Goal: Information Seeking & Learning: Check status

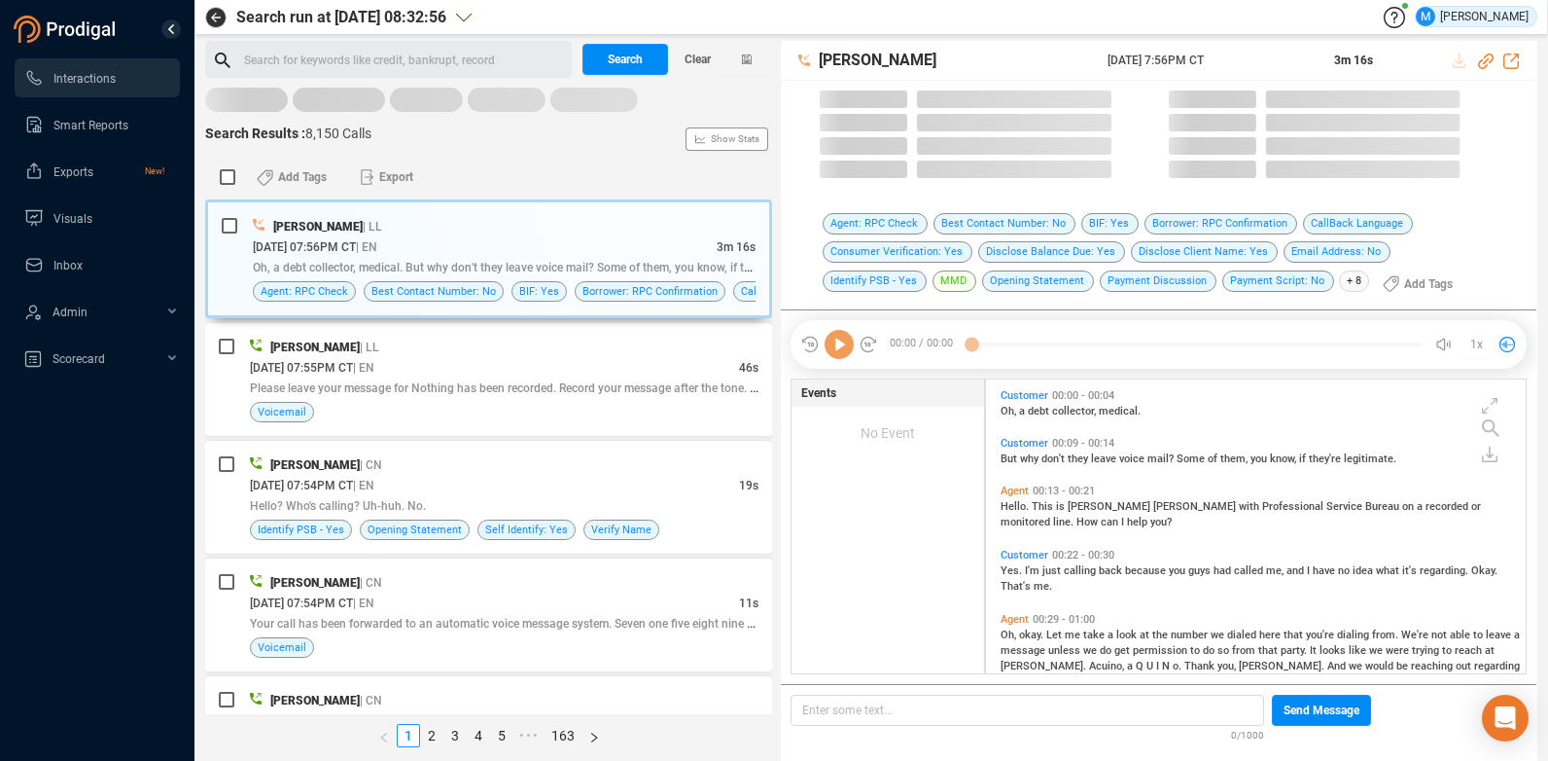
scroll to position [289, 530]
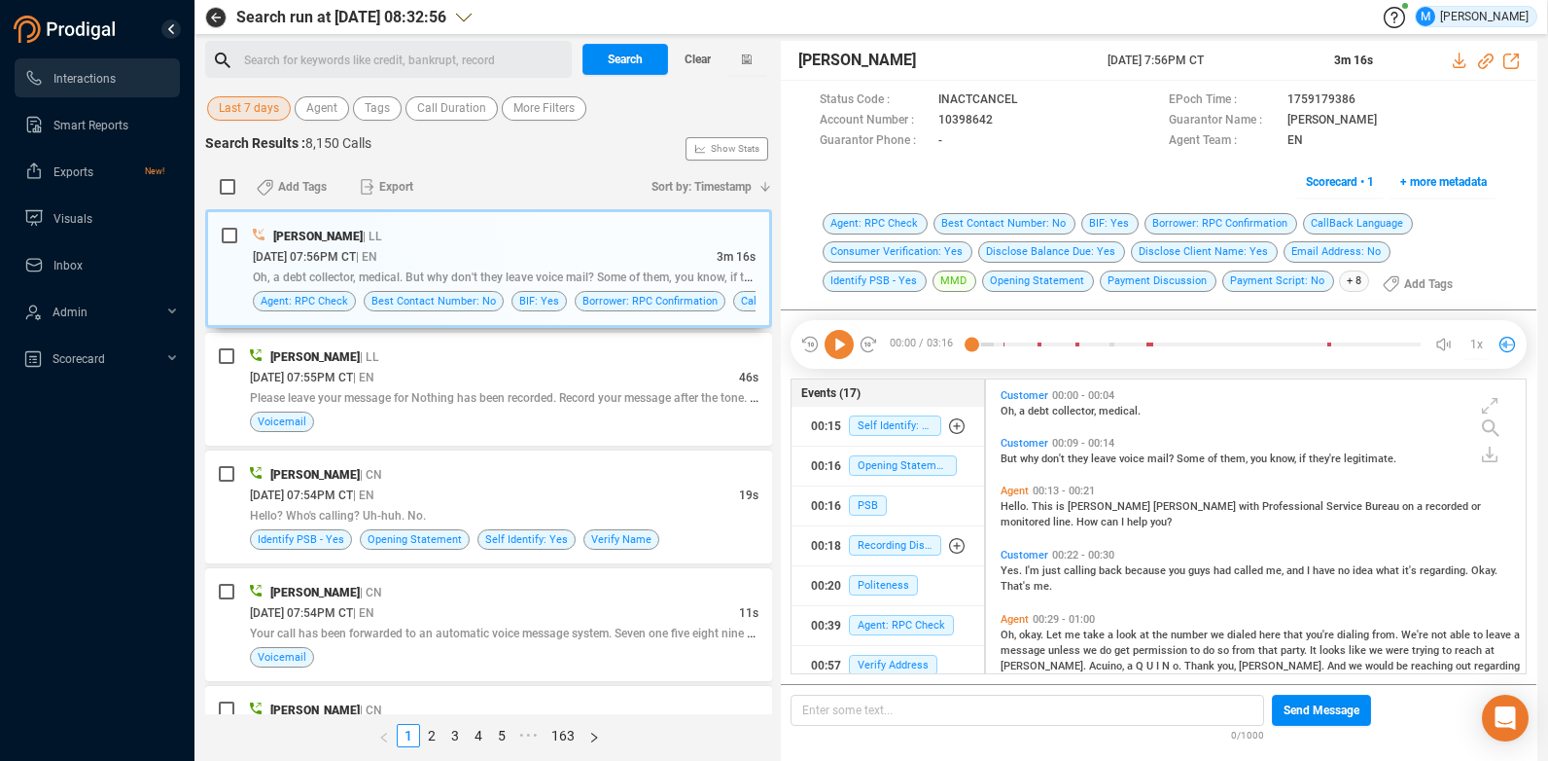
click at [252, 113] on span "Last 7 days" at bounding box center [249, 108] width 60 height 24
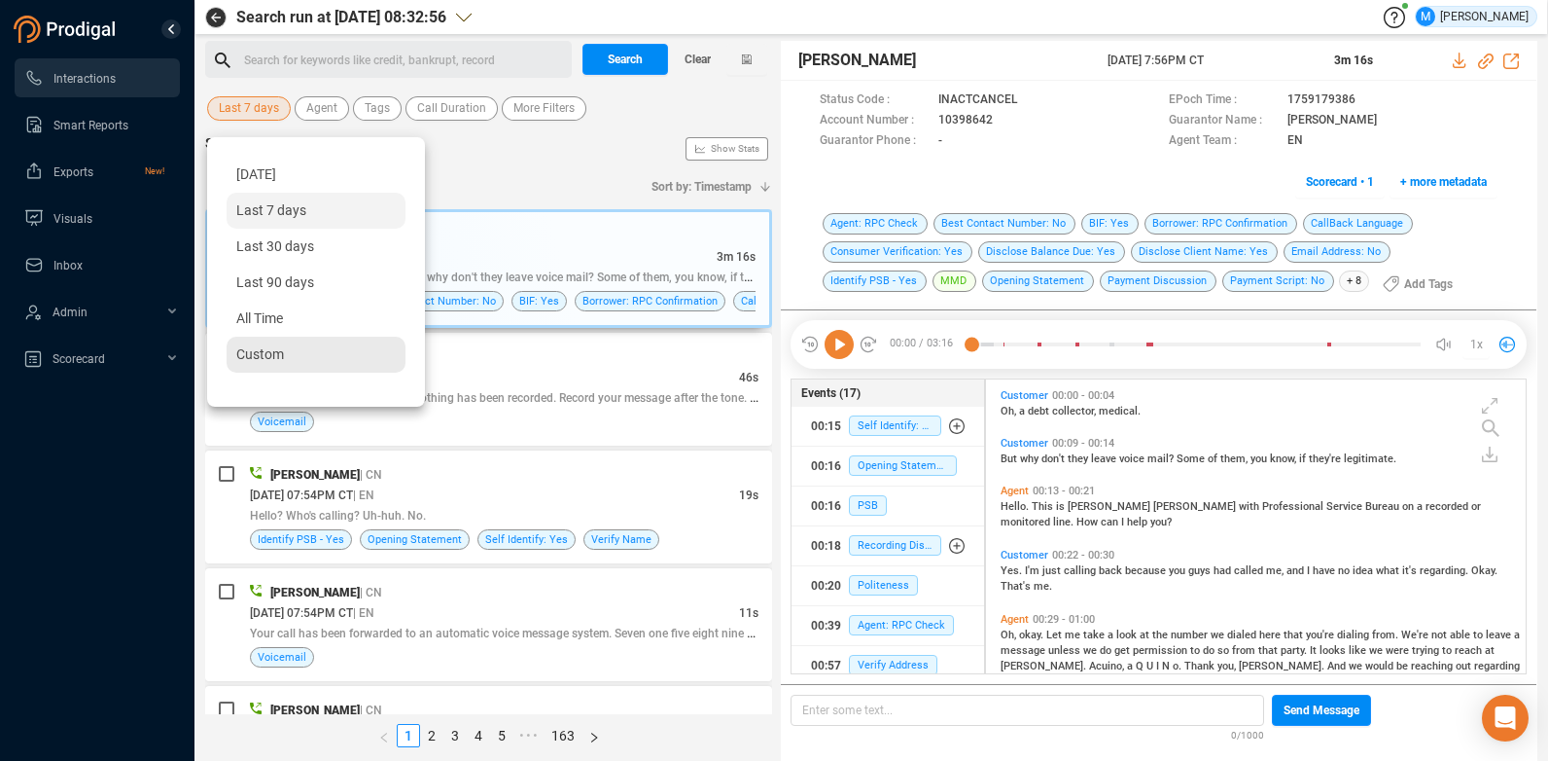
click at [289, 348] on div "Custom" at bounding box center [316, 355] width 179 height 36
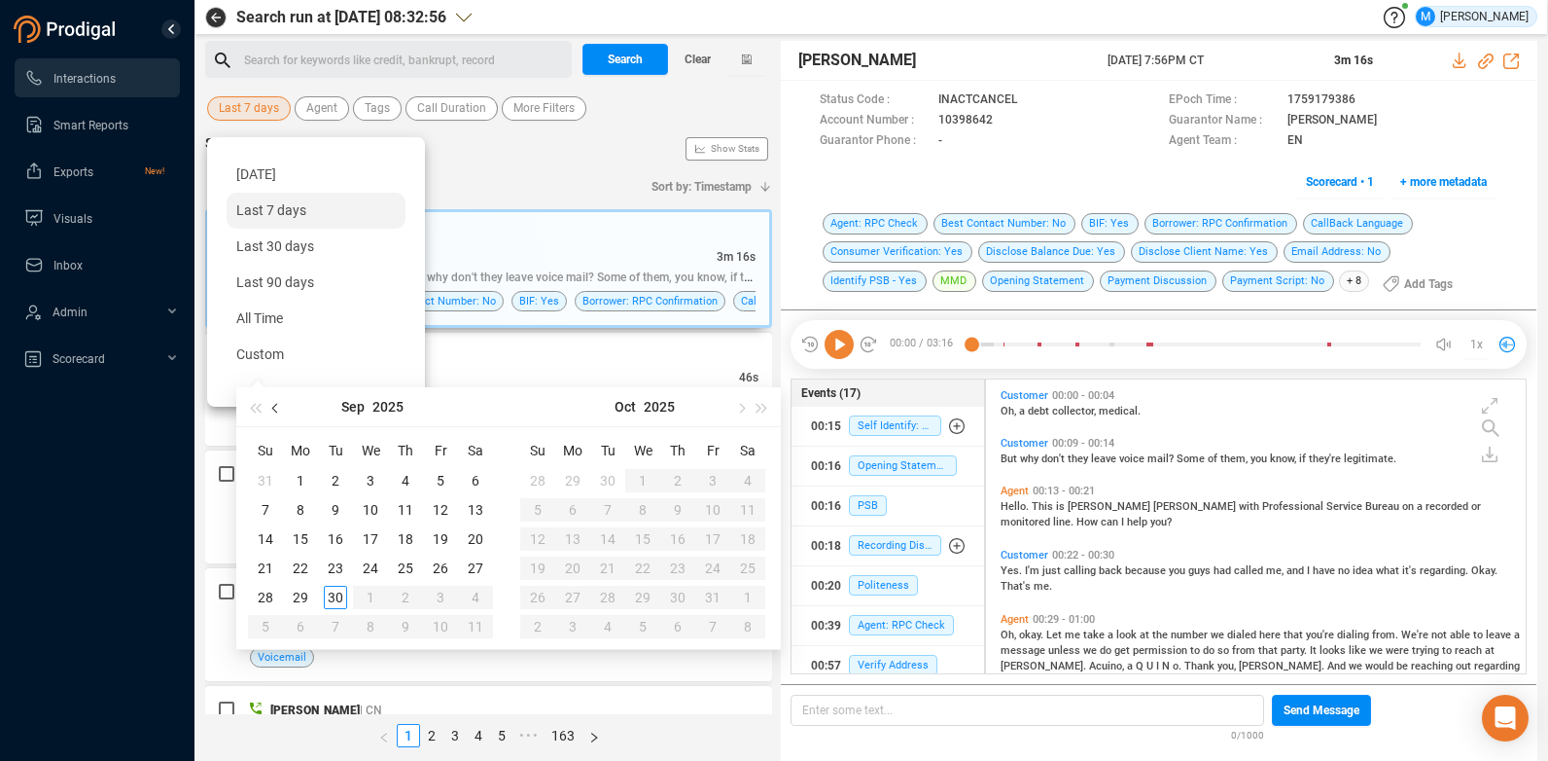
click at [279, 406] on span "button" at bounding box center [277, 408] width 10 height 10
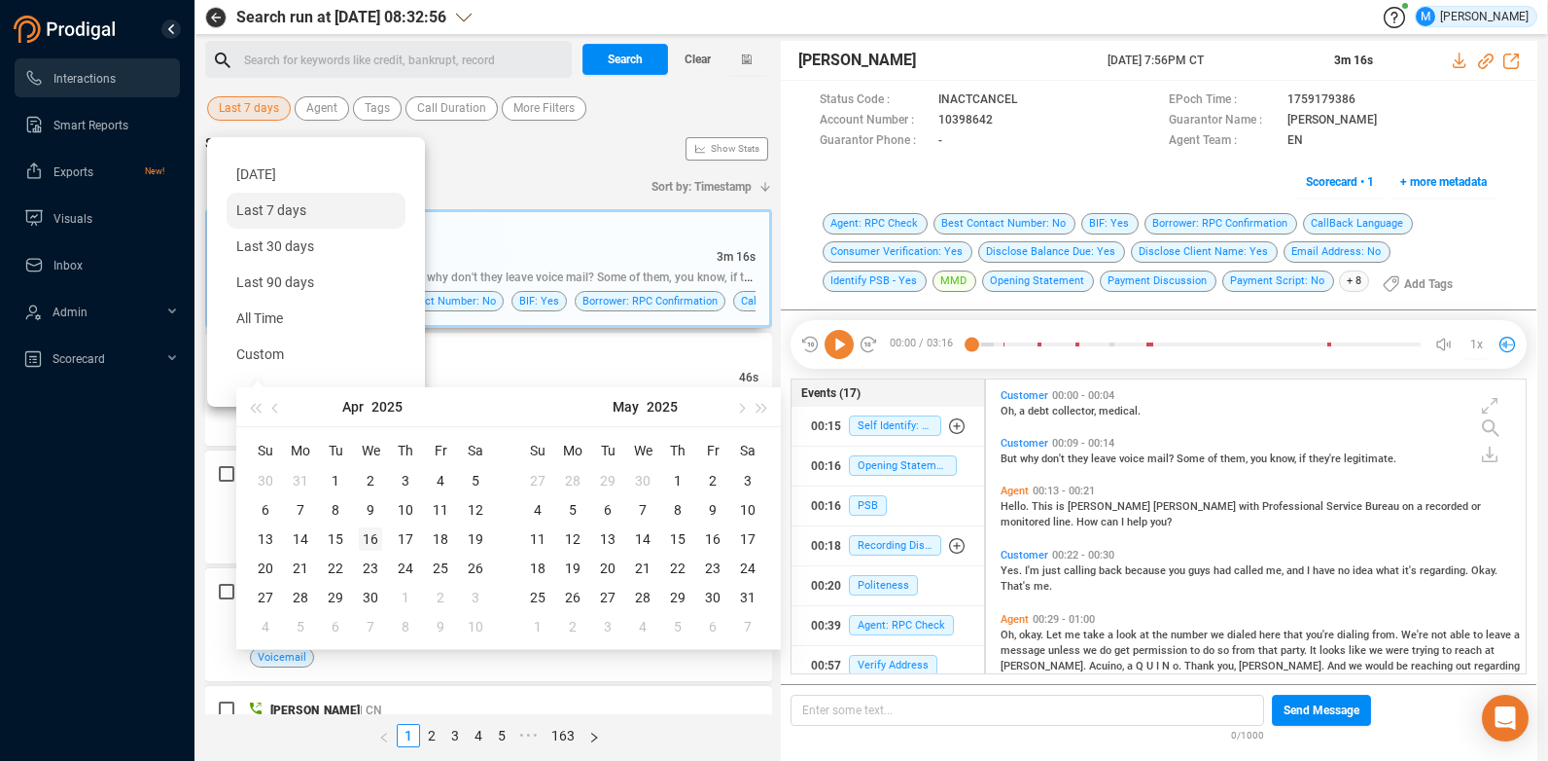
type input "[DATE]"
click at [372, 535] on div "16" at bounding box center [370, 538] width 23 height 23
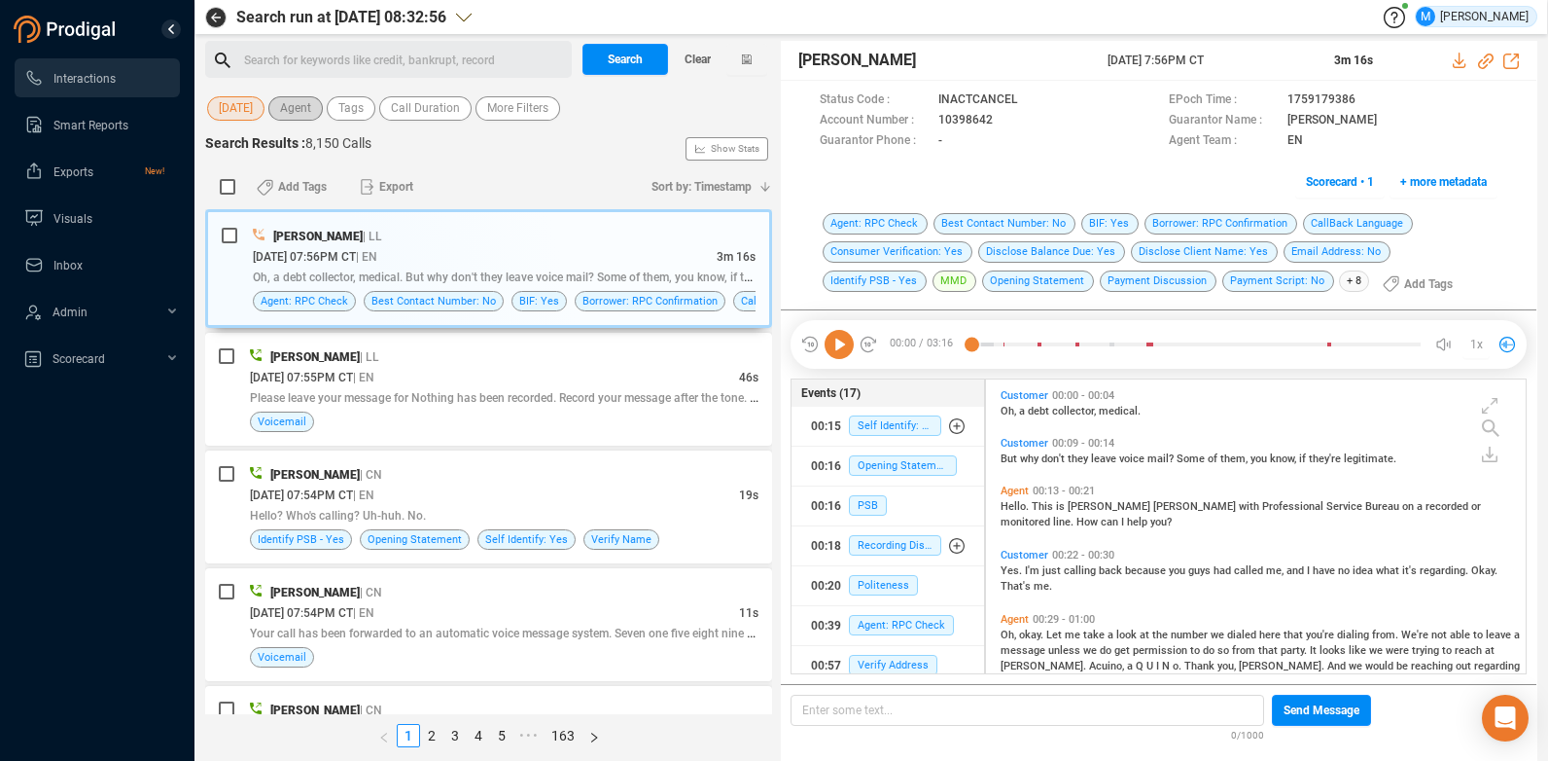
click at [296, 110] on span "Agent" at bounding box center [295, 108] width 31 height 24
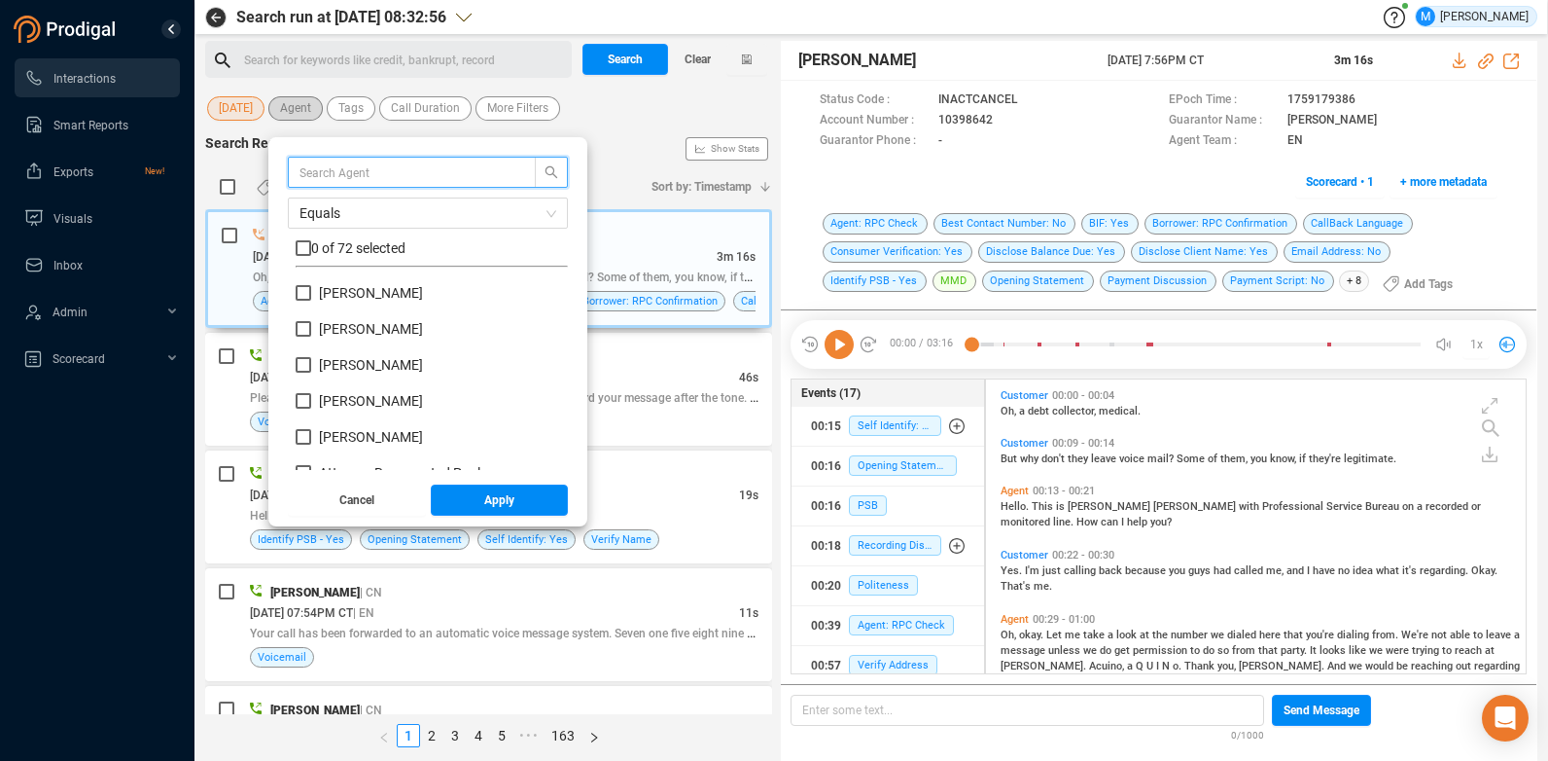
scroll to position [182, 263]
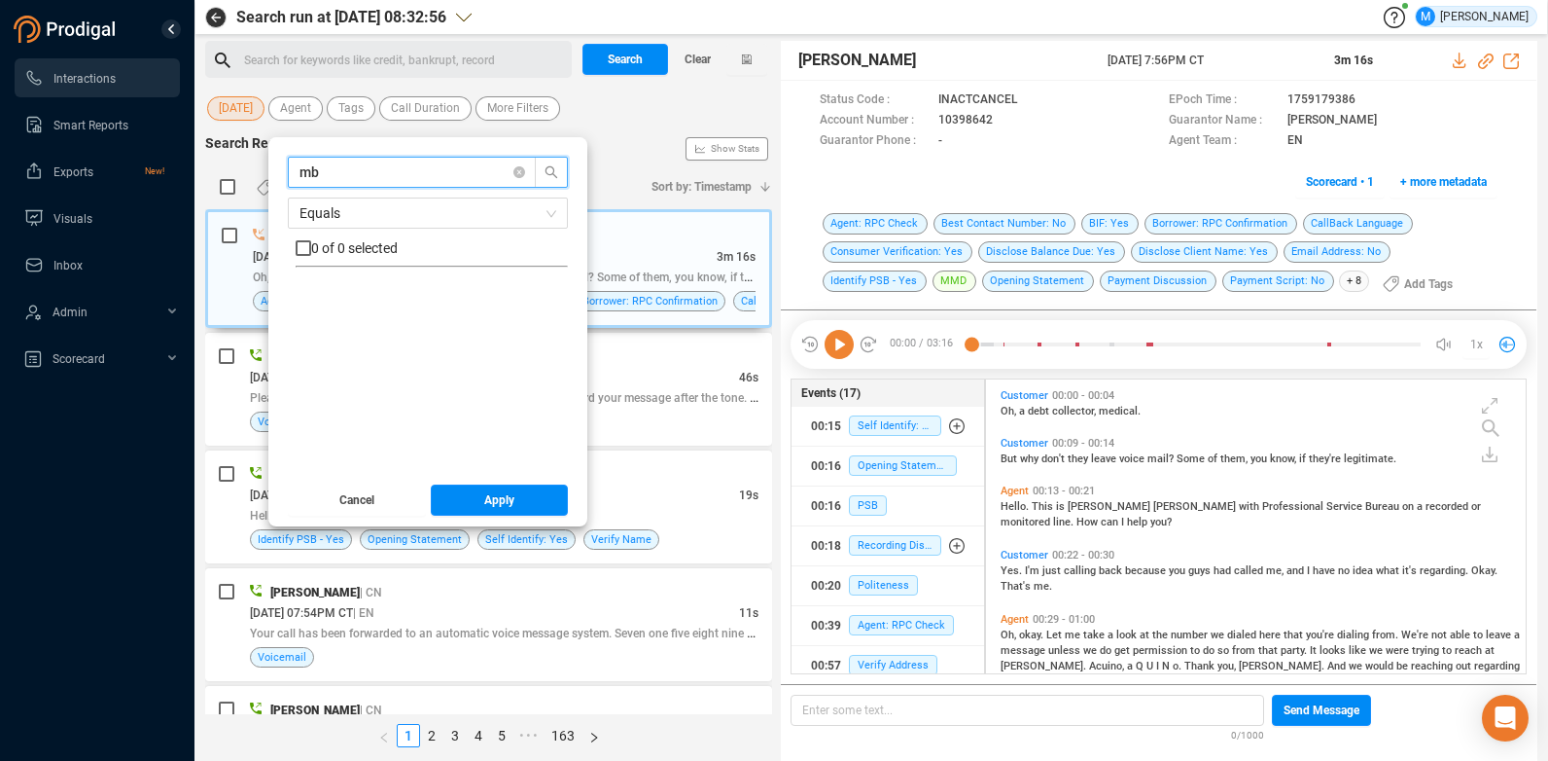
type input "m"
type input "mark"
click at [303, 288] on input "[PERSON_NAME]" at bounding box center [304, 293] width 16 height 16
checkbox input "true"
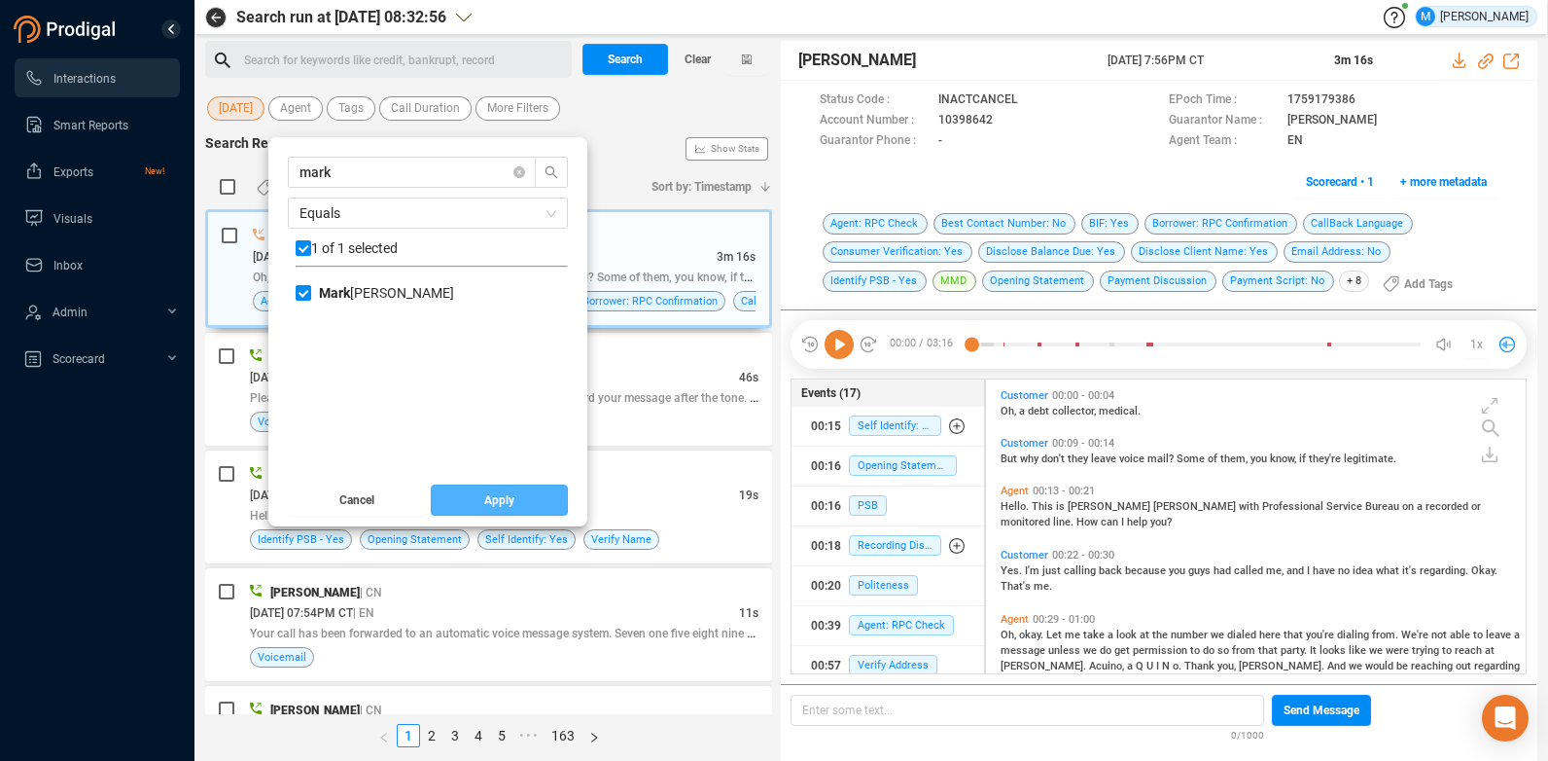
click at [522, 504] on button "Apply" at bounding box center [500, 499] width 138 height 31
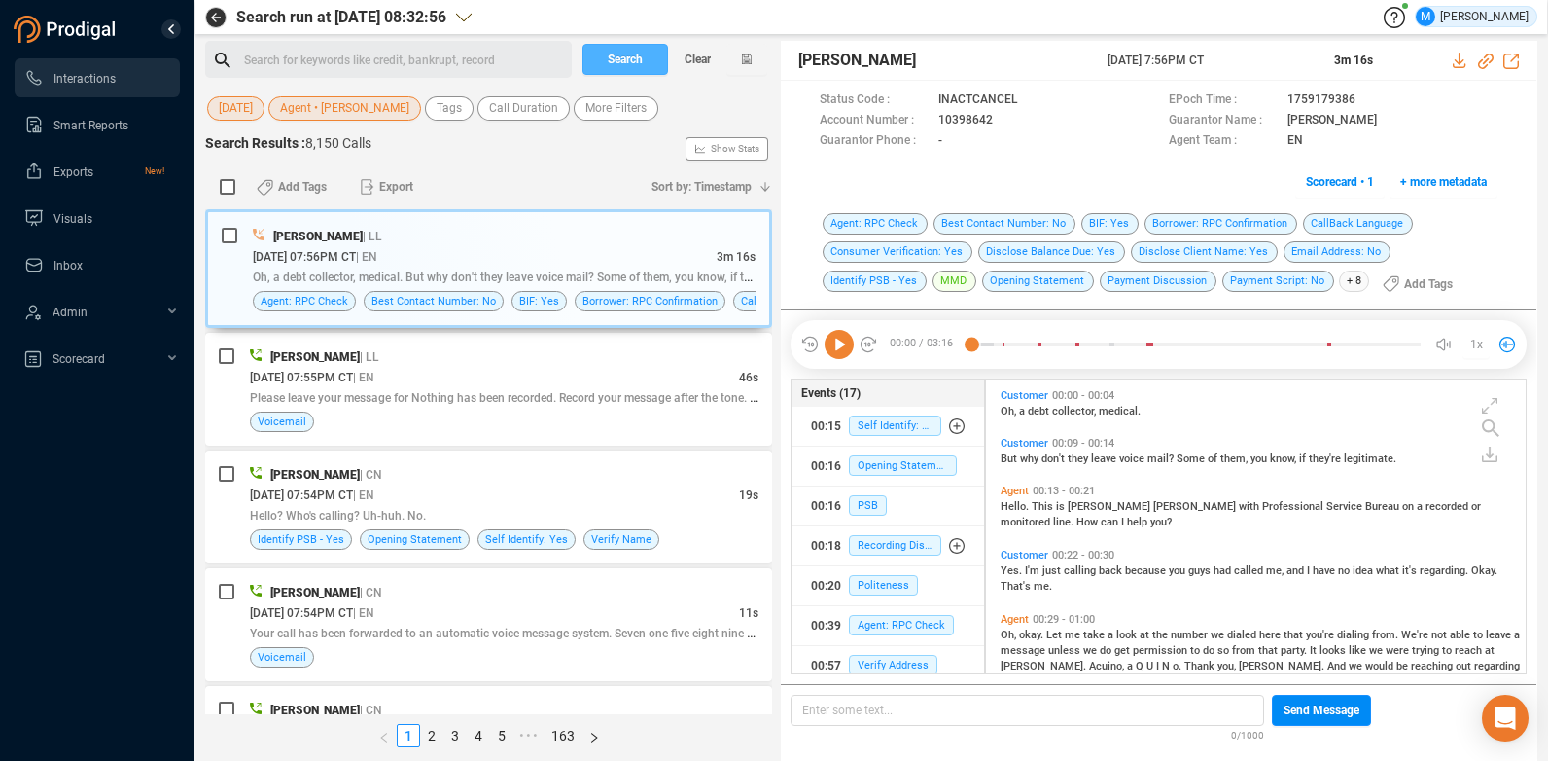
click at [636, 65] on span "Search" at bounding box center [625, 59] width 35 height 31
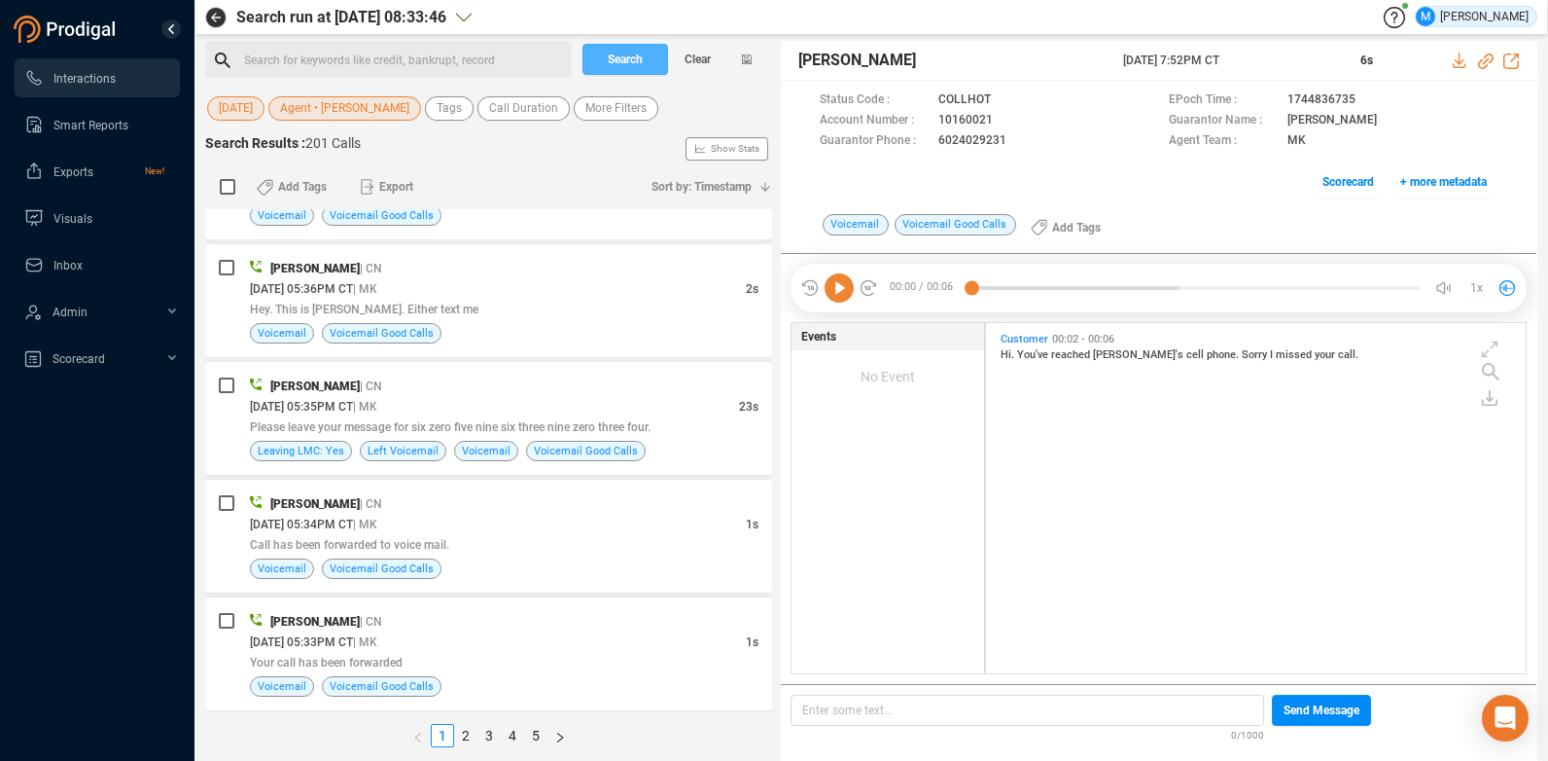
scroll to position [5243, 0]
click at [492, 735] on link "3" at bounding box center [489, 735] width 21 height 21
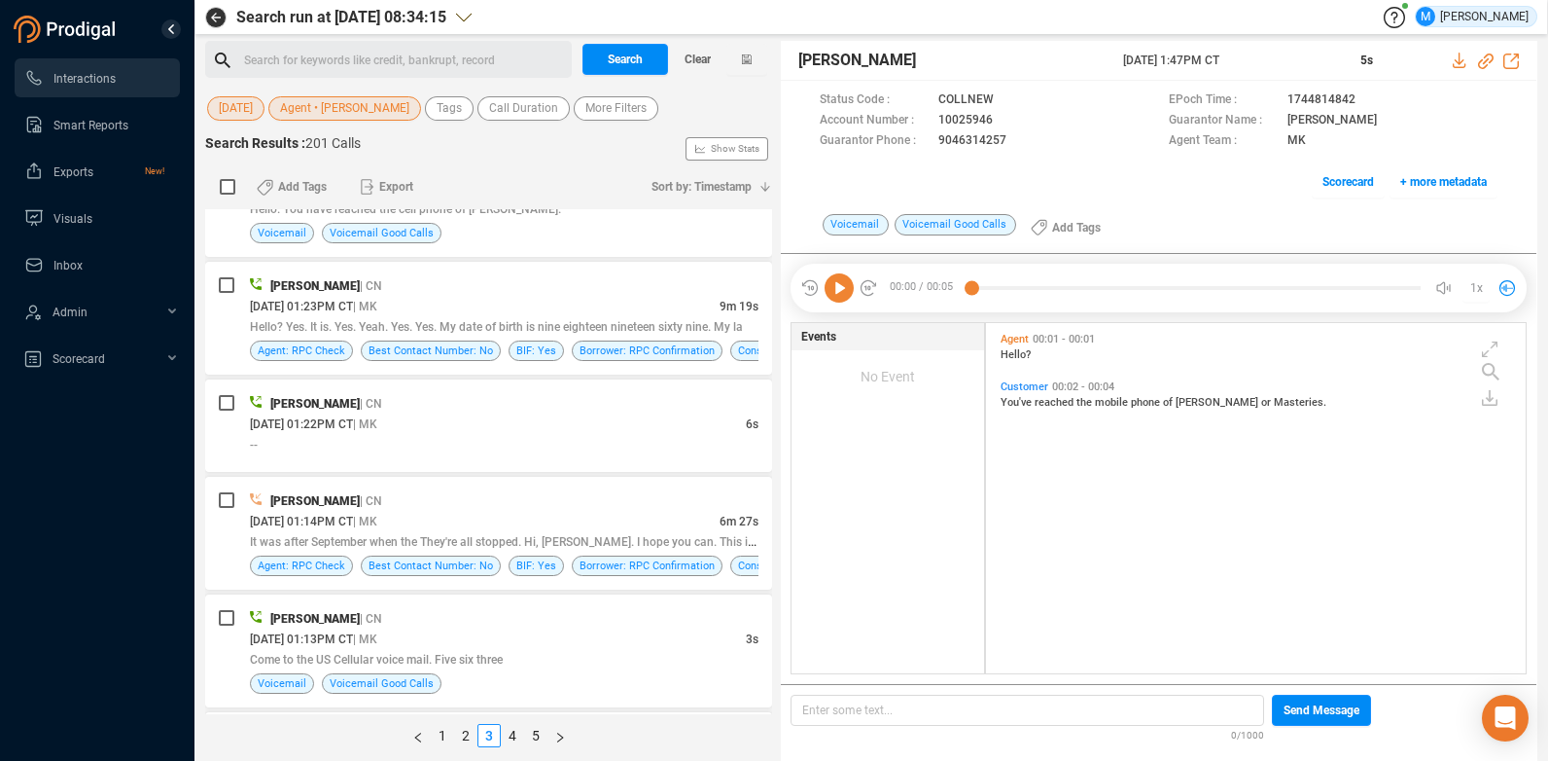
scroll to position [1313, 0]
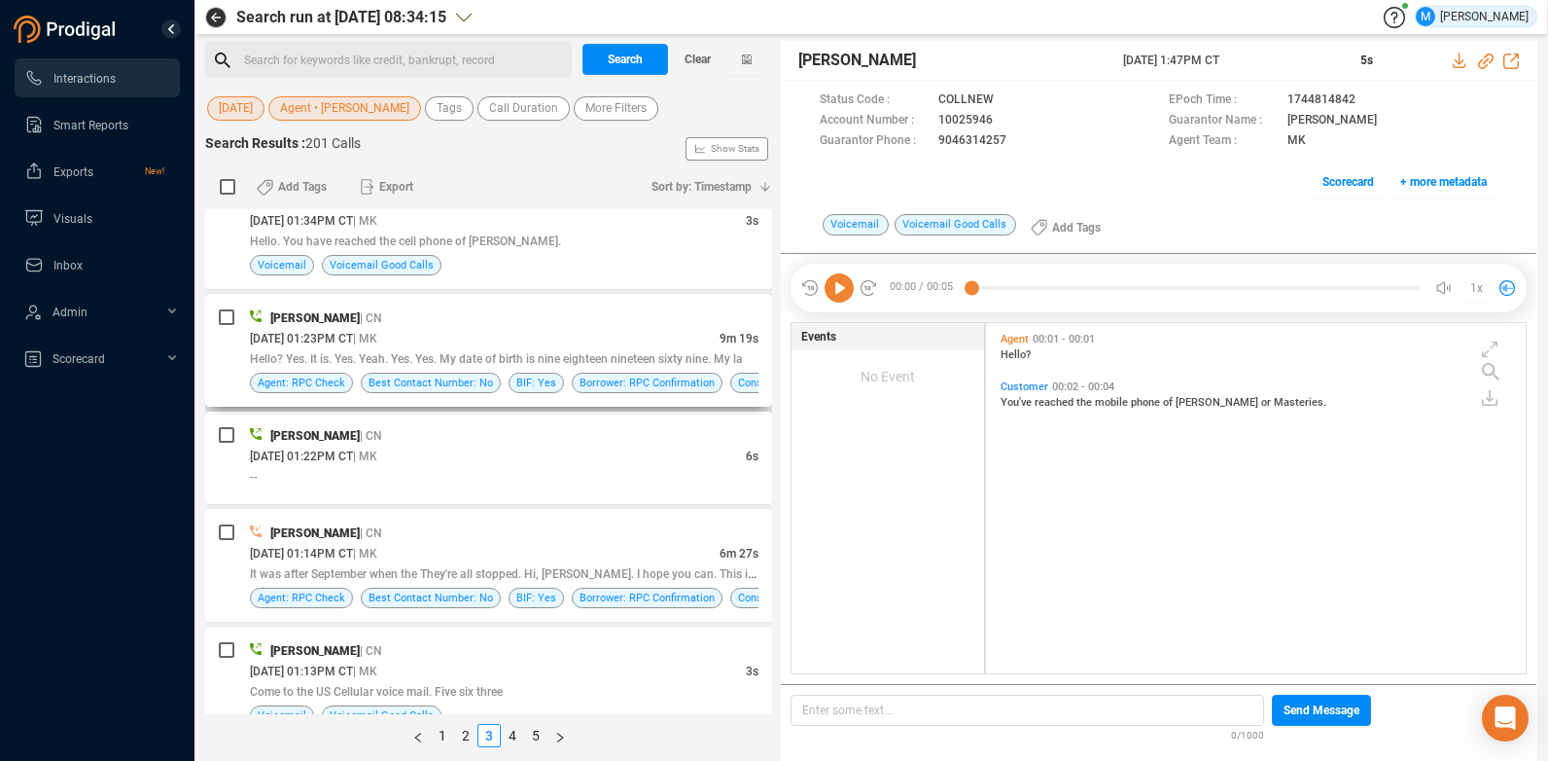
click at [481, 324] on div "[PERSON_NAME] | CN" at bounding box center [504, 317] width 509 height 20
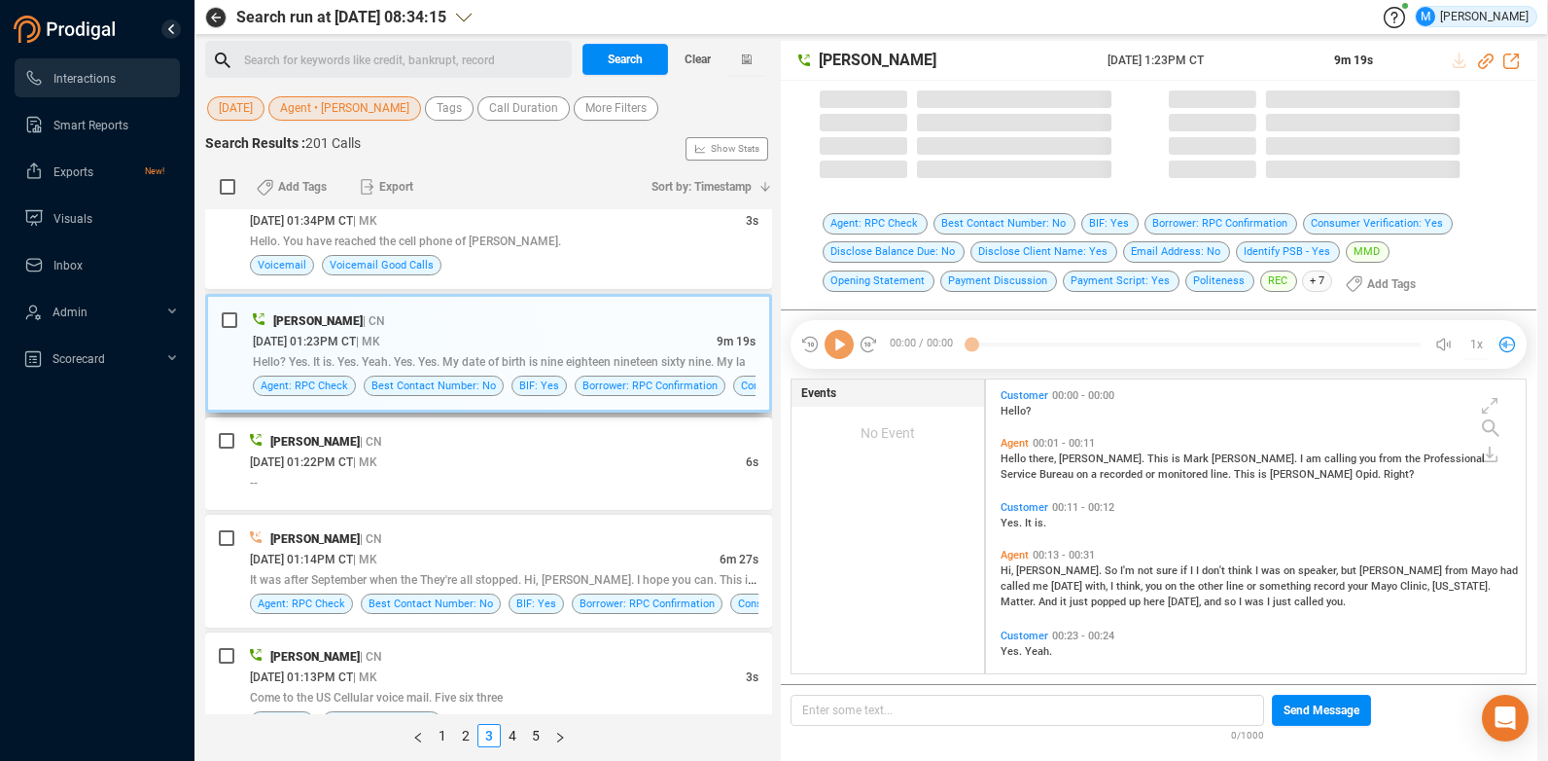
scroll to position [289, 530]
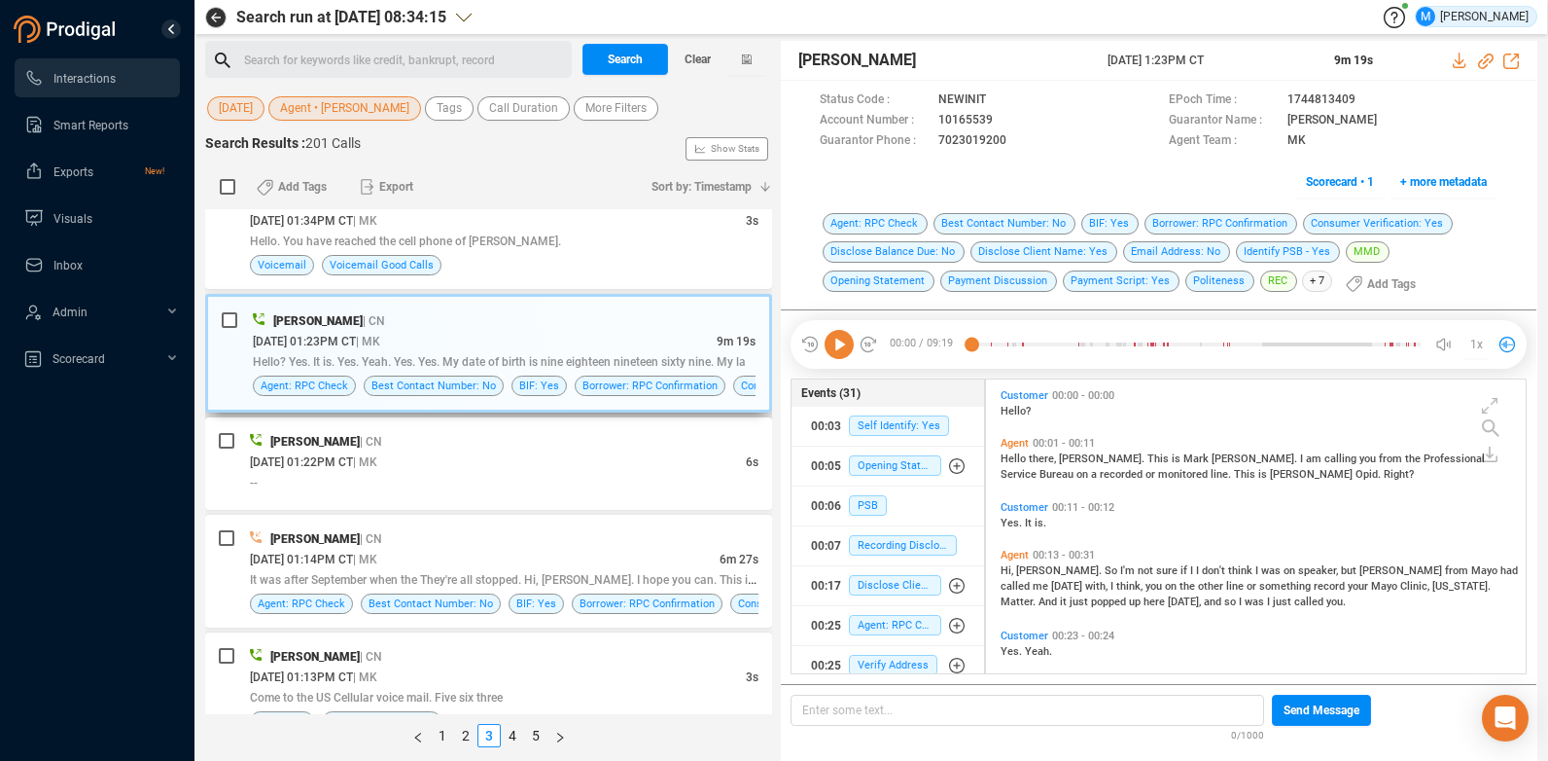
click at [574, 324] on div "[PERSON_NAME] | CN" at bounding box center [504, 320] width 503 height 20
click at [1456, 187] on span "+ more metadata" at bounding box center [1444, 181] width 87 height 31
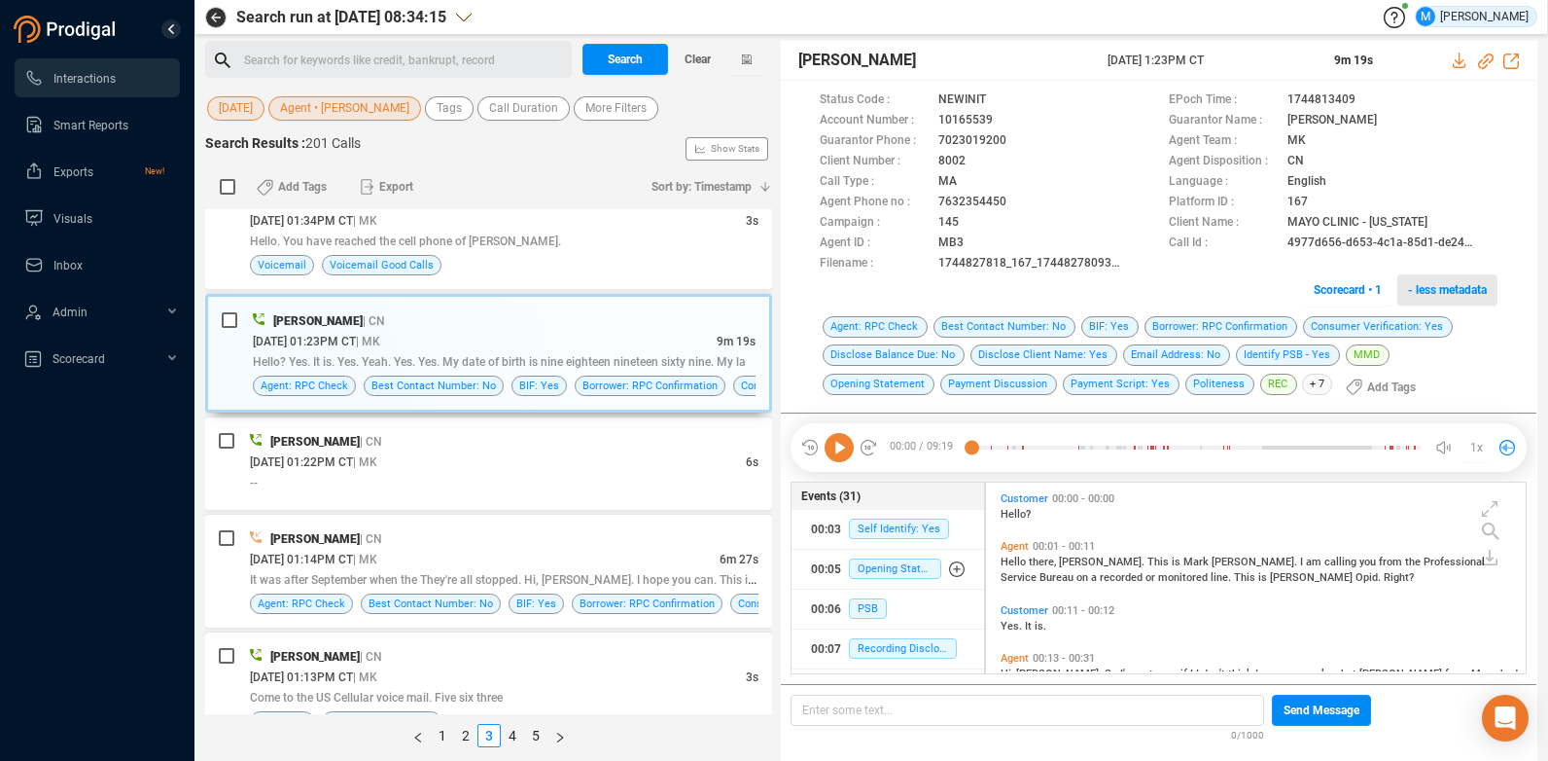
click at [1449, 281] on span "- less metadata" at bounding box center [1447, 289] width 79 height 31
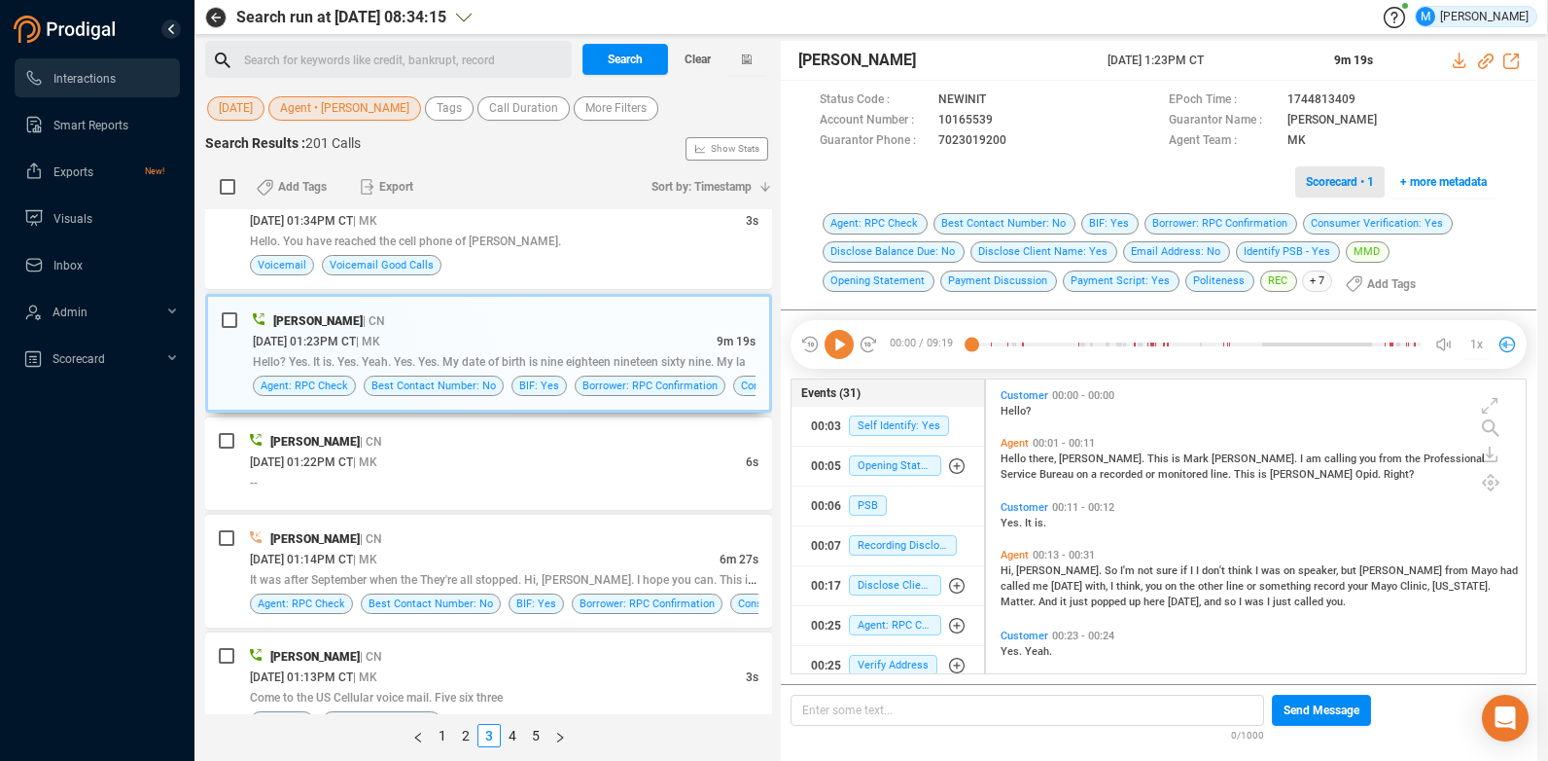
click at [1331, 182] on span "Scorecard • 1" at bounding box center [1340, 181] width 68 height 31
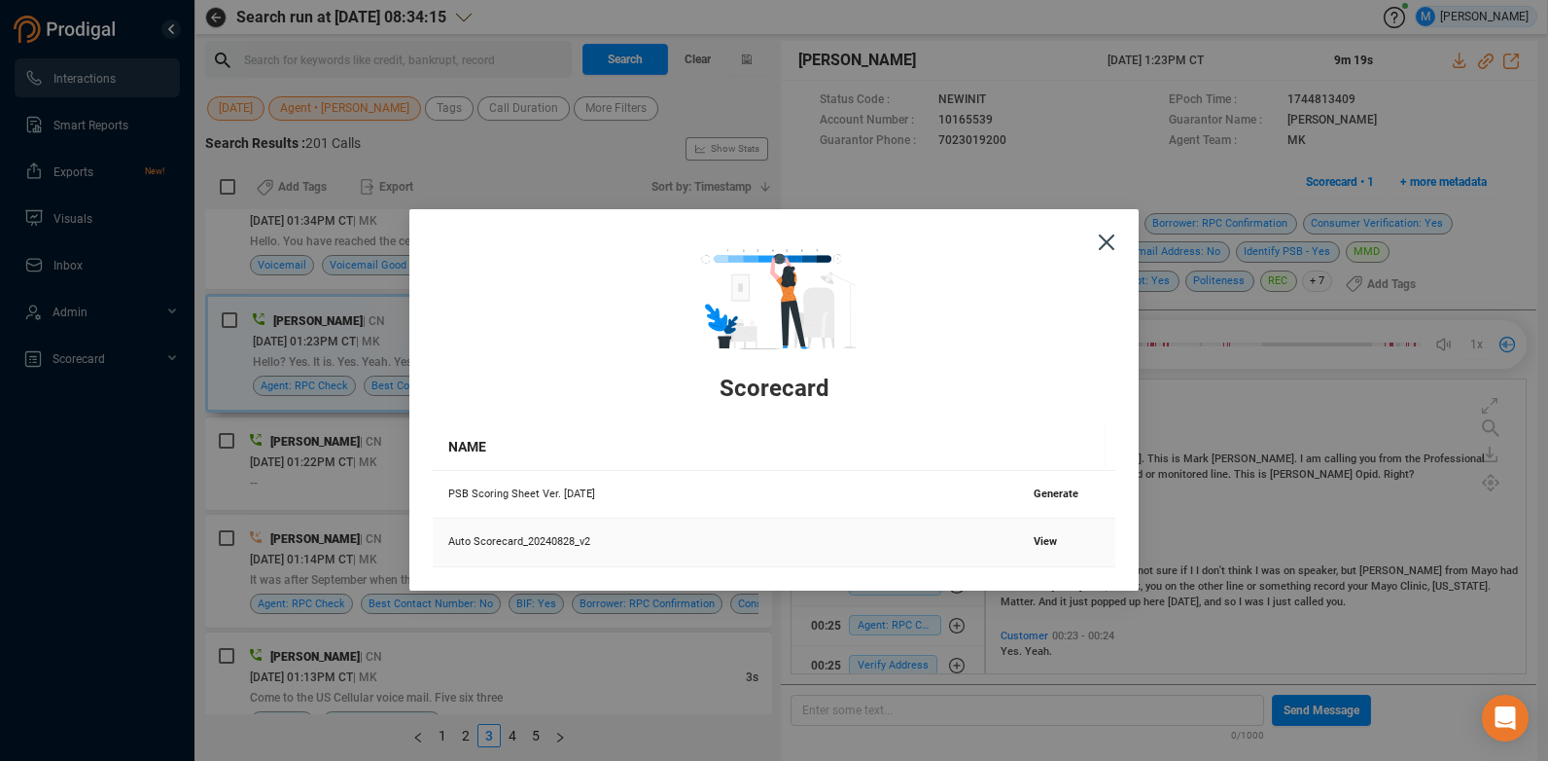
click at [1040, 545] on span "View" at bounding box center [1045, 541] width 23 height 13
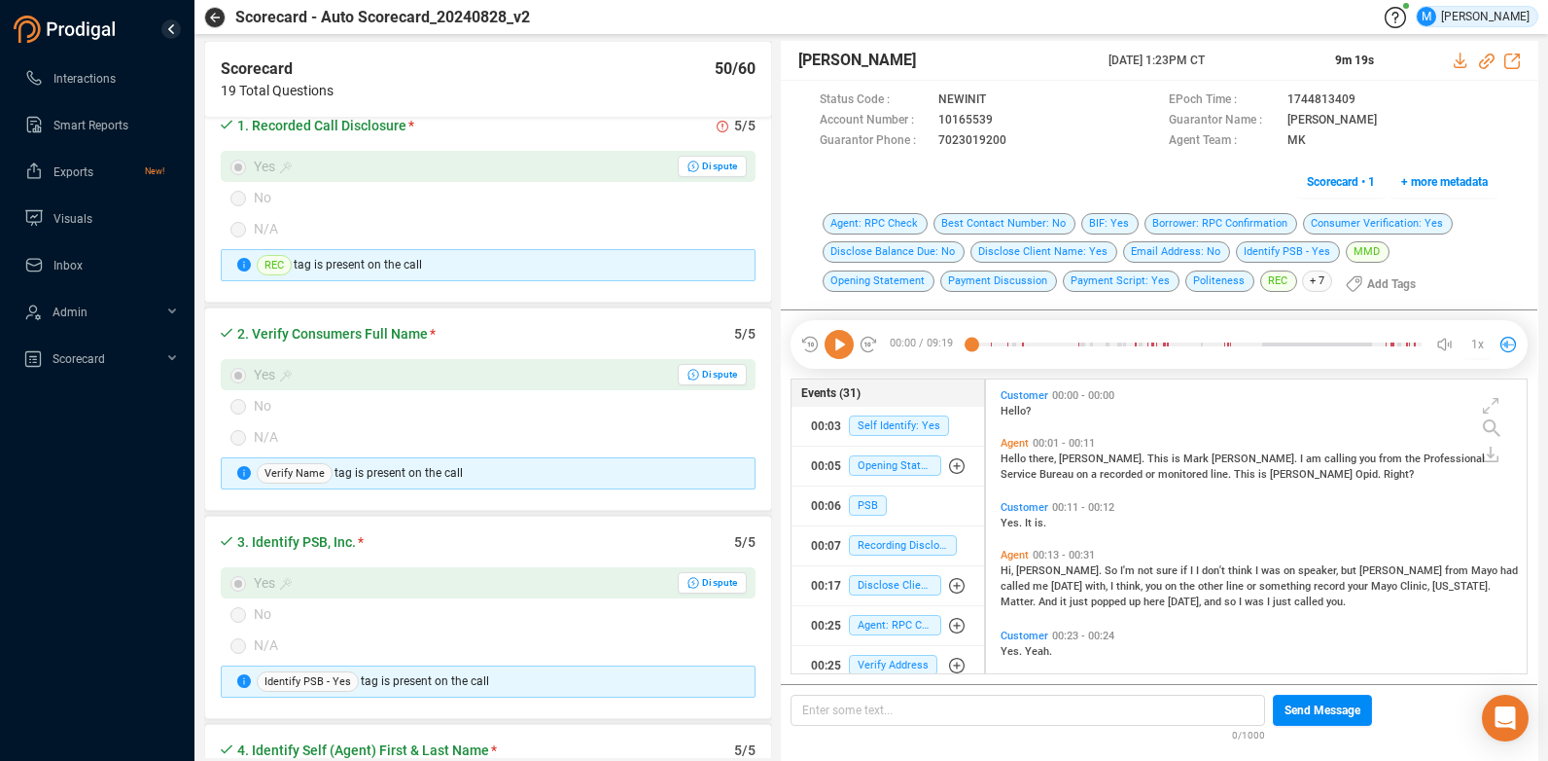
scroll to position [73, 0]
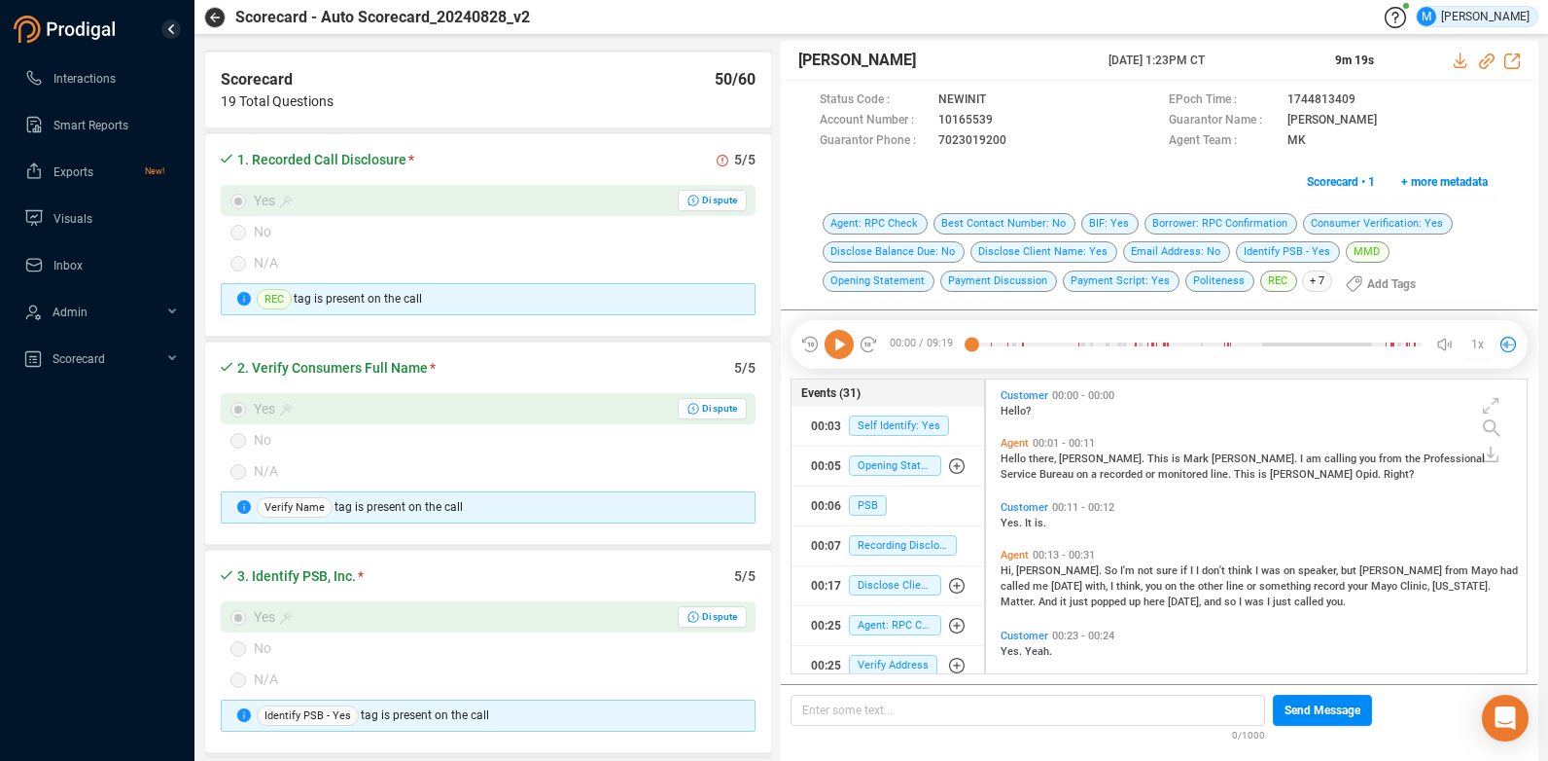
click at [832, 343] on icon at bounding box center [839, 344] width 29 height 29
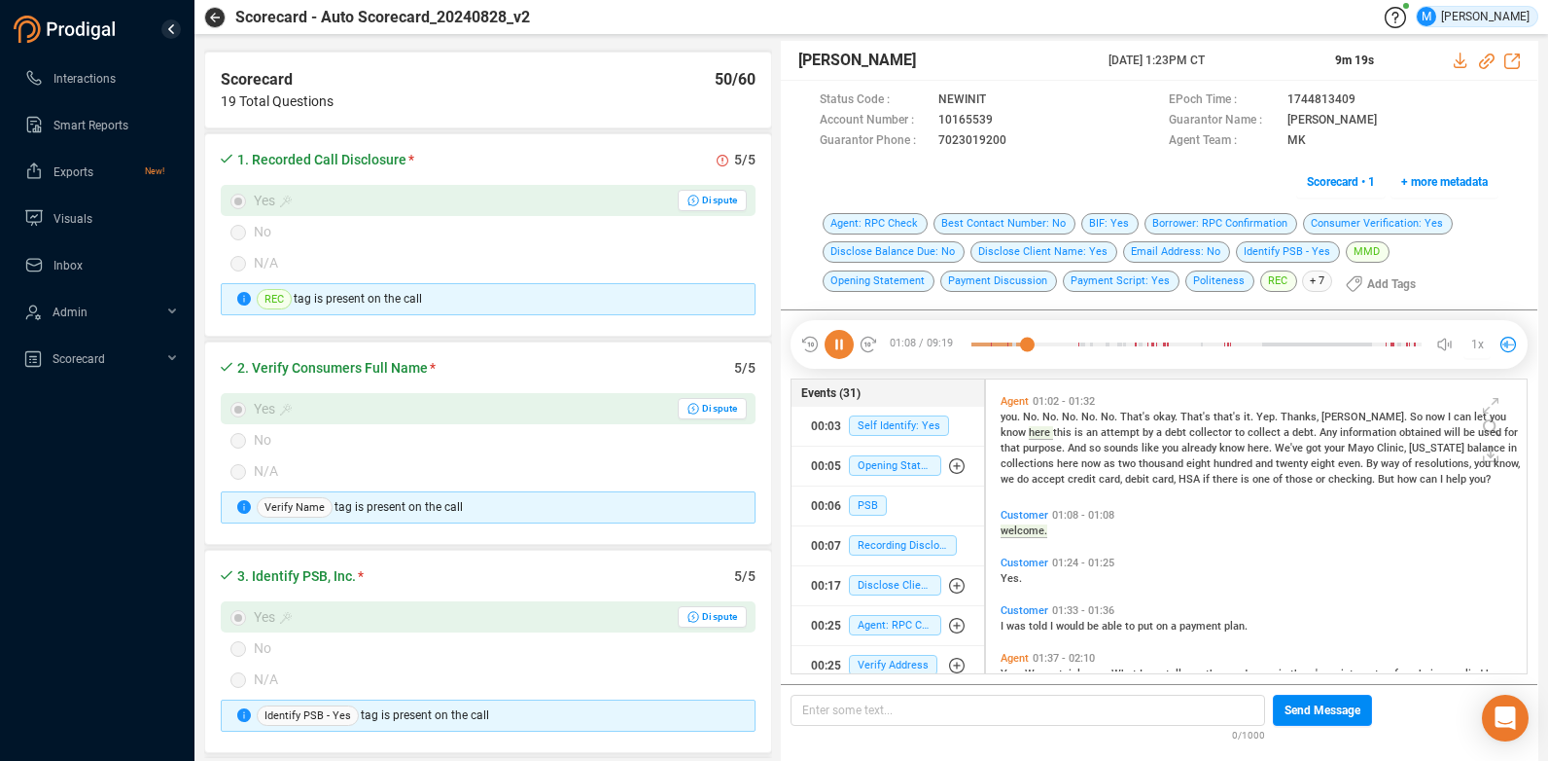
scroll to position [902, 0]
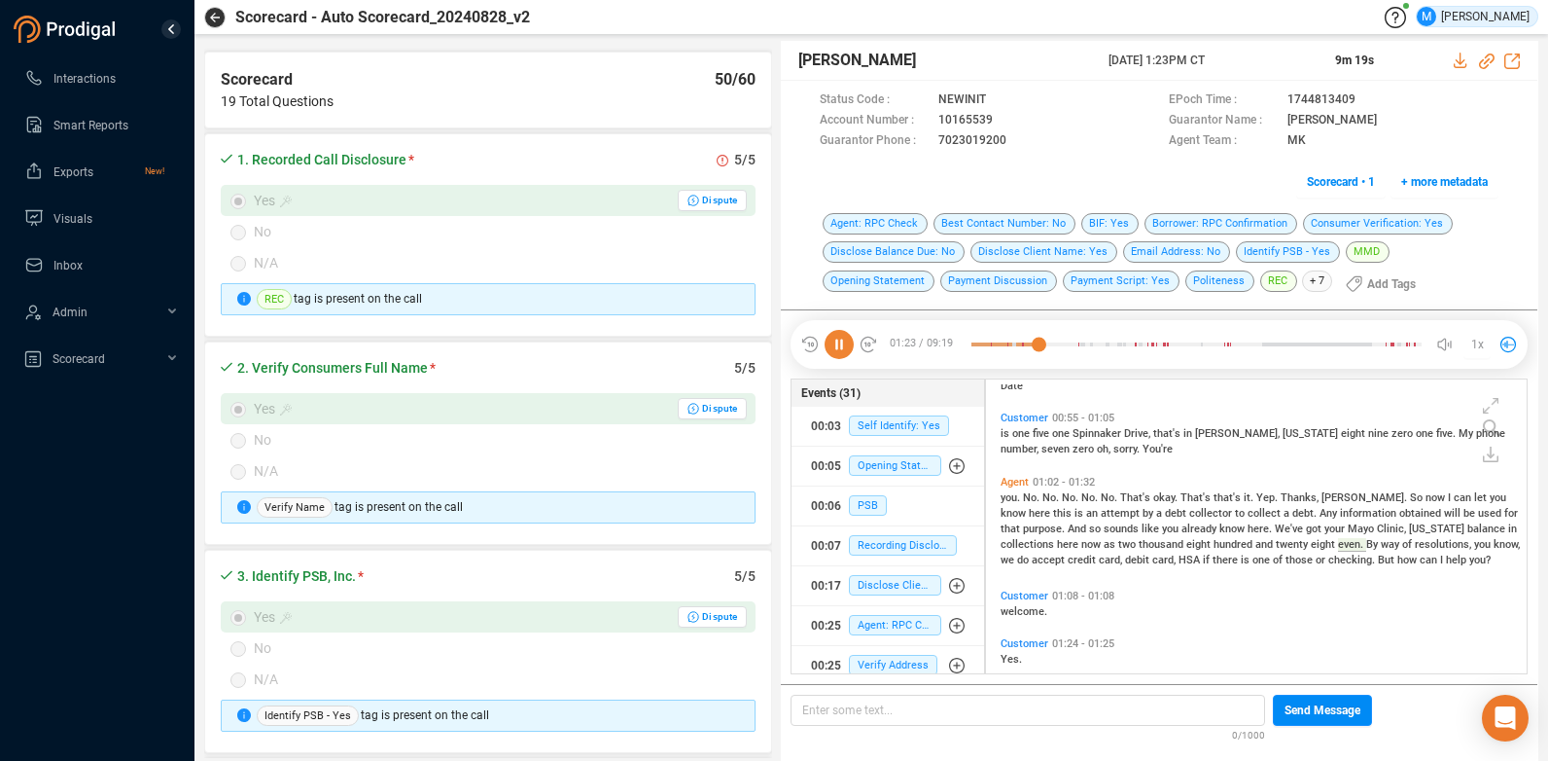
click at [836, 350] on icon at bounding box center [839, 344] width 29 height 29
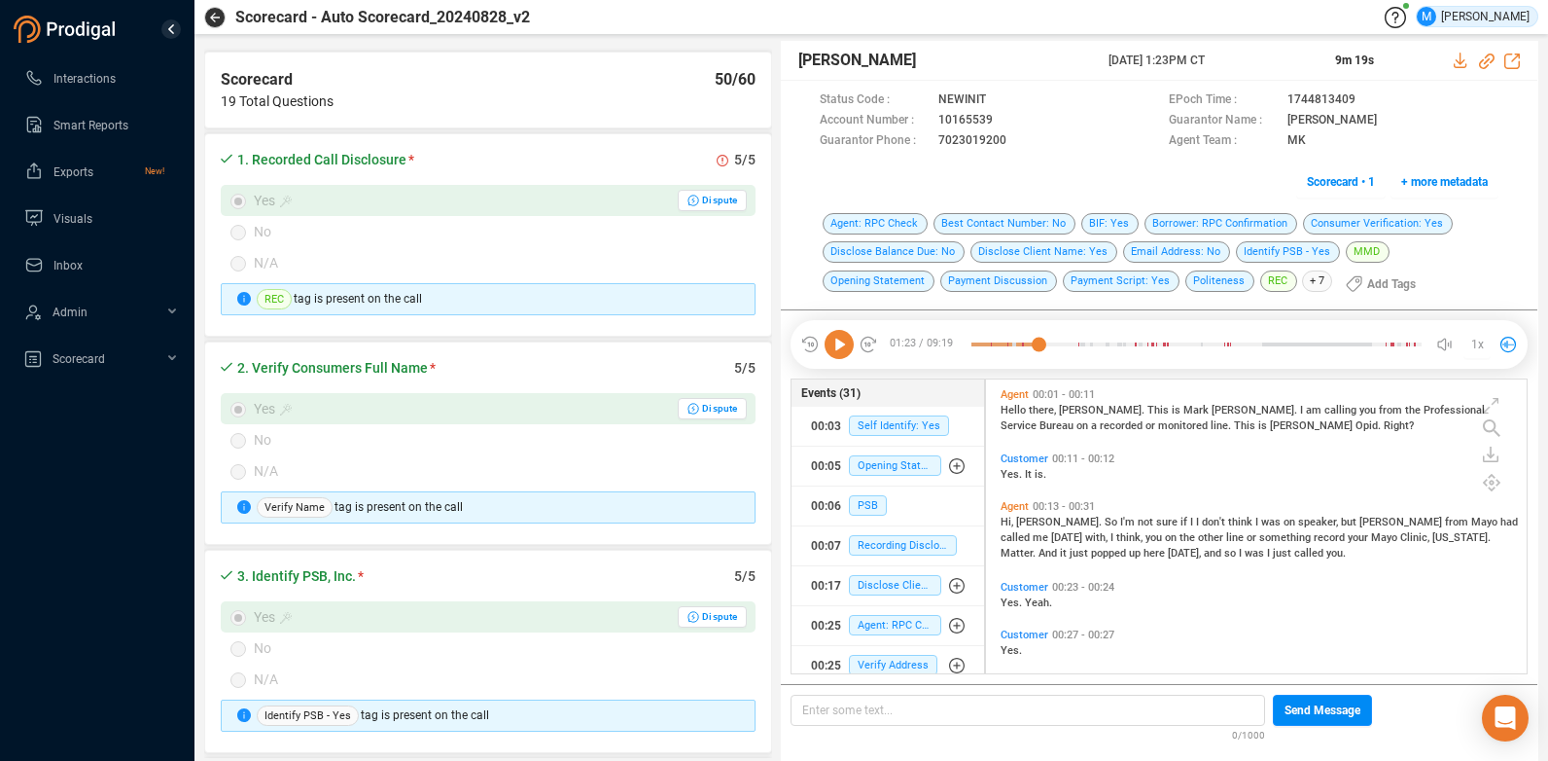
scroll to position [0, 0]
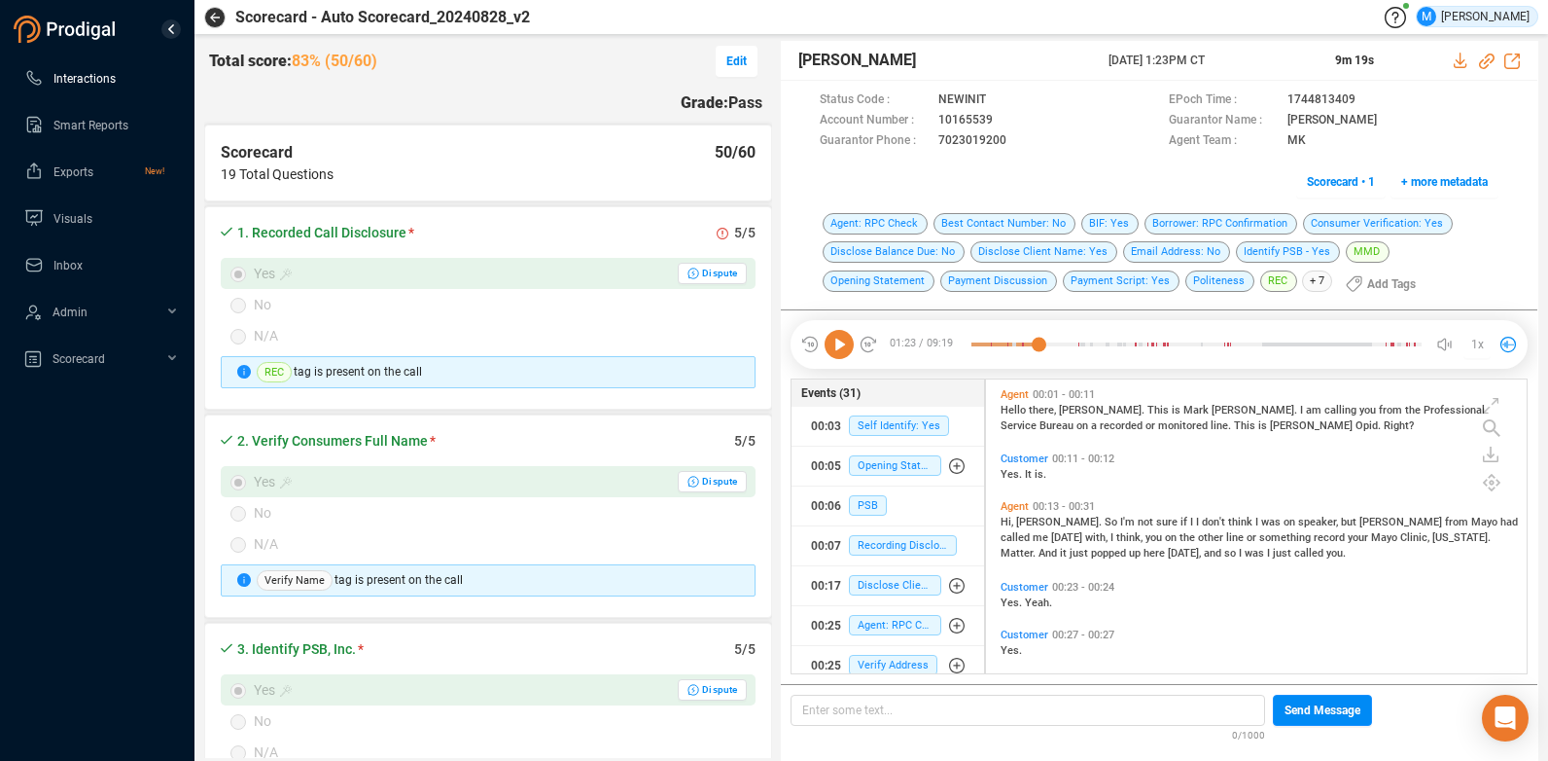
click at [84, 79] on span "Interactions" at bounding box center [84, 79] width 62 height 14
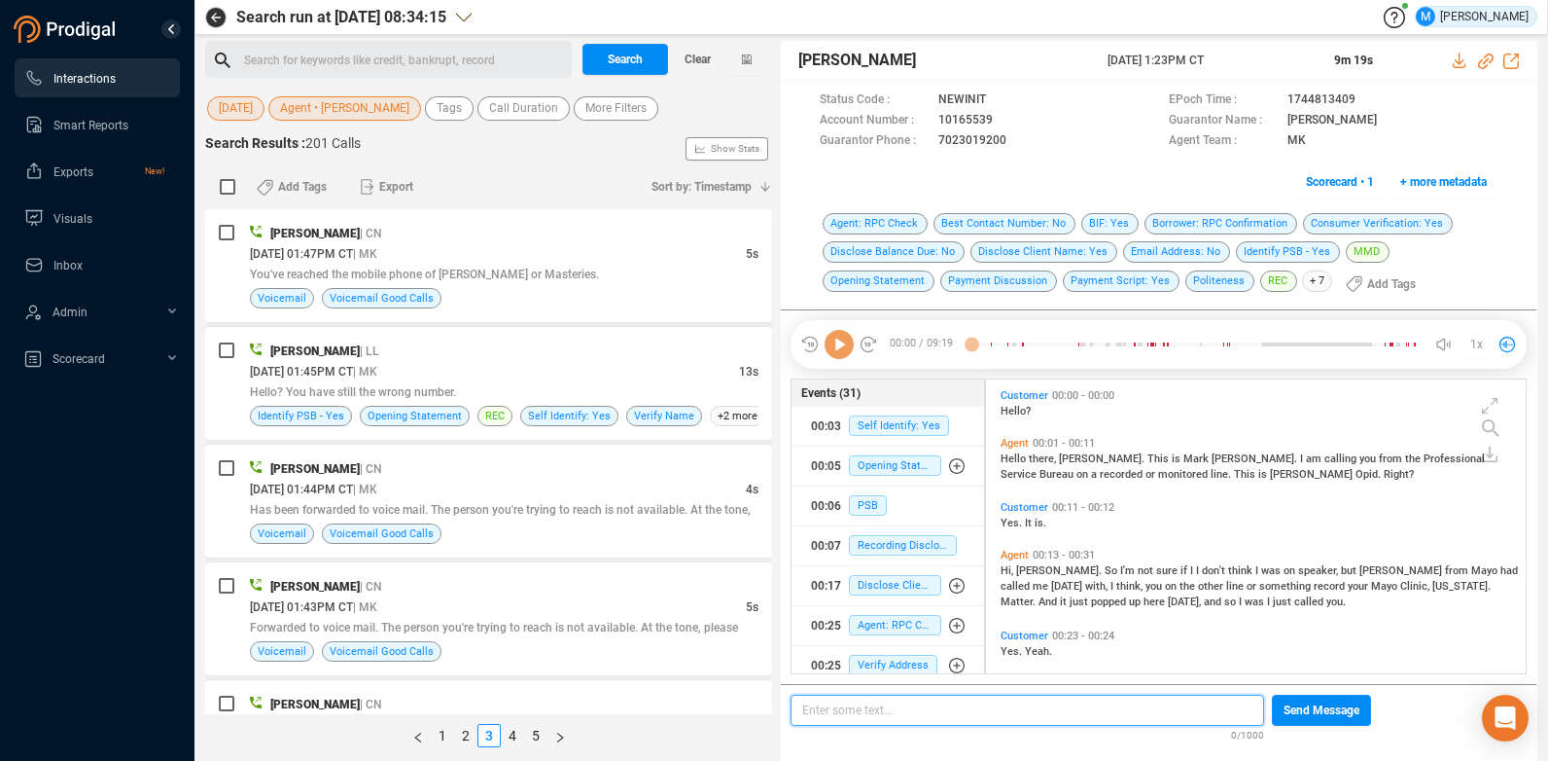
scroll to position [289, 530]
click at [231, 111] on span "[DATE]" at bounding box center [236, 108] width 34 height 24
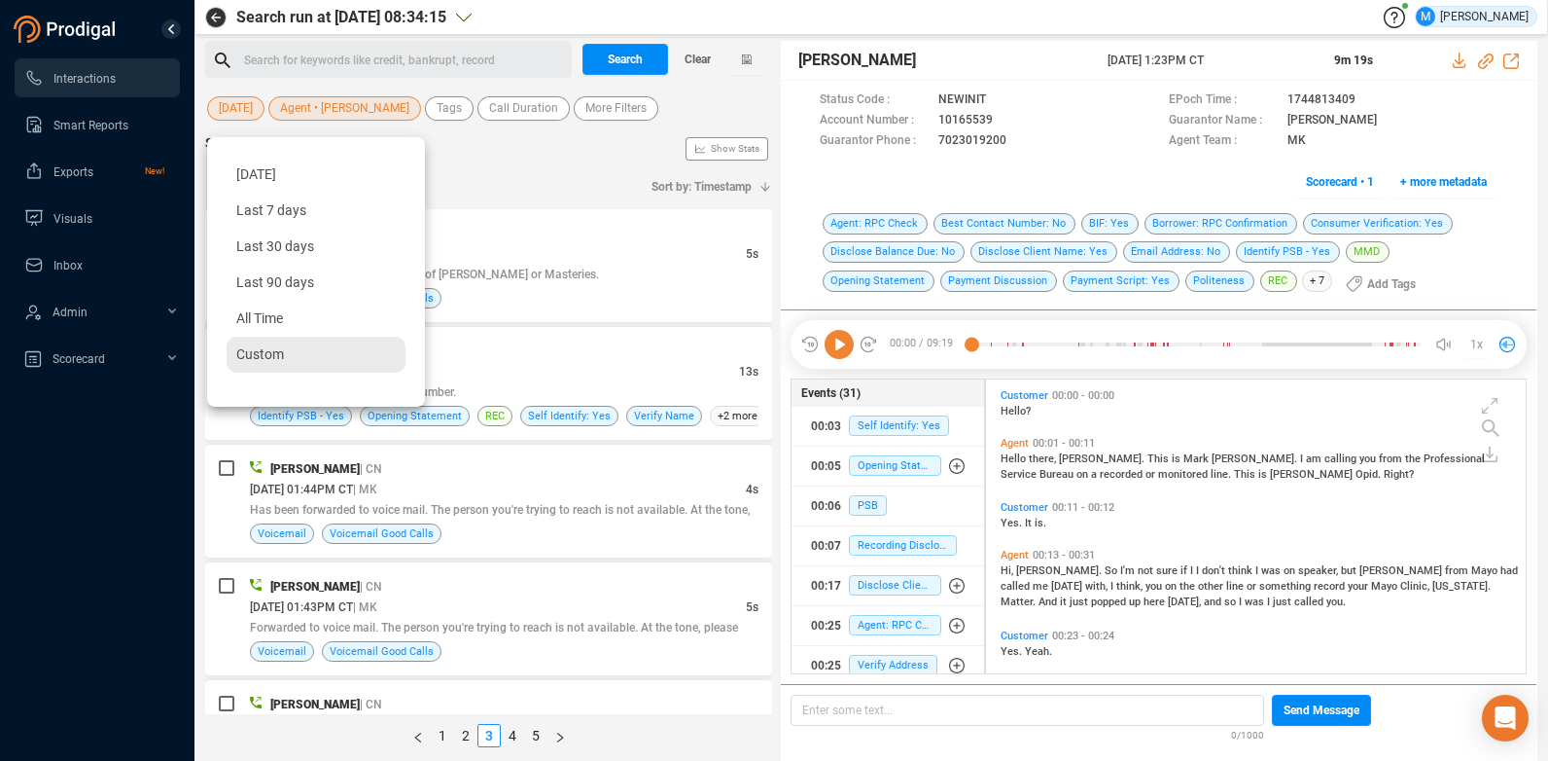
click at [274, 352] on span "Custom" at bounding box center [260, 354] width 48 height 16
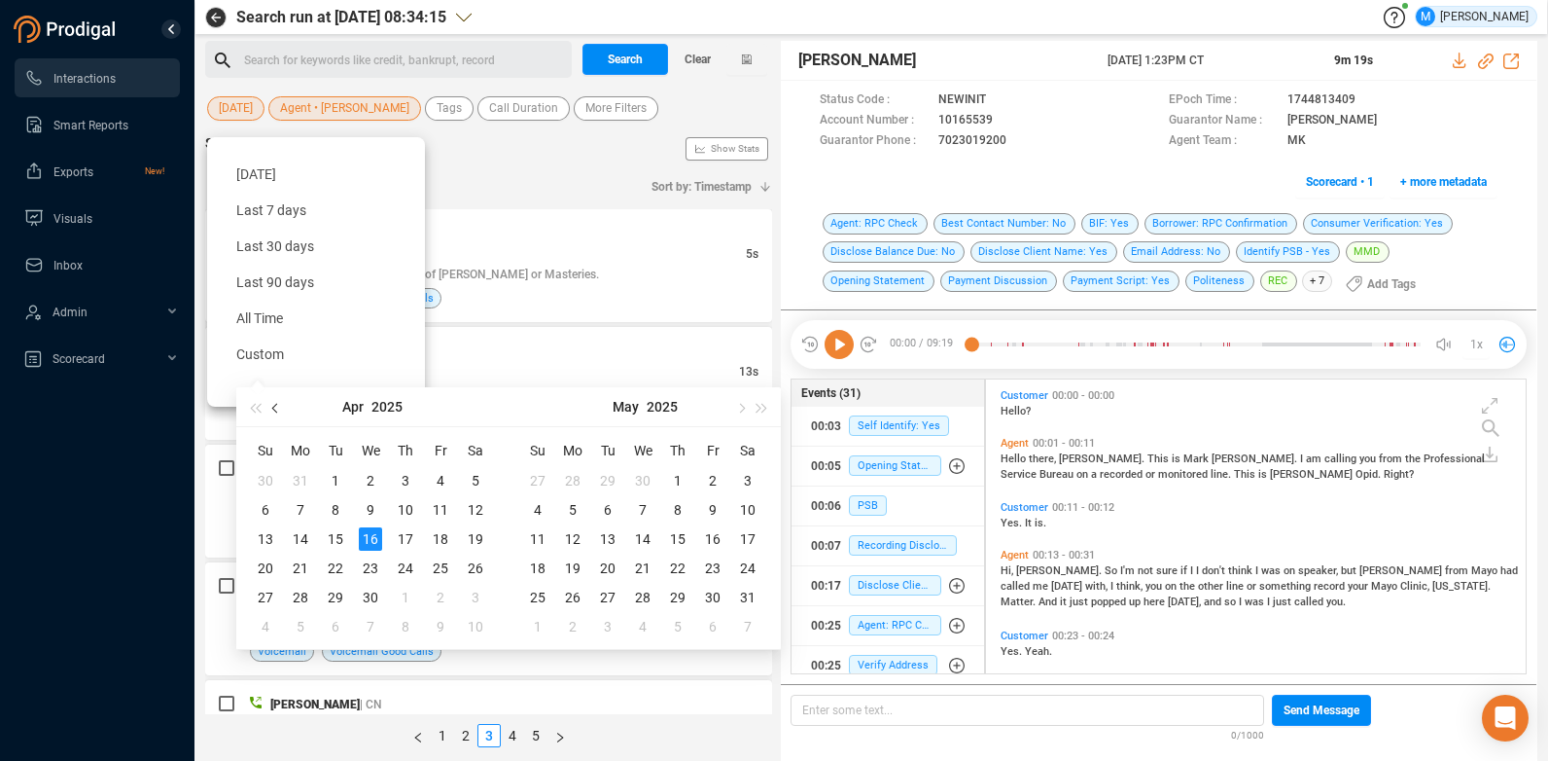
click at [276, 408] on span "button" at bounding box center [277, 408] width 10 height 10
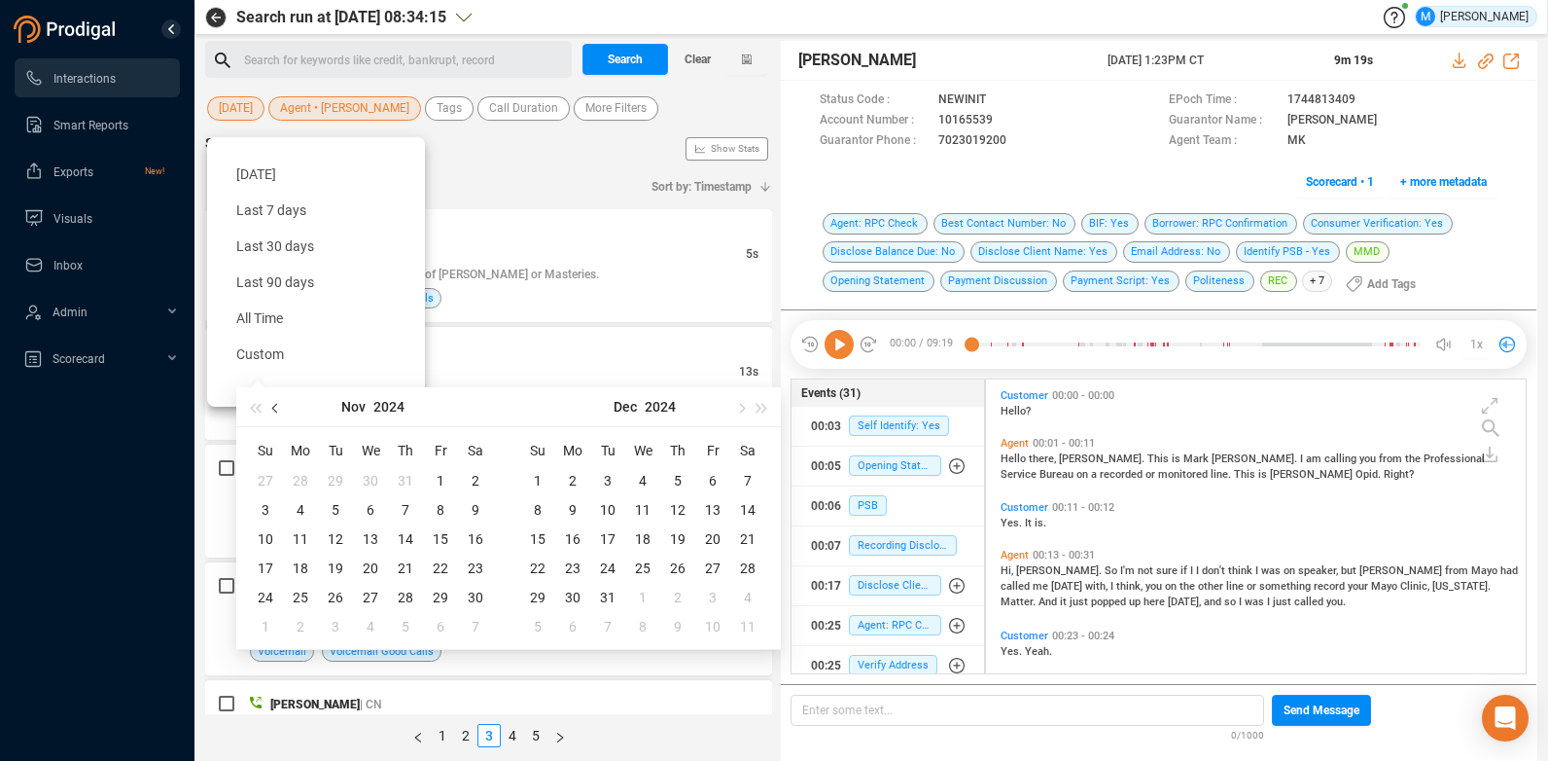
click at [276, 408] on span "button" at bounding box center [277, 408] width 10 height 10
type input "[DATE]"
click at [367, 591] on div "30" at bounding box center [370, 597] width 23 height 23
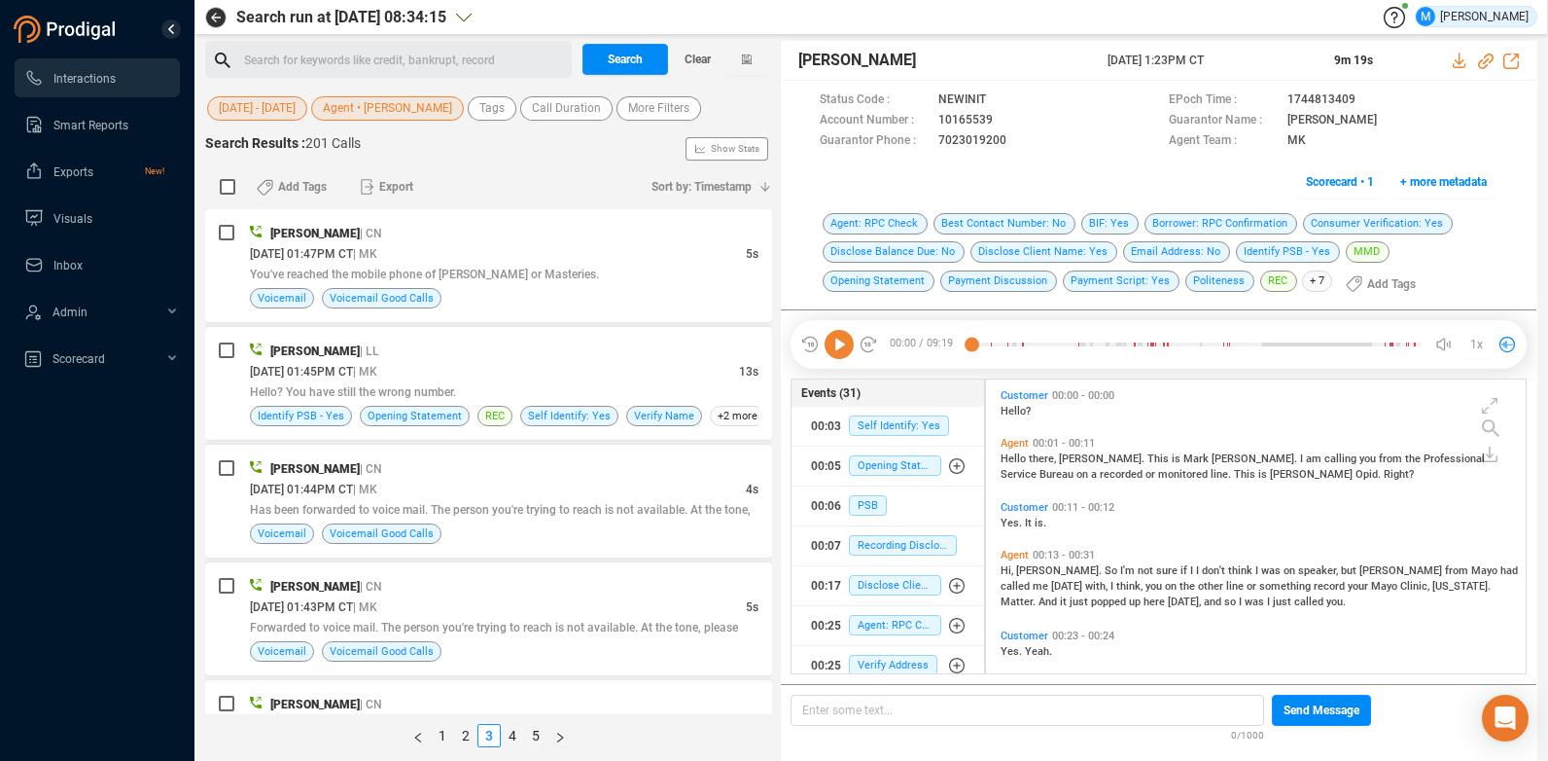
click at [255, 103] on span "[DATE] - [DATE]" at bounding box center [257, 108] width 77 height 24
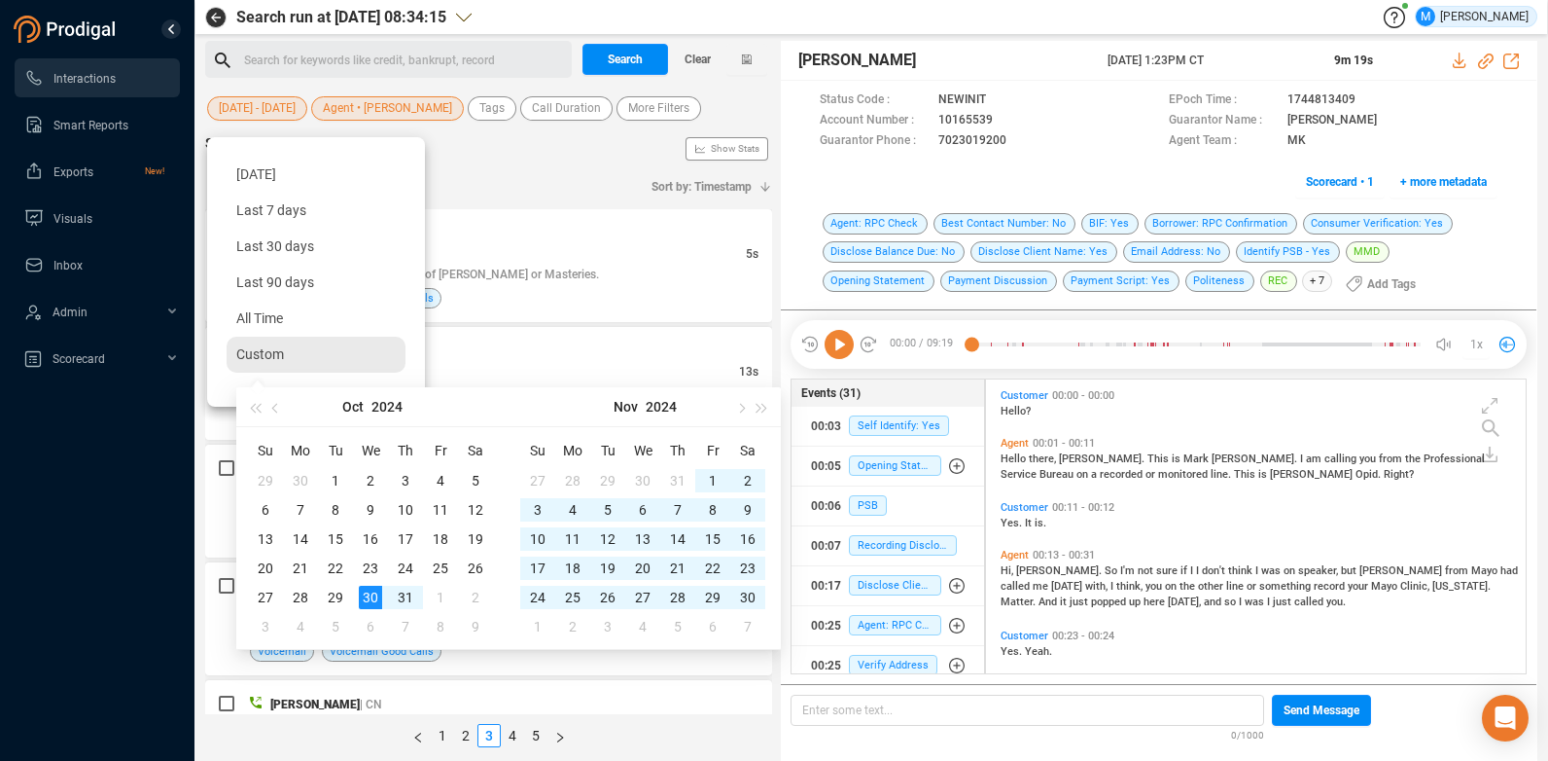
click at [302, 363] on div "Custom [DATE] [DATE]" at bounding box center [316, 355] width 179 height 36
click at [284, 351] on div "Custom [DATE] [DATE]" at bounding box center [316, 355] width 179 height 36
click at [261, 351] on span "Custom" at bounding box center [260, 354] width 48 height 16
click at [253, 107] on span "[DATE] - [DATE]" at bounding box center [257, 108] width 77 height 24
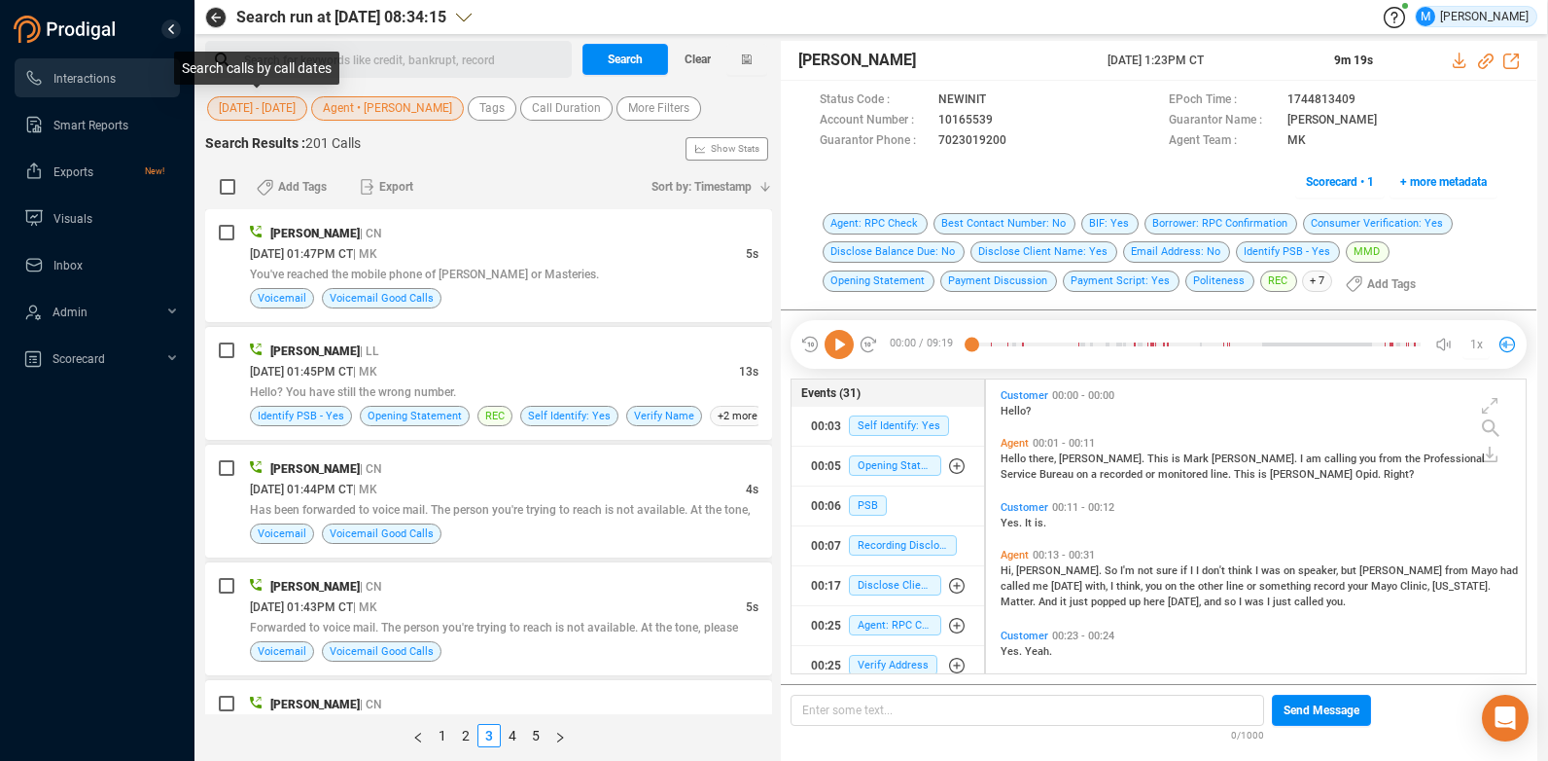
click at [253, 107] on span "[DATE] - [DATE]" at bounding box center [257, 108] width 77 height 24
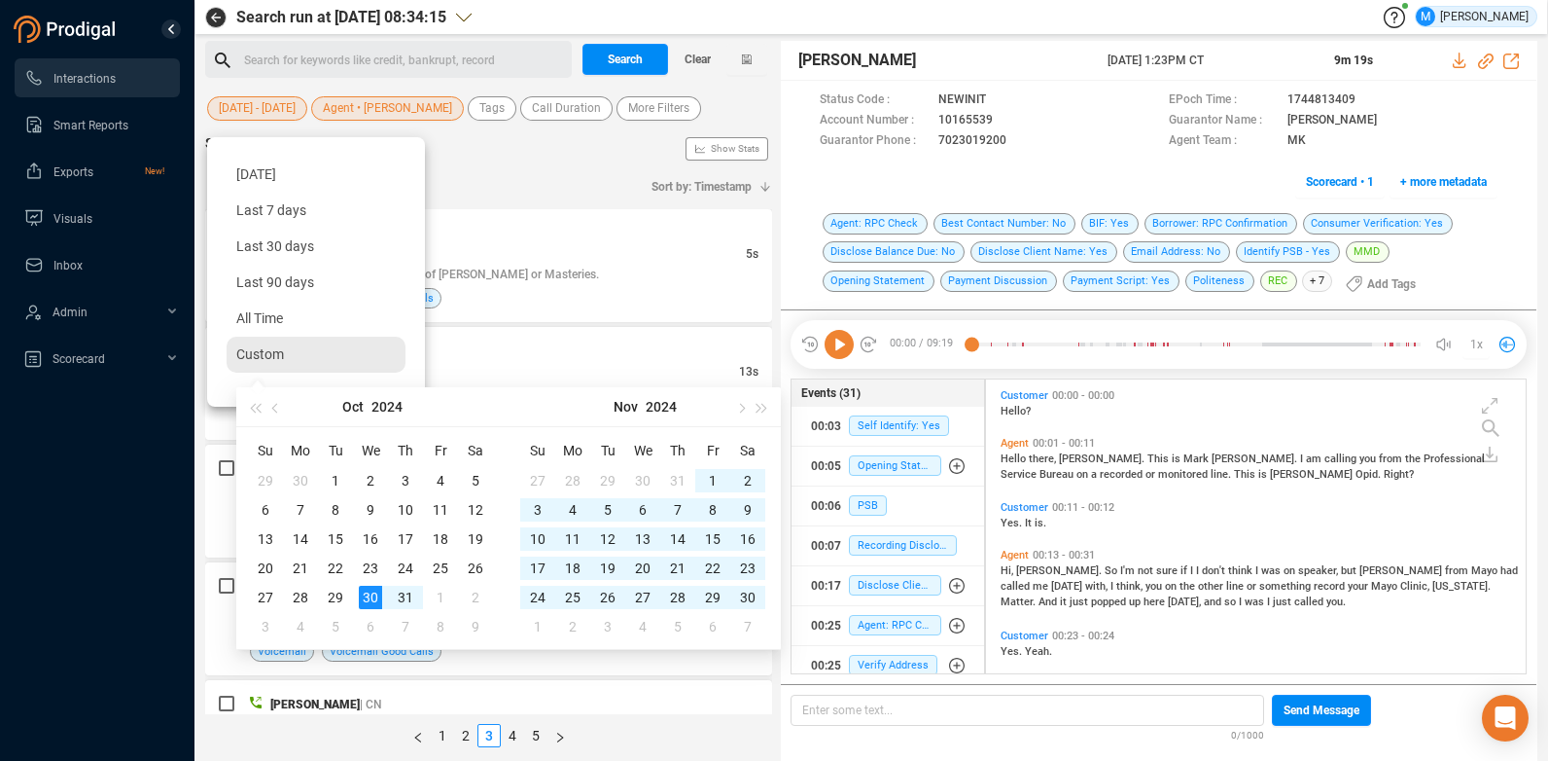
click at [291, 353] on div "Custom [DATE] [DATE]" at bounding box center [316, 355] width 179 height 36
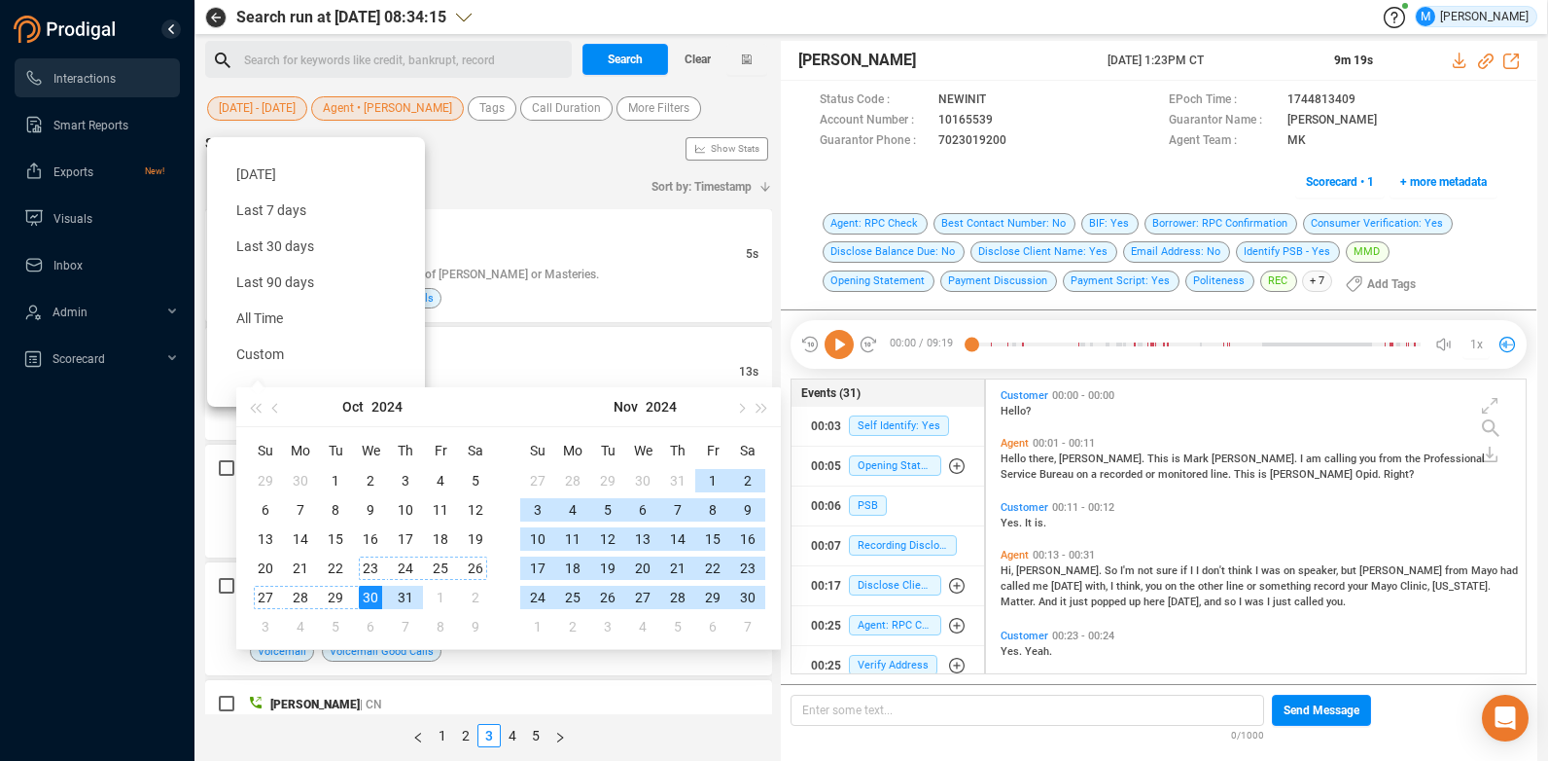
type input "[DATE]"
click at [371, 595] on div "30" at bounding box center [370, 597] width 23 height 23
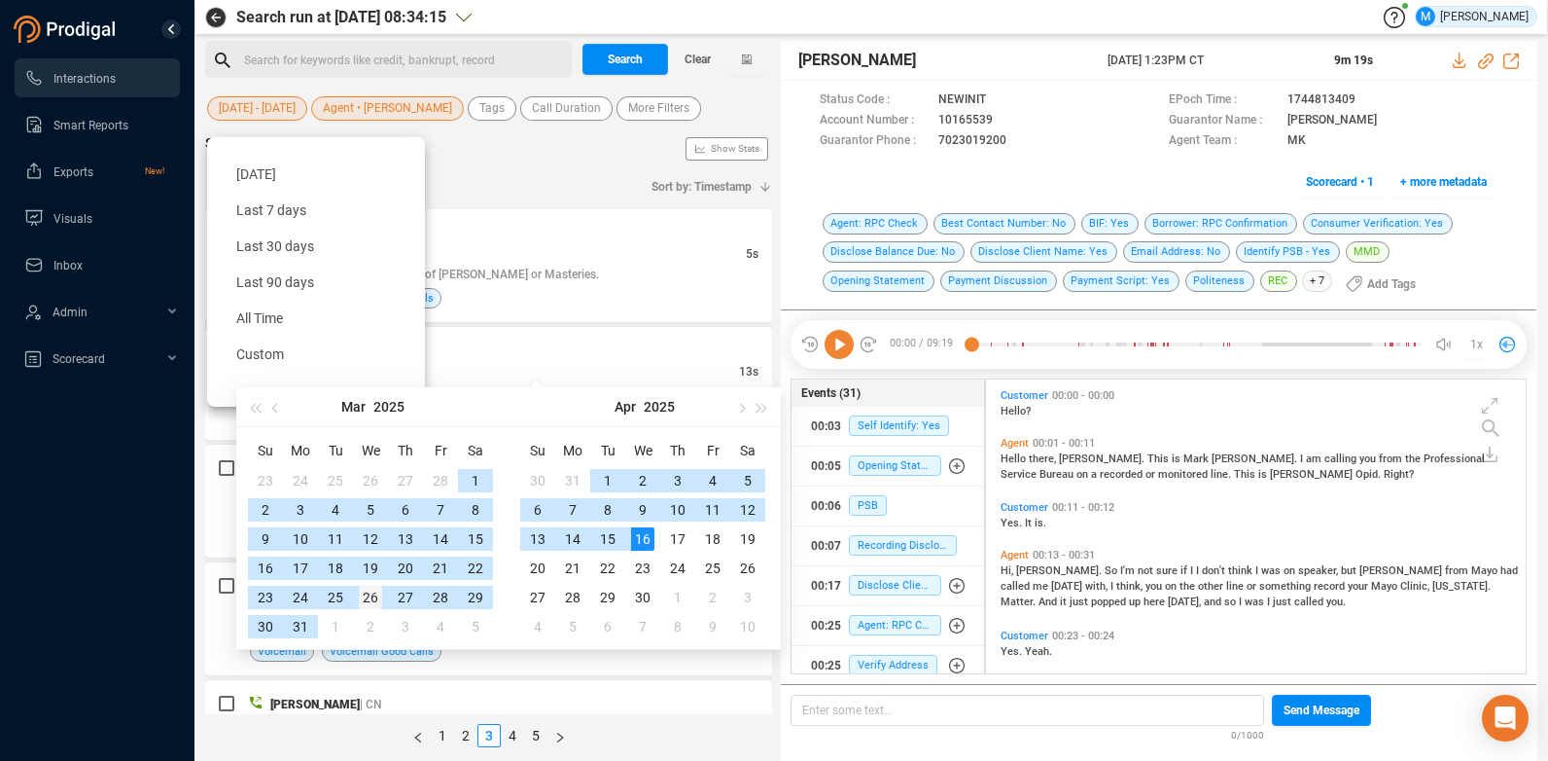
click at [371, 595] on div "26" at bounding box center [370, 597] width 23 height 23
type input "[DATE]"
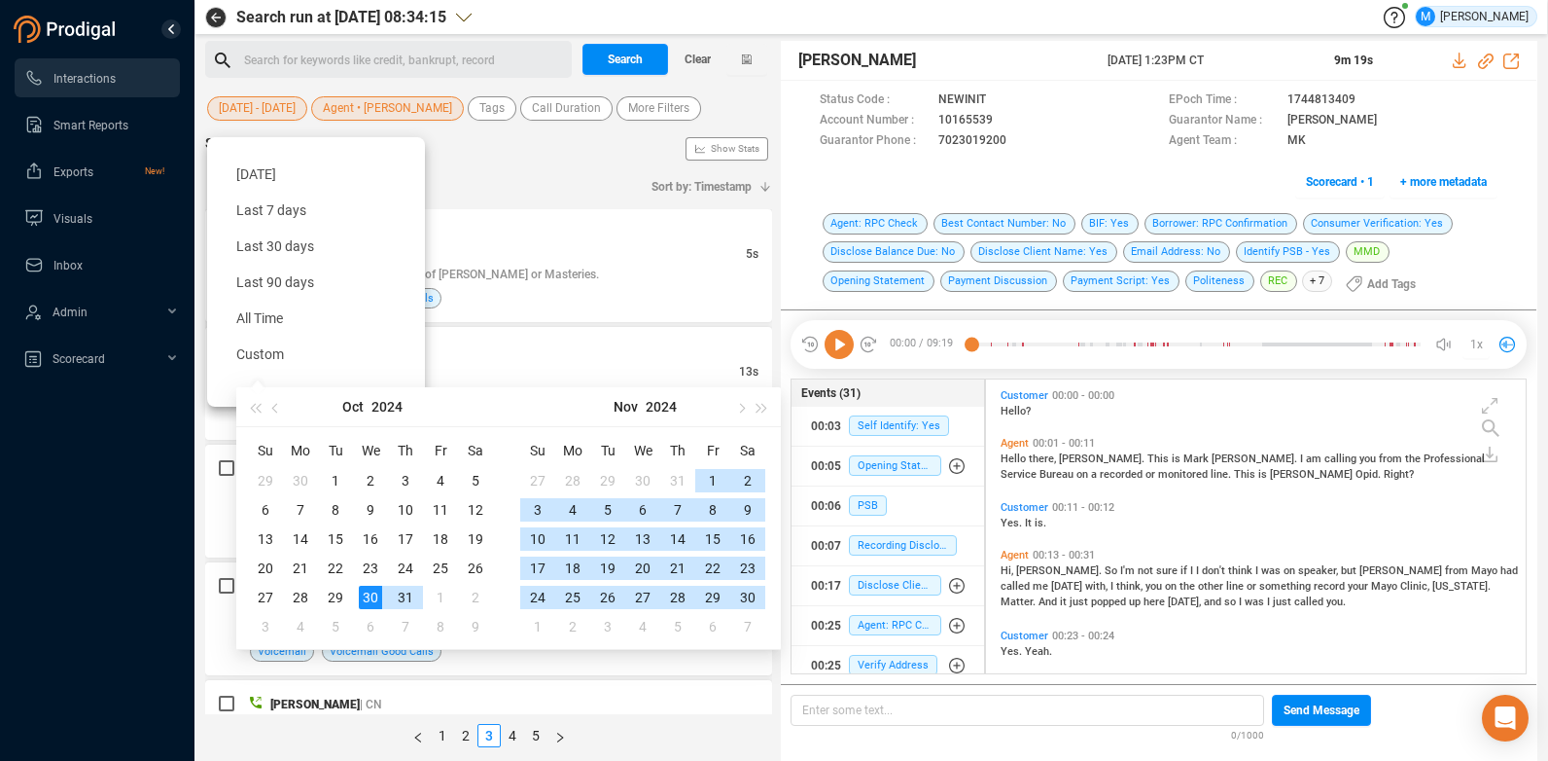
type input "[DATE]"
click at [375, 598] on div "30" at bounding box center [370, 597] width 23 height 23
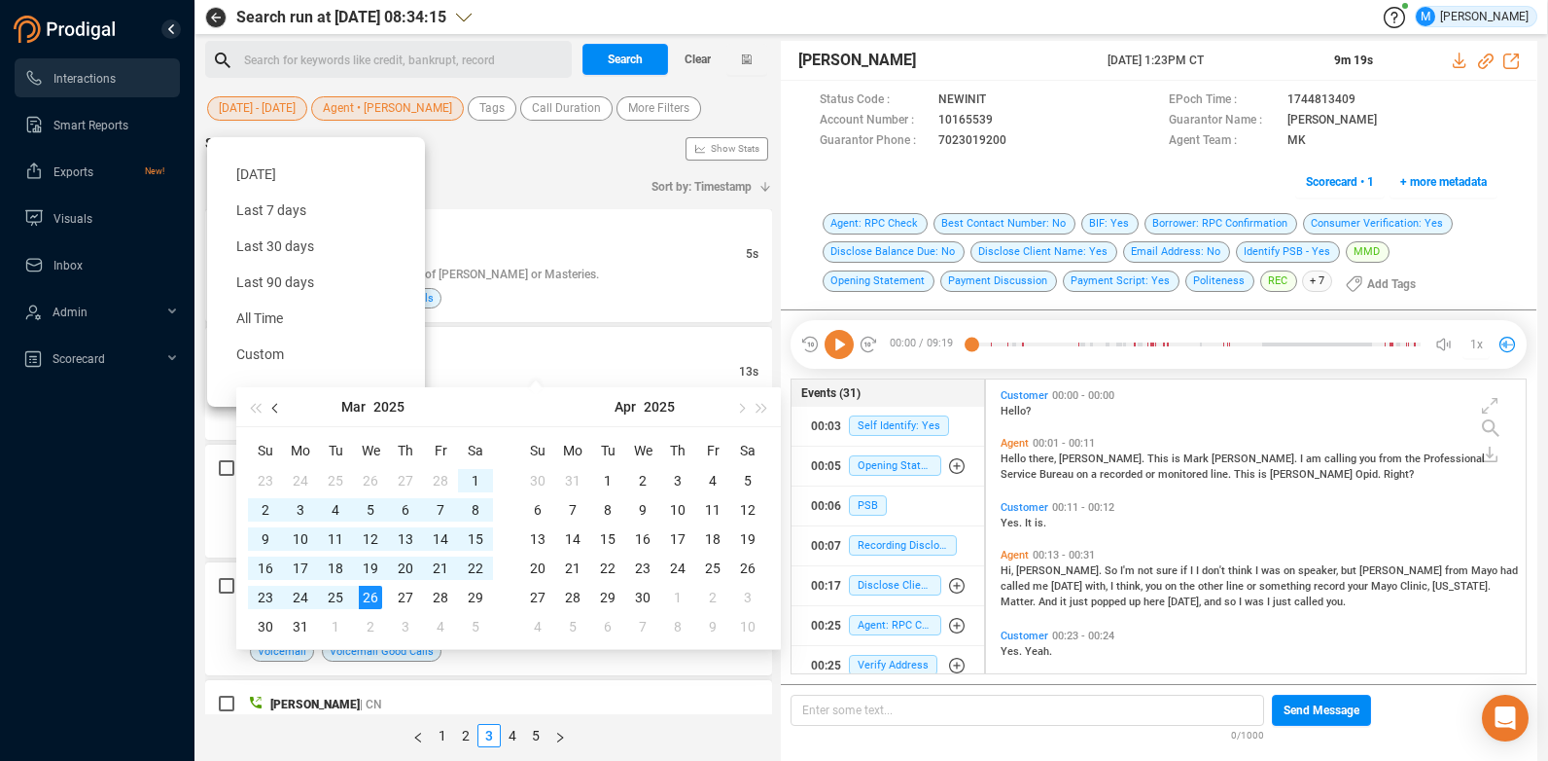
click at [270, 410] on button "button" at bounding box center [276, 406] width 21 height 39
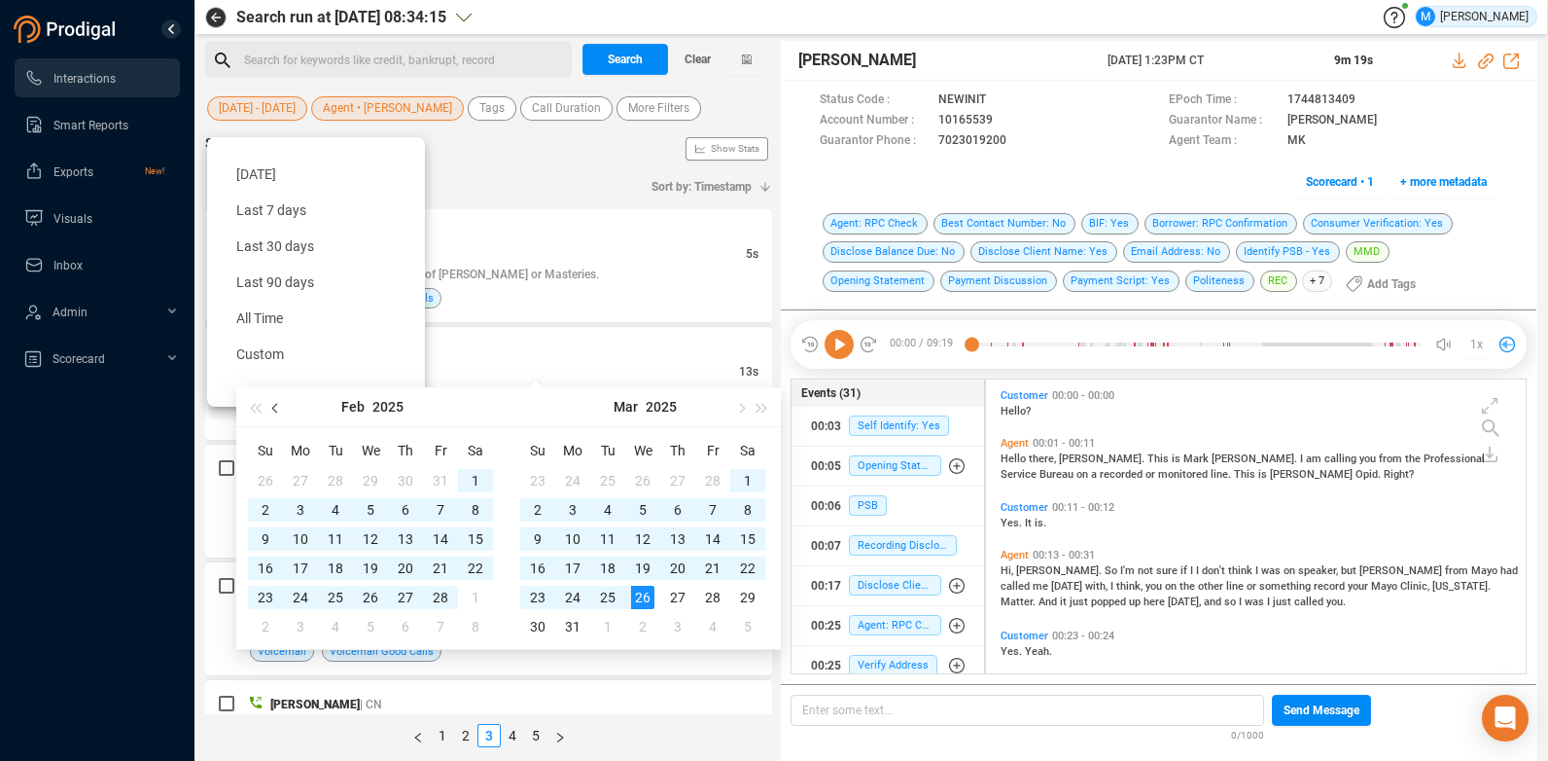
click at [270, 410] on button "button" at bounding box center [276, 406] width 21 height 39
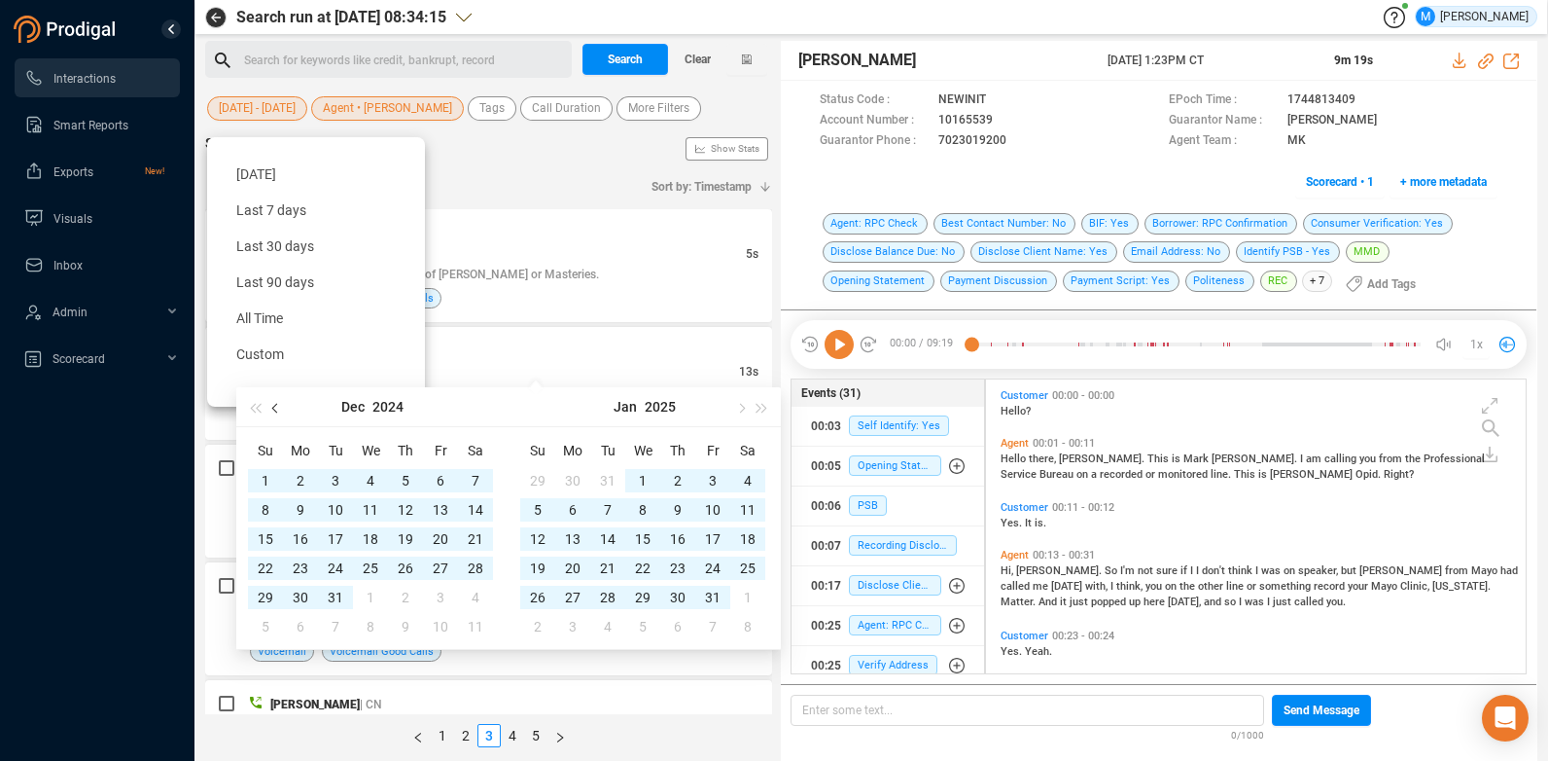
click at [270, 410] on button "button" at bounding box center [276, 406] width 21 height 39
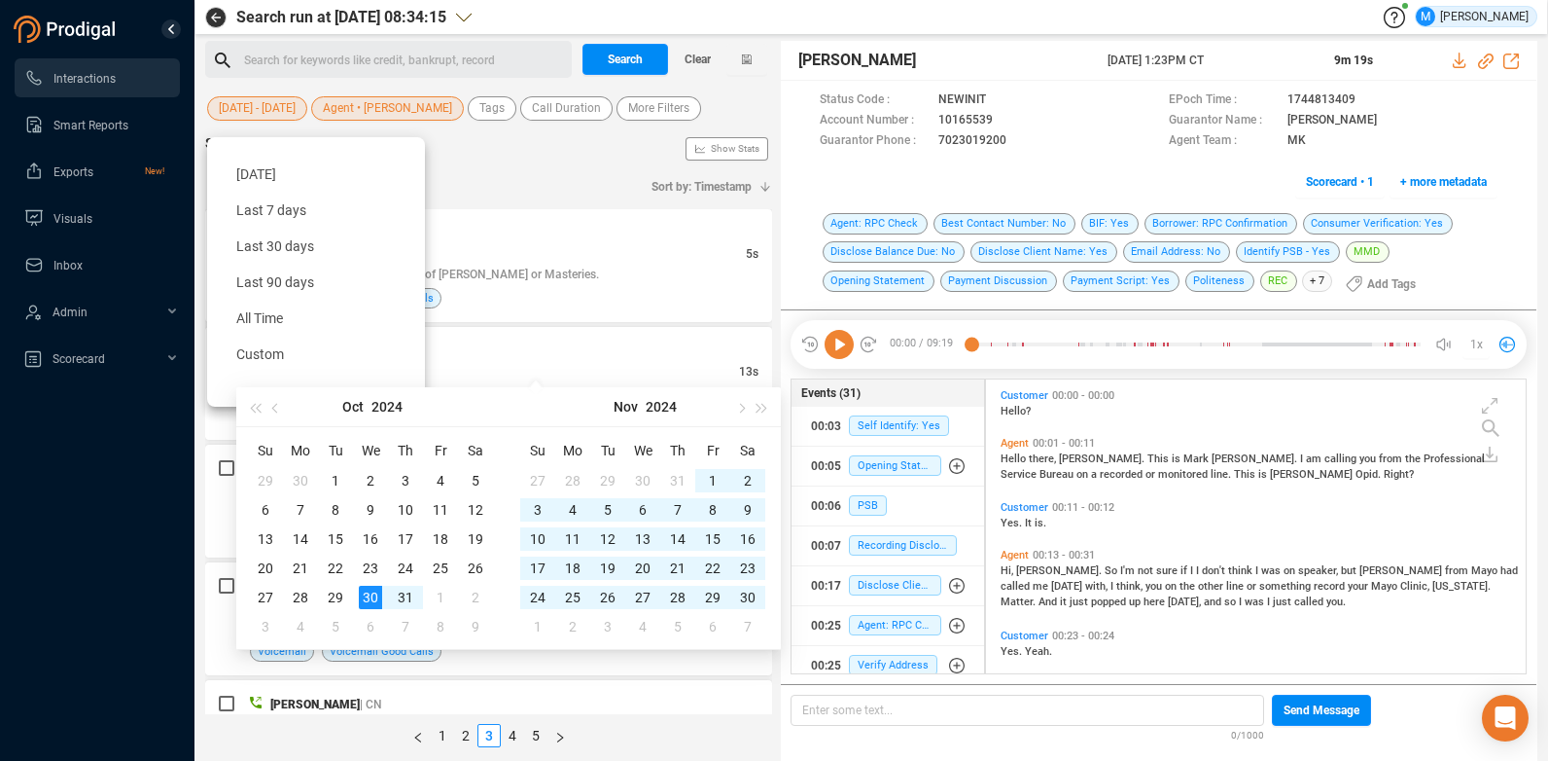
type input "[DATE]"
click at [369, 600] on div "30" at bounding box center [370, 597] width 23 height 23
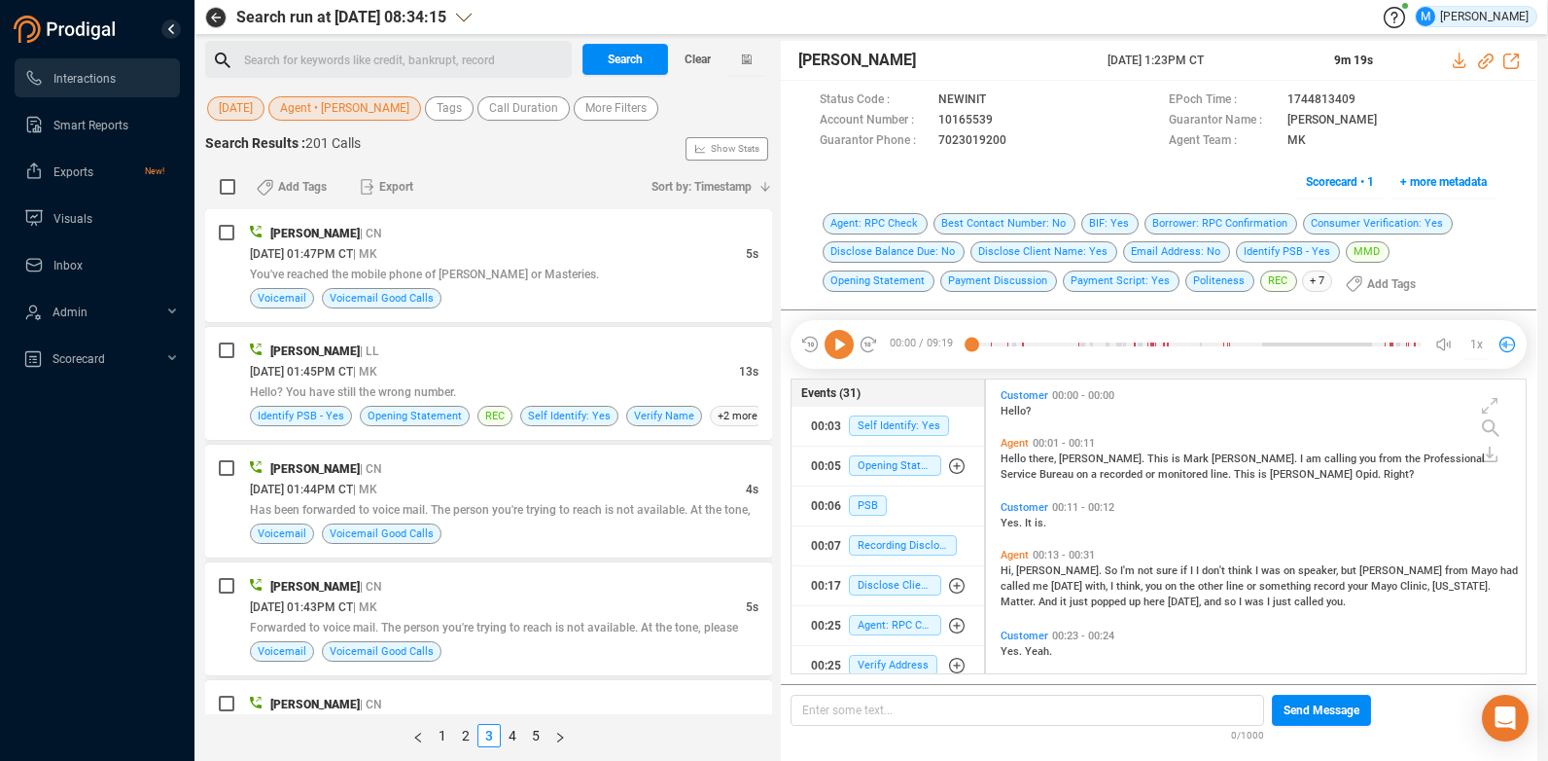
click at [346, 110] on span "Agent • [PERSON_NAME]" at bounding box center [344, 108] width 129 height 24
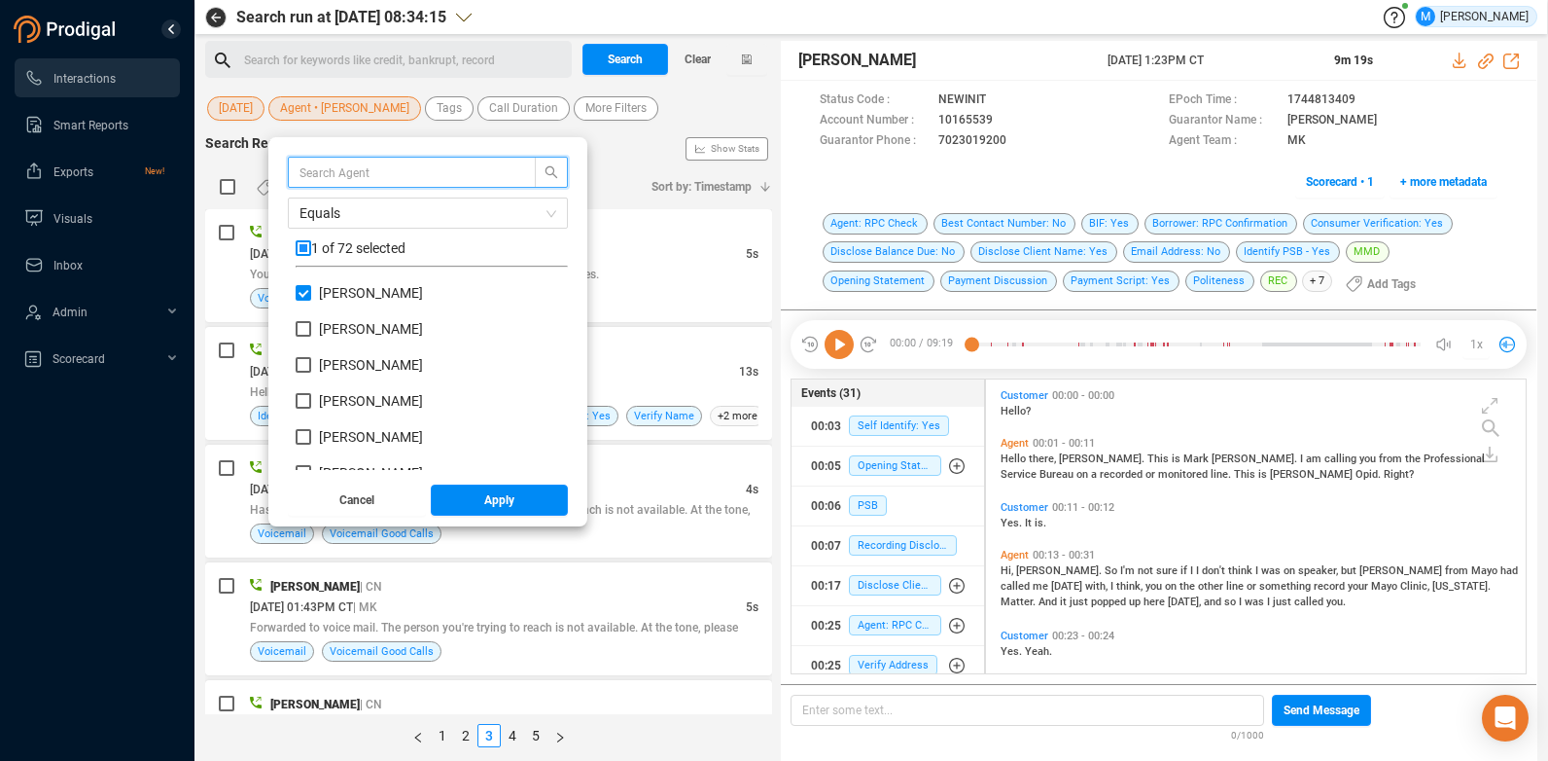
scroll to position [182, 263]
type input "k"
type input "mar"
click at [302, 295] on input "Mar k [PERSON_NAME]" at bounding box center [304, 293] width 16 height 16
checkbox input "false"
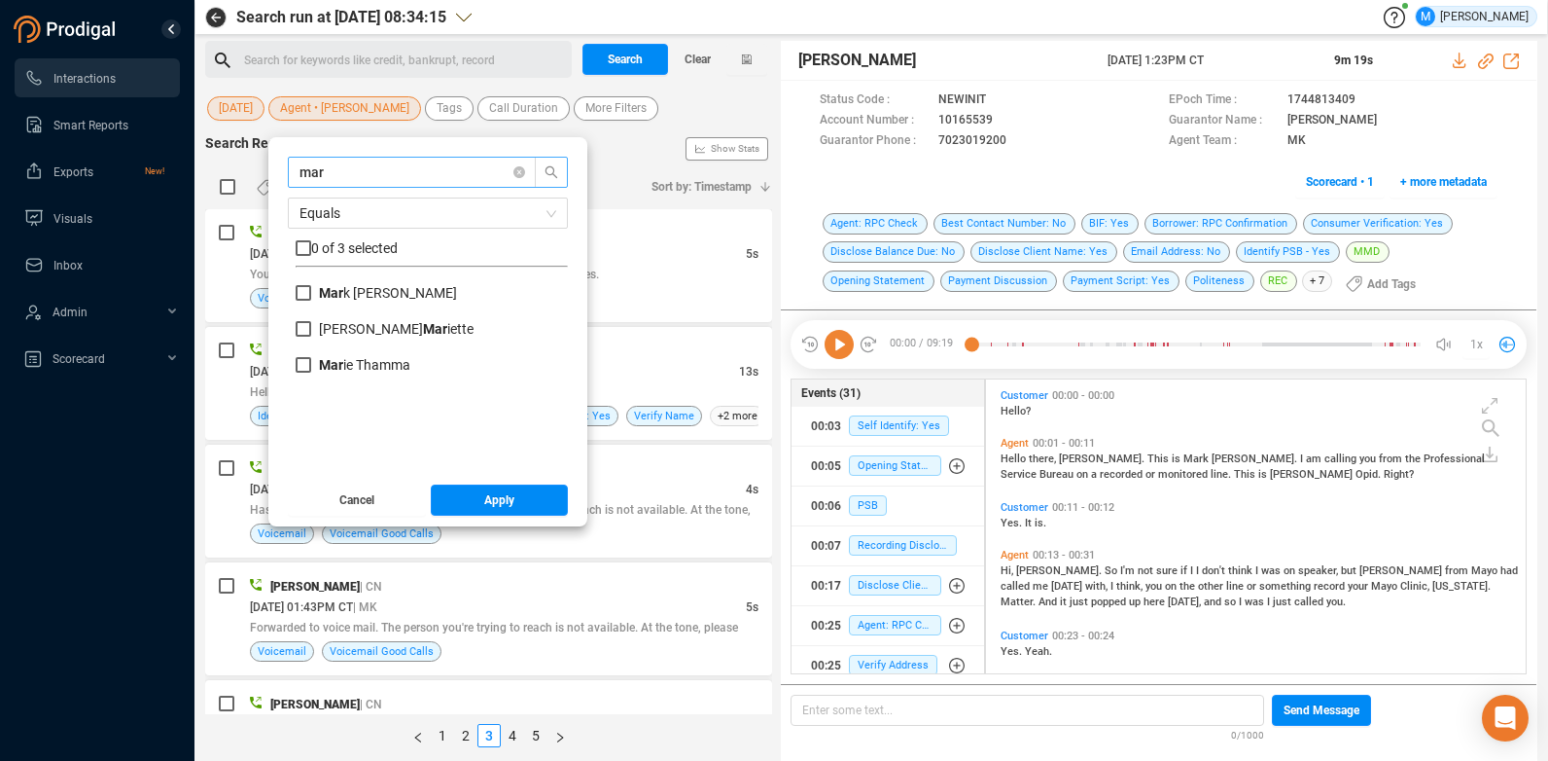
click at [344, 176] on input "mar" at bounding box center [403, 171] width 206 height 21
type input "m"
type input "[PERSON_NAME]"
click at [300, 296] on input "[PERSON_NAME]" at bounding box center [304, 293] width 16 height 16
checkbox input "true"
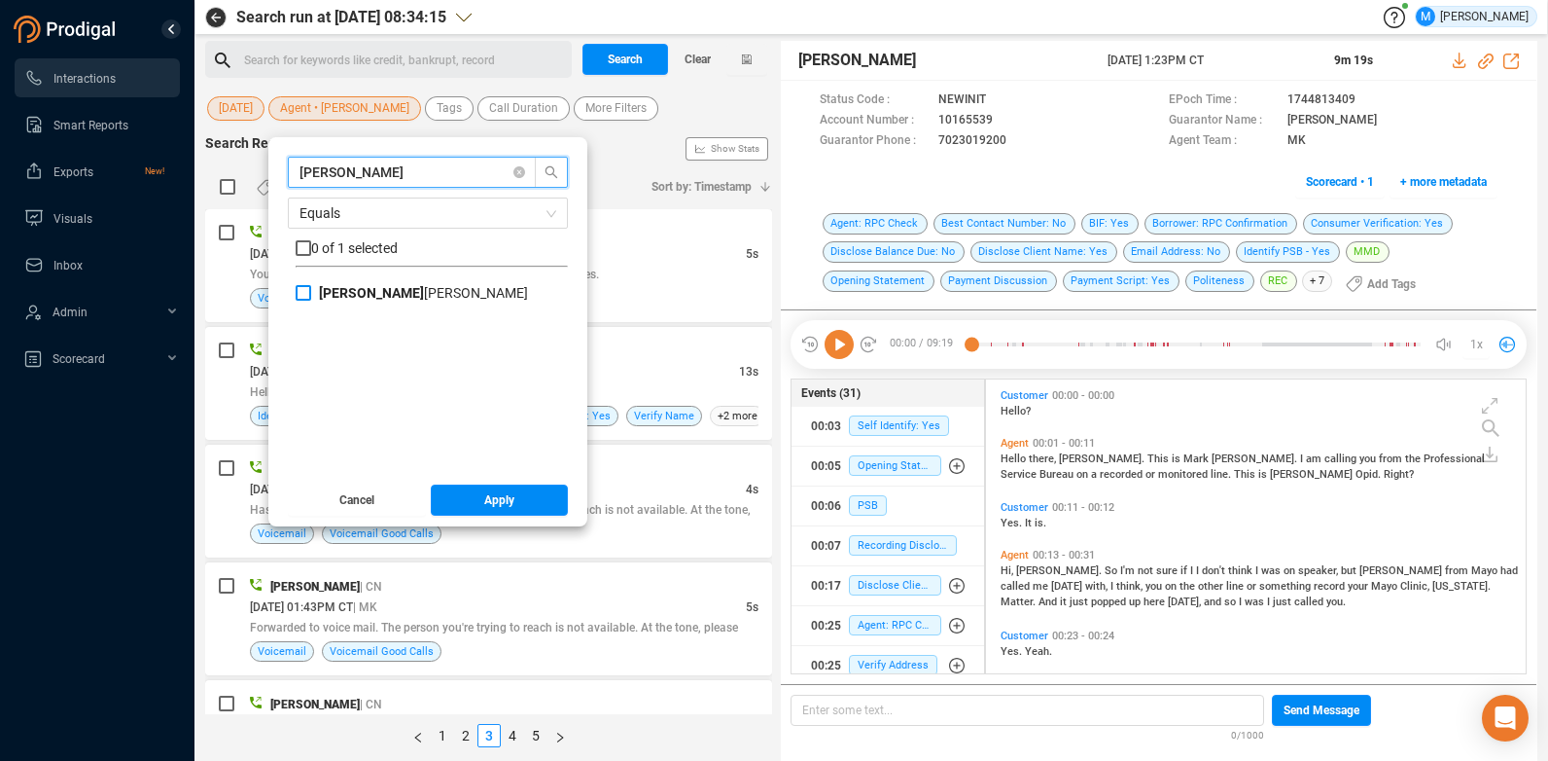
checkbox input "true"
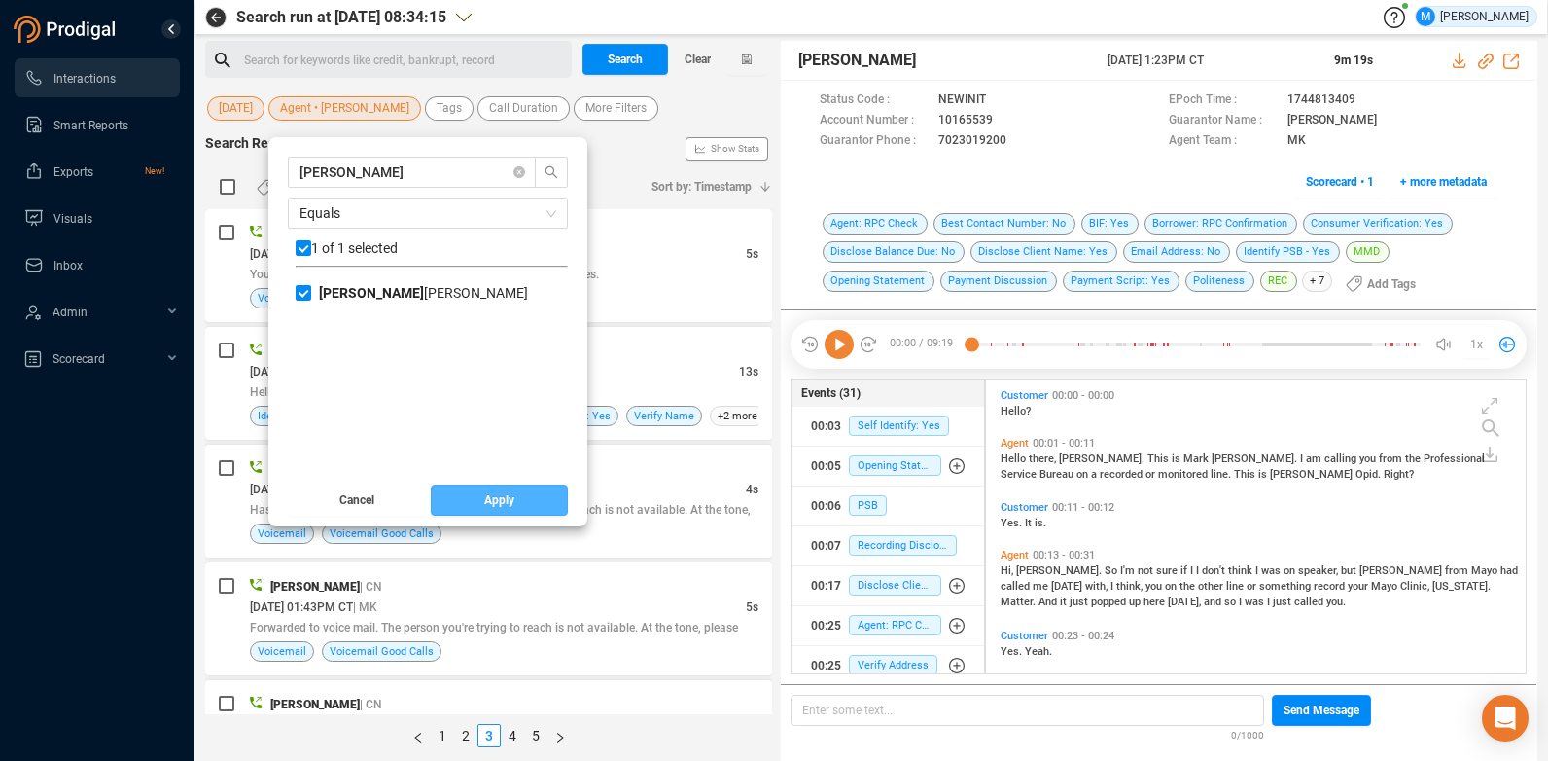
click at [481, 496] on button "Apply" at bounding box center [500, 499] width 138 height 31
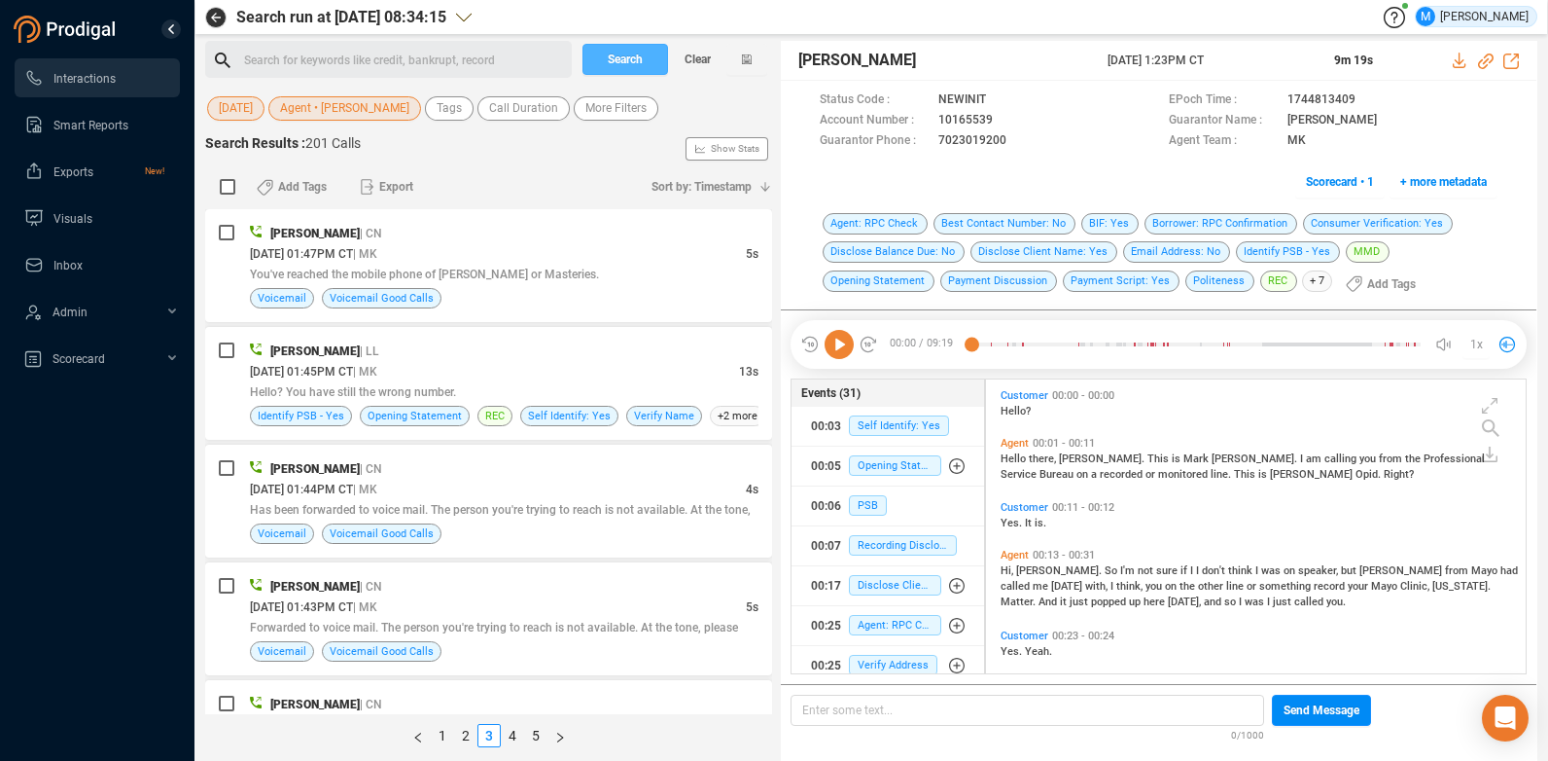
click at [647, 53] on button "Search" at bounding box center [626, 59] width 86 height 31
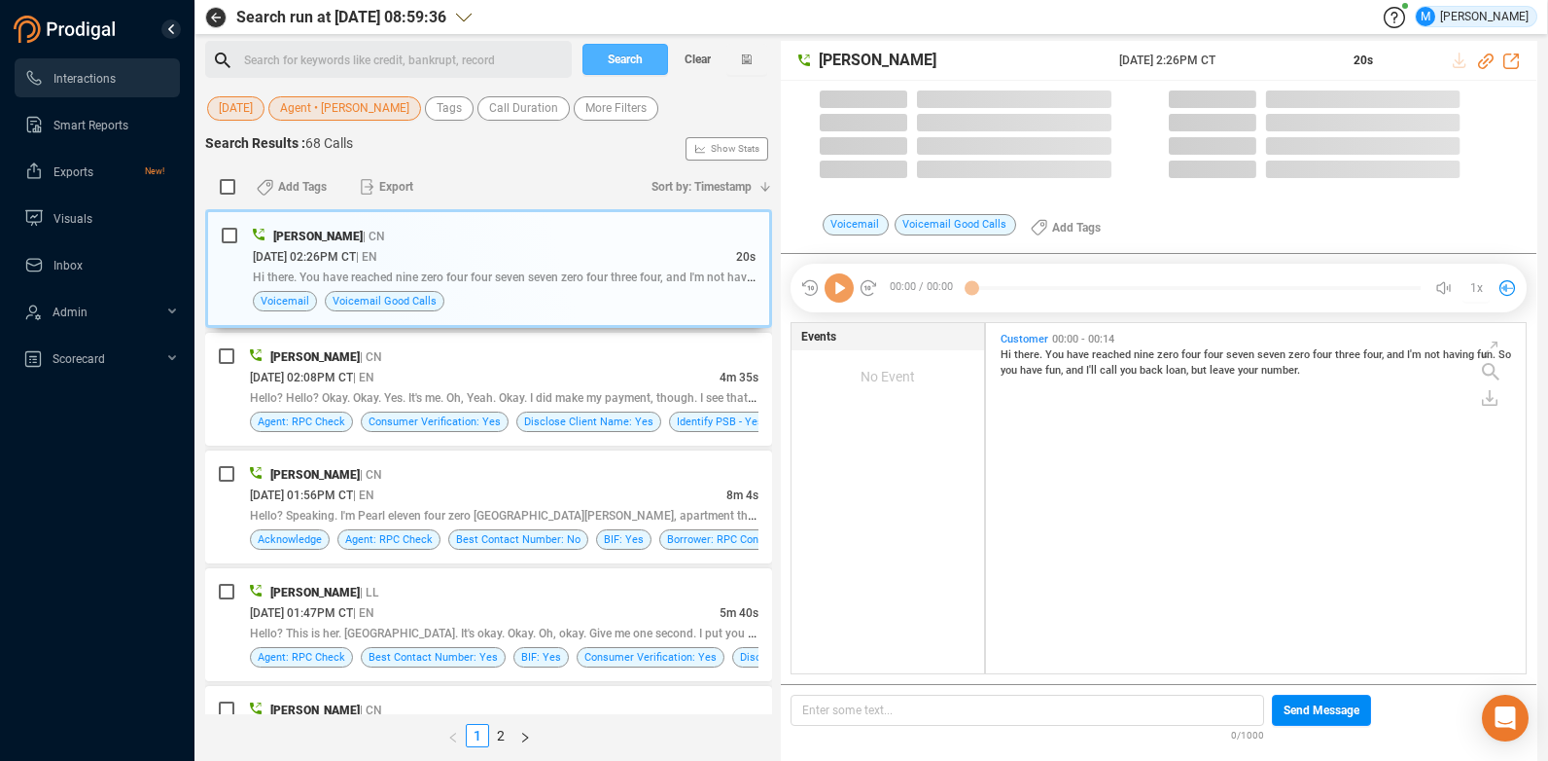
scroll to position [345, 530]
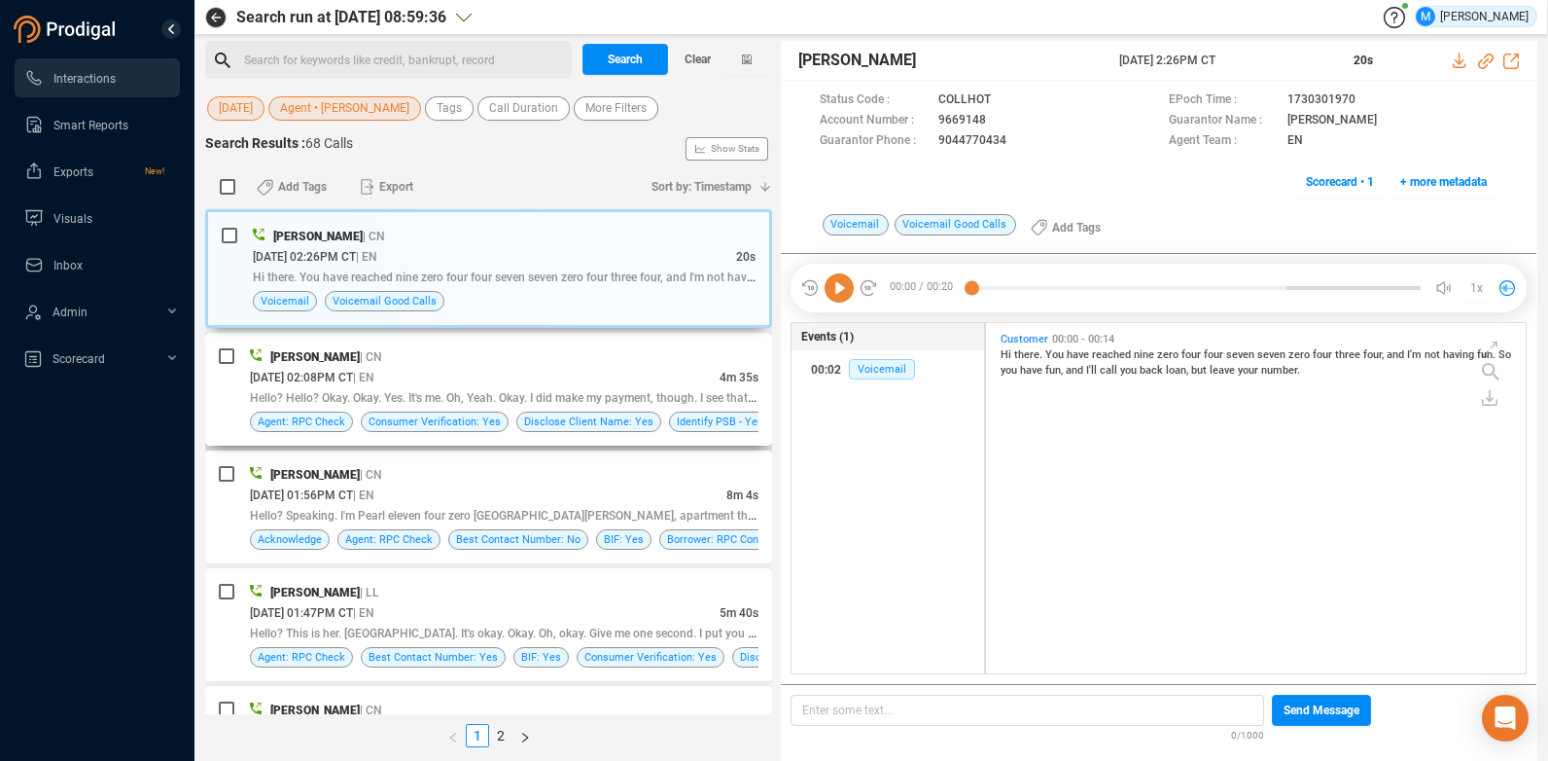
click at [515, 348] on div "[PERSON_NAME] | CN" at bounding box center [504, 356] width 509 height 20
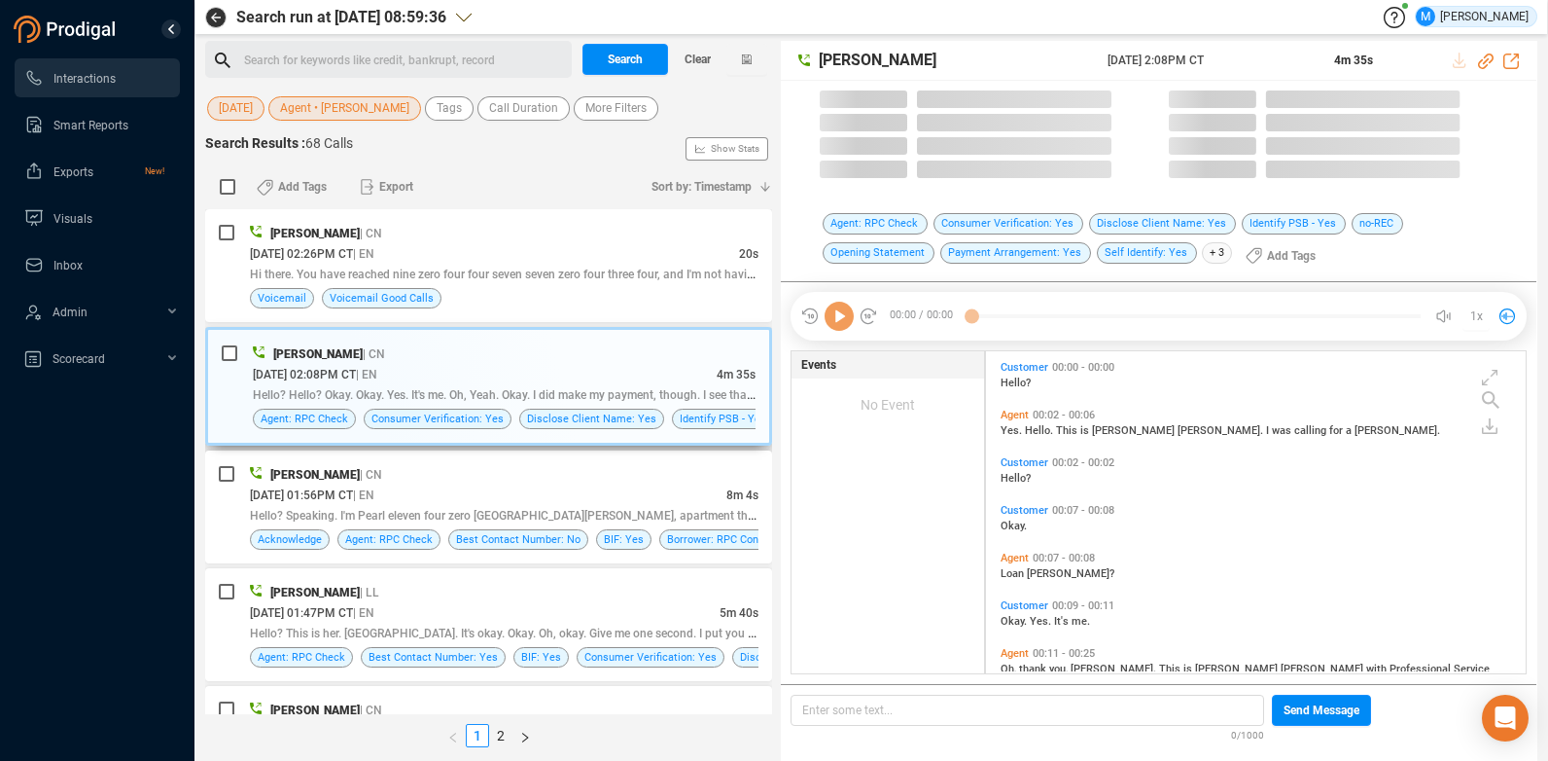
scroll to position [317, 530]
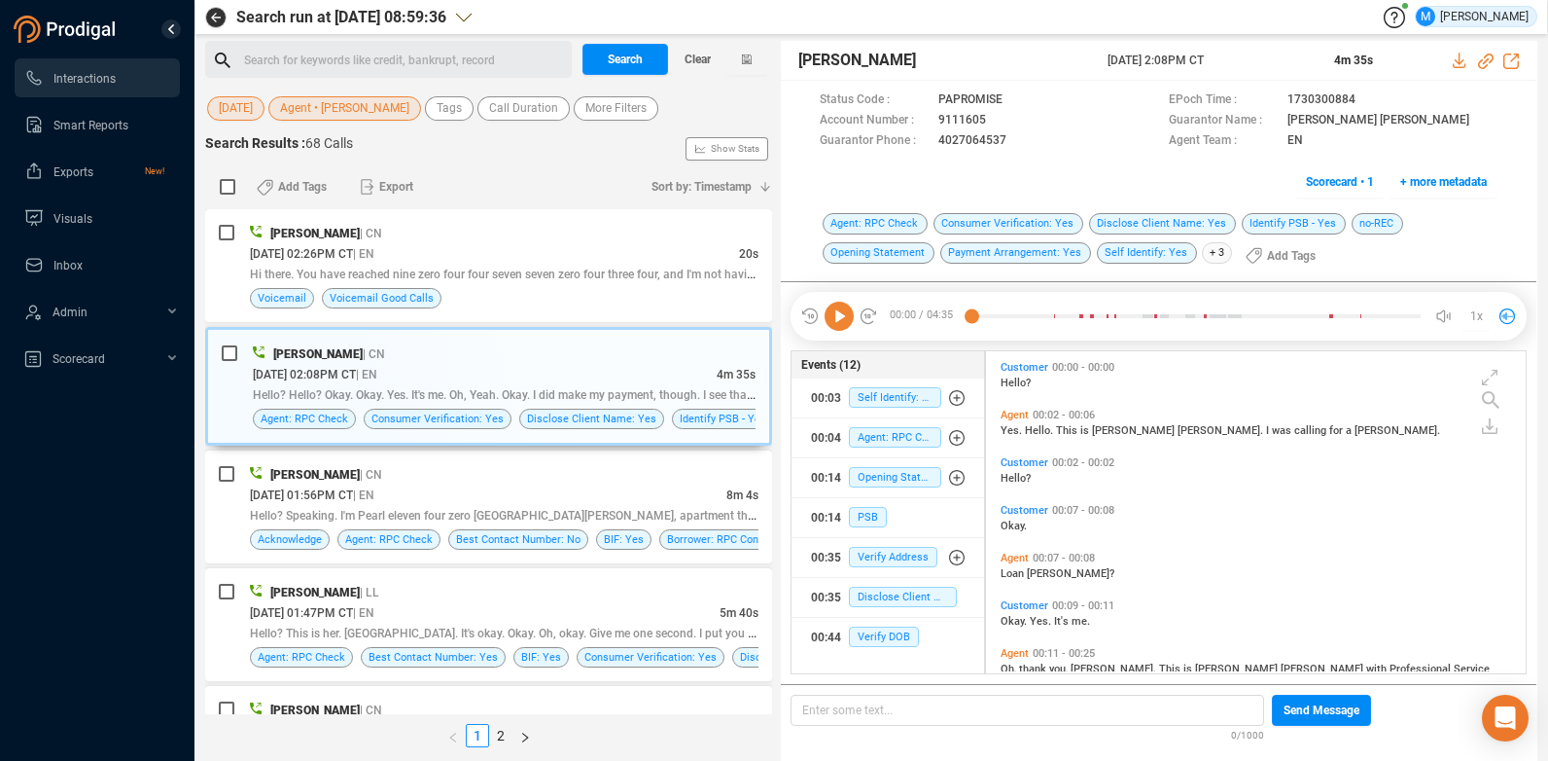
click at [836, 322] on icon at bounding box center [839, 316] width 29 height 29
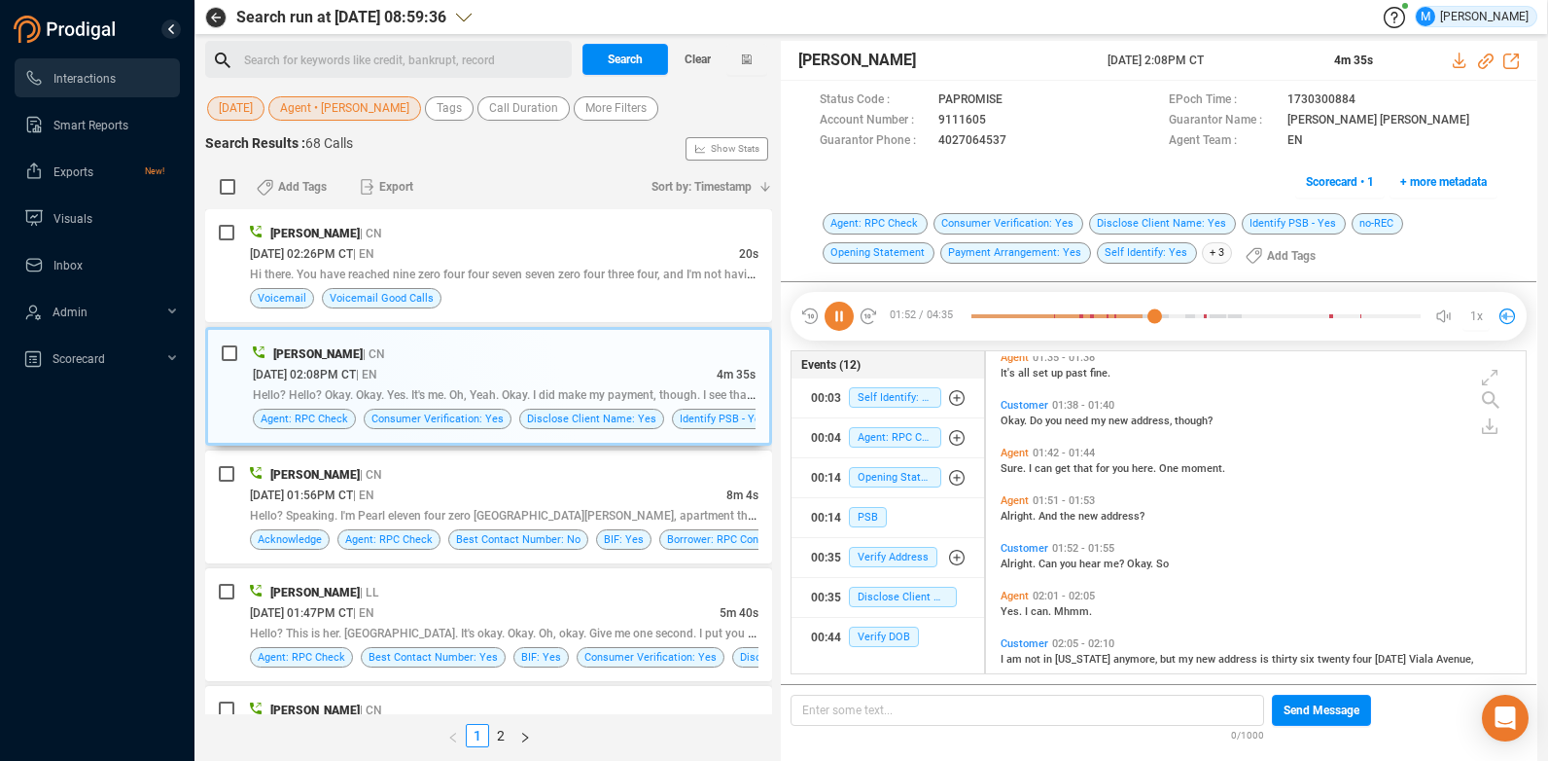
scroll to position [1141, 0]
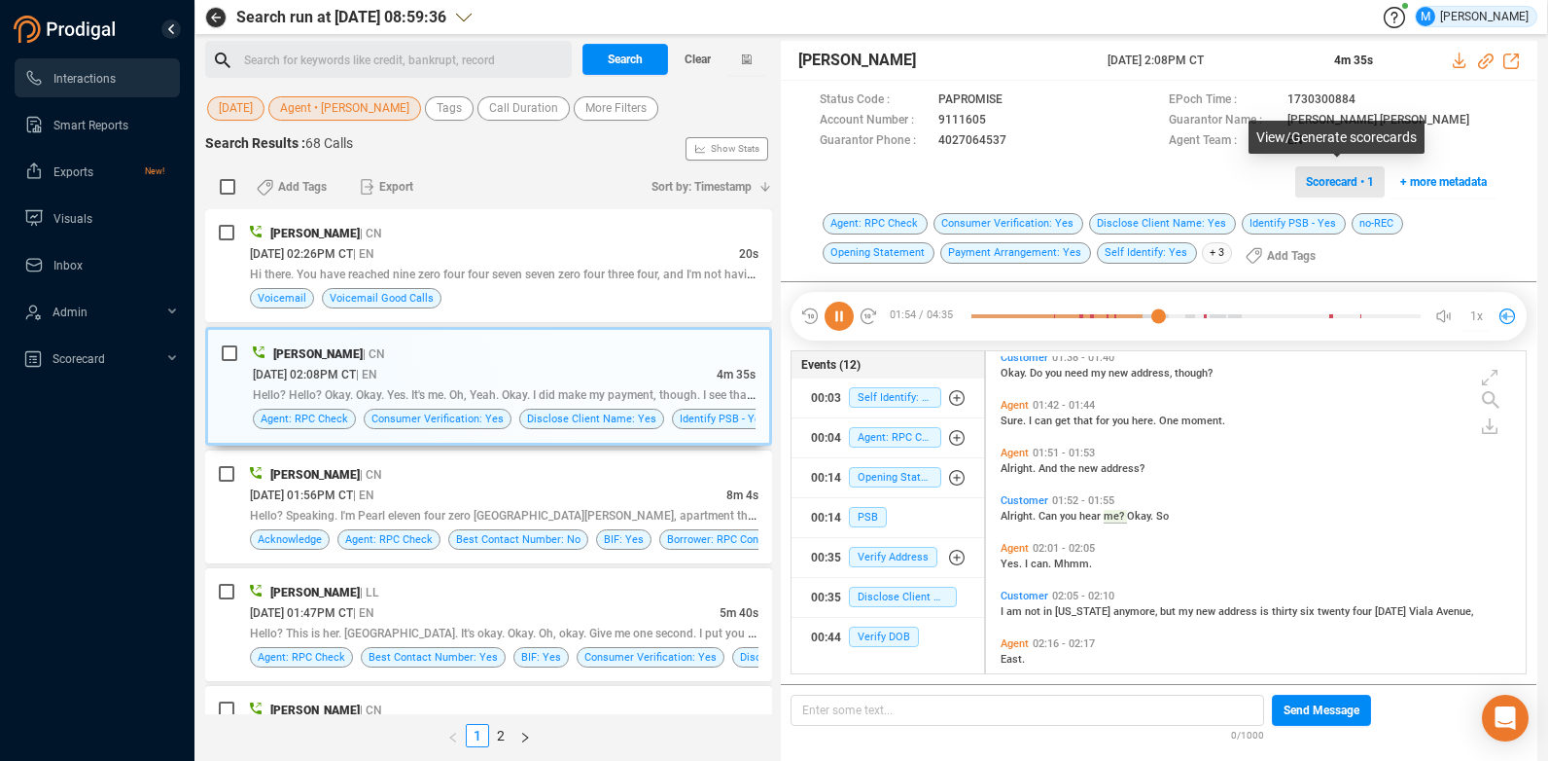
click at [1330, 171] on span "Scorecard • 1" at bounding box center [1340, 181] width 68 height 31
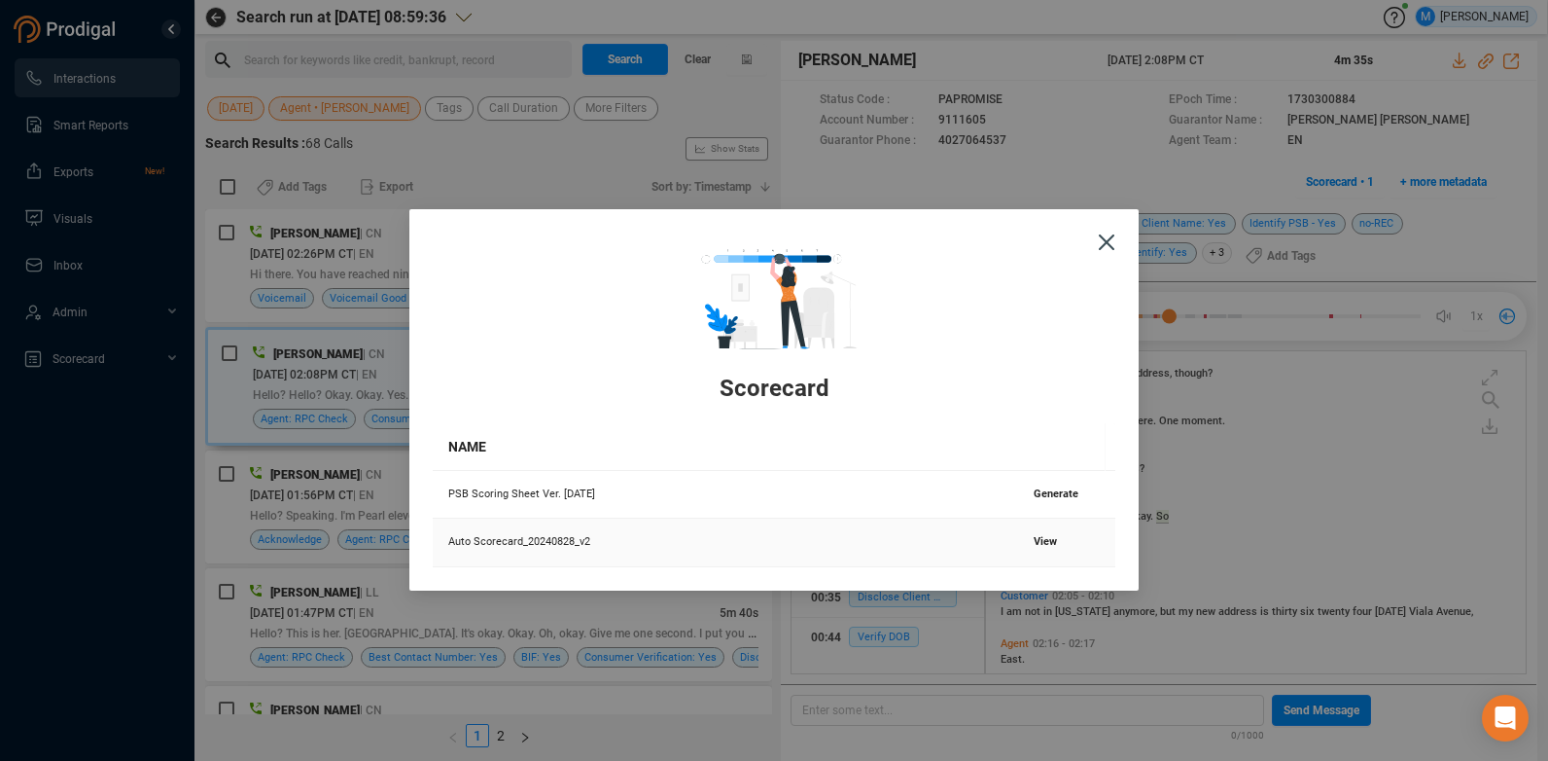
scroll to position [1189, 0]
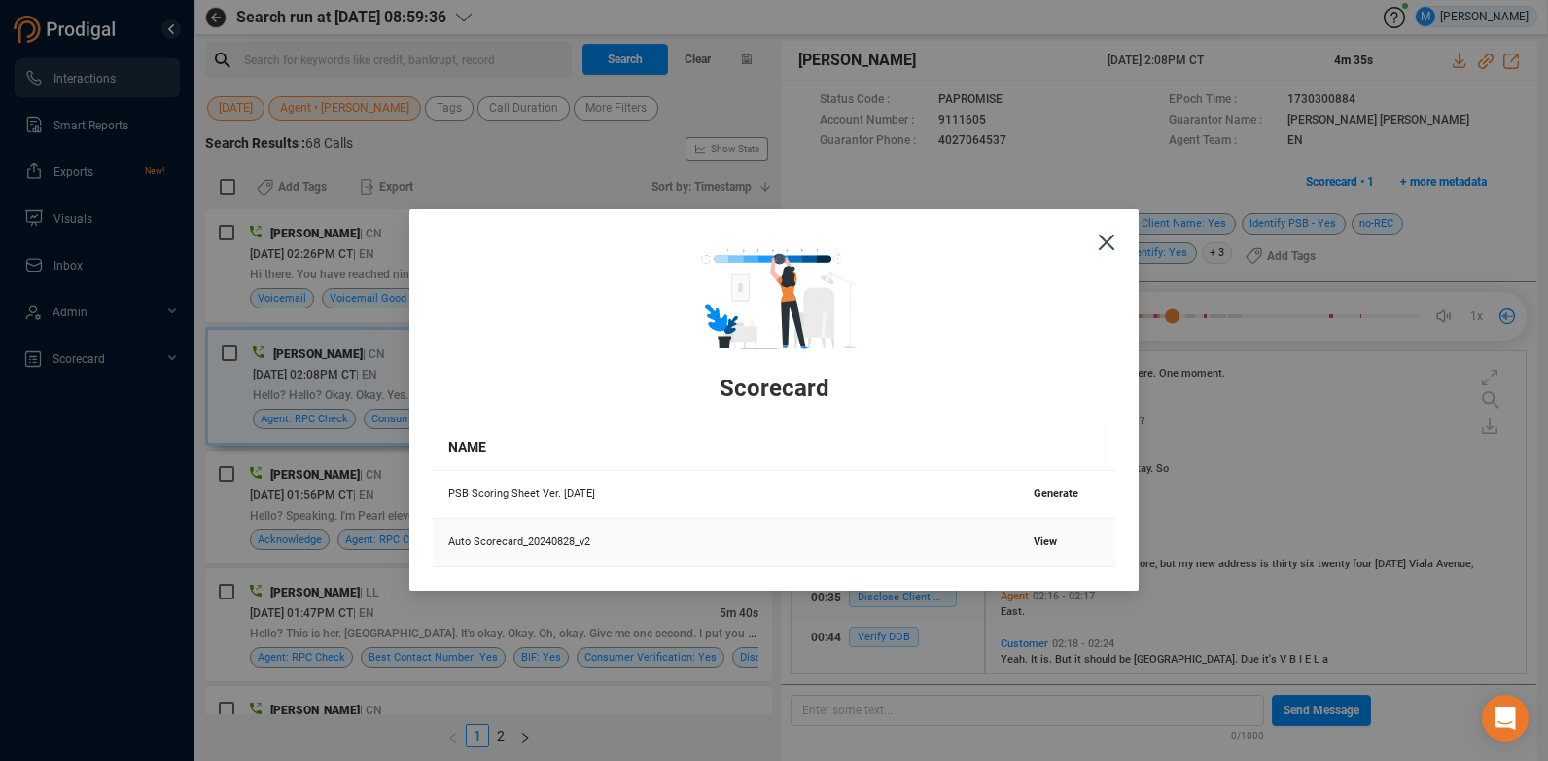
click at [1034, 544] on span "View" at bounding box center [1045, 541] width 23 height 13
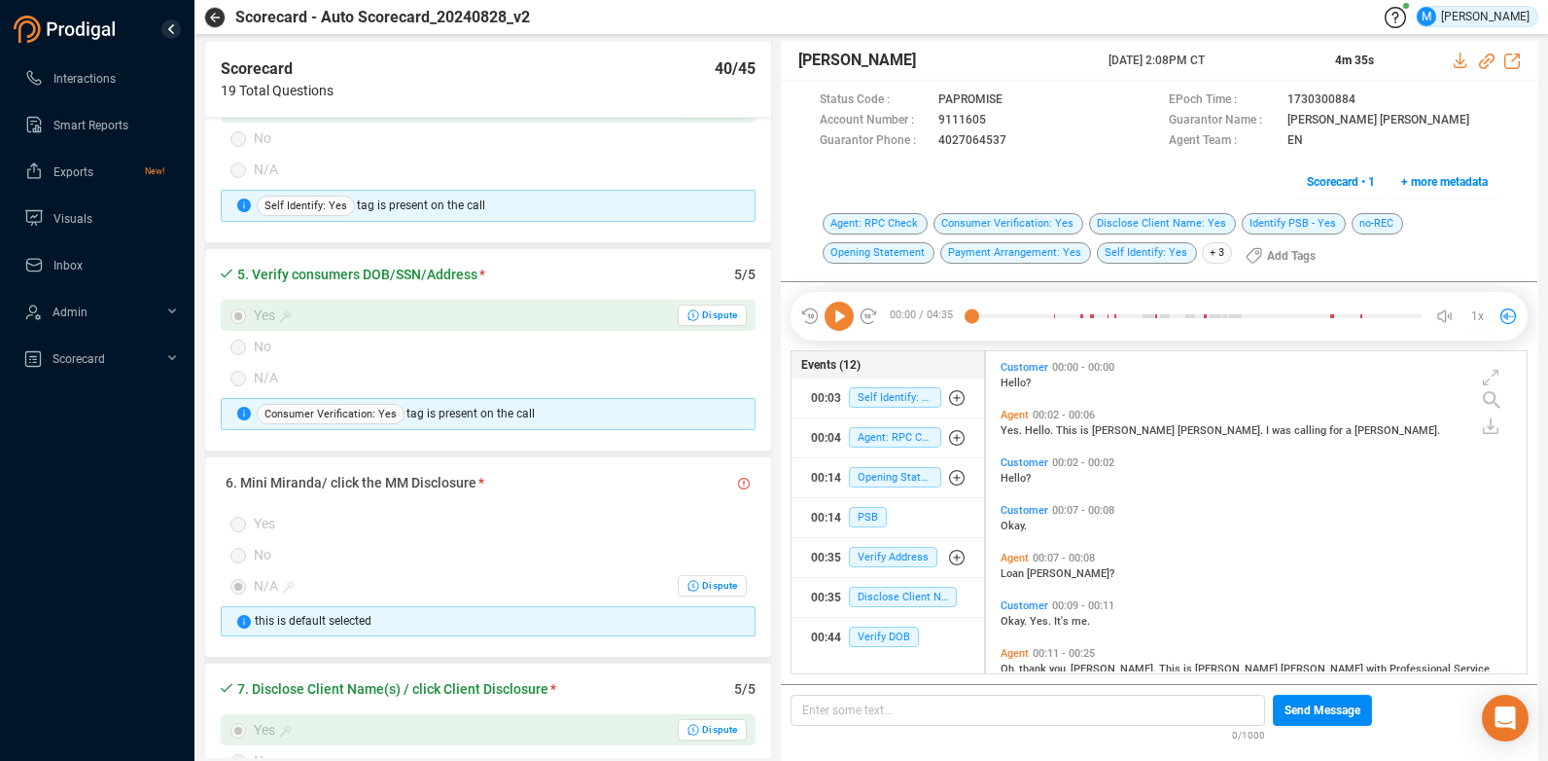
scroll to position [827, 0]
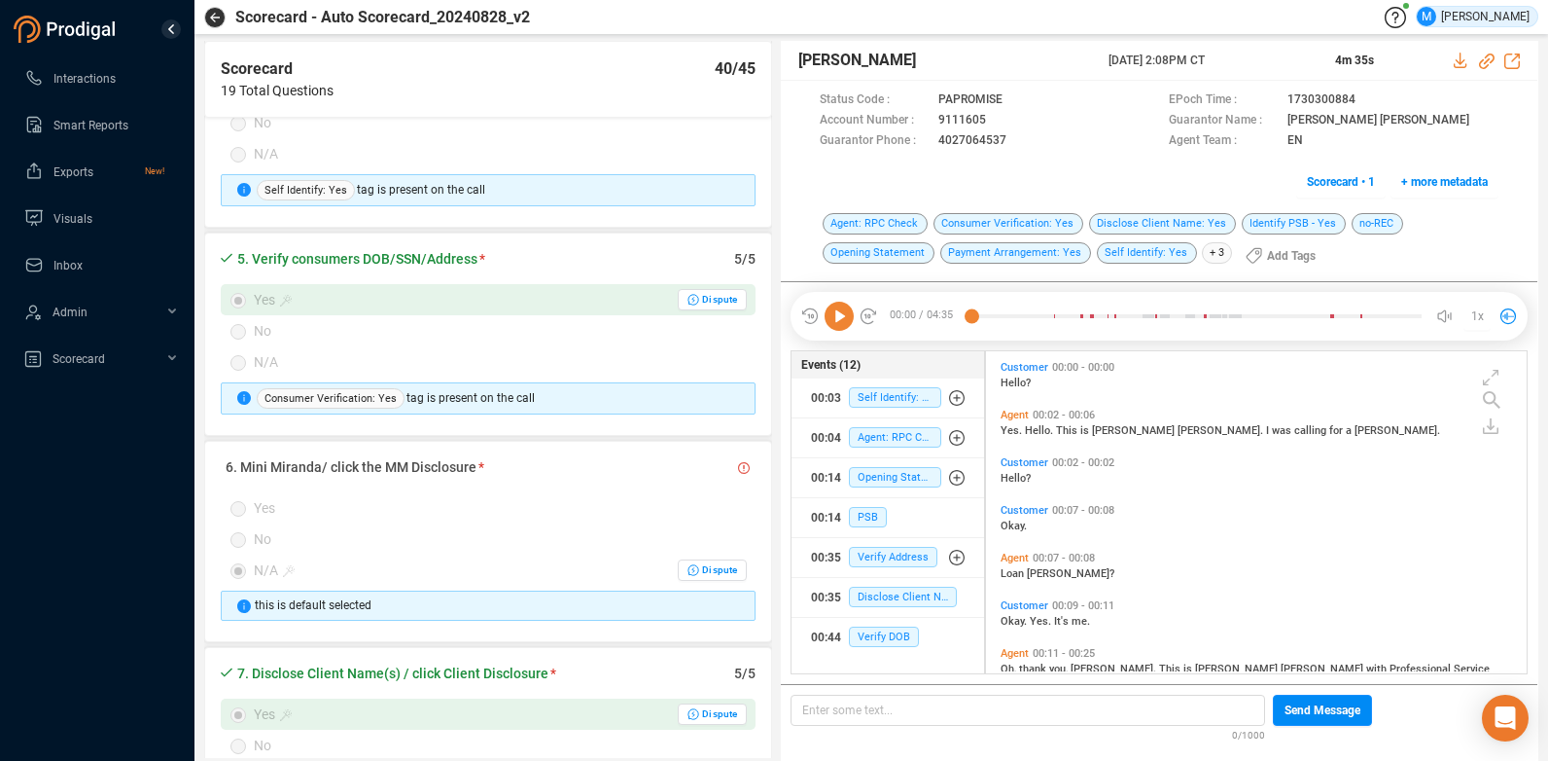
click at [836, 317] on icon at bounding box center [839, 316] width 29 height 29
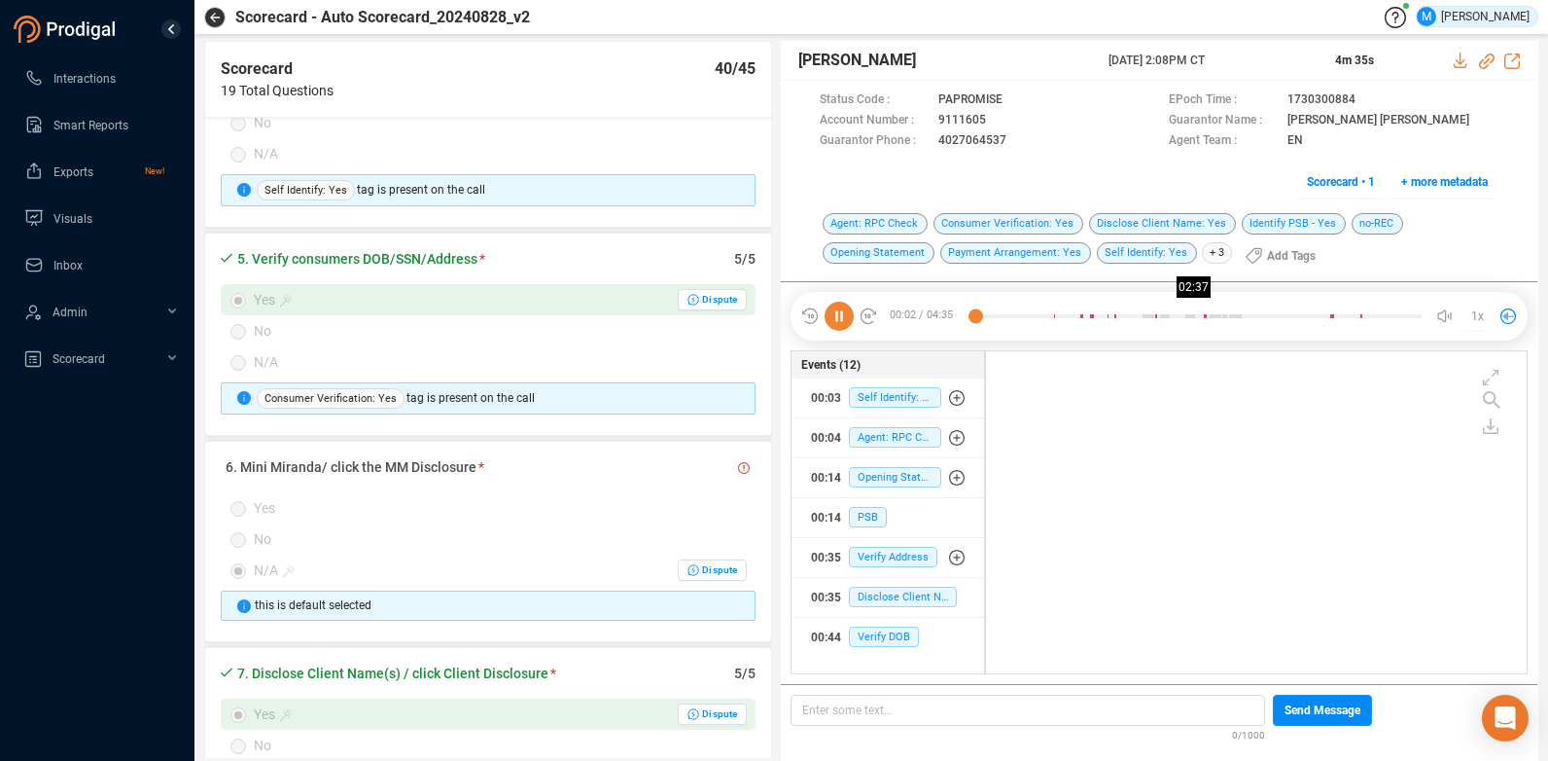
click at [1228, 315] on div at bounding box center [1197, 316] width 450 height 29
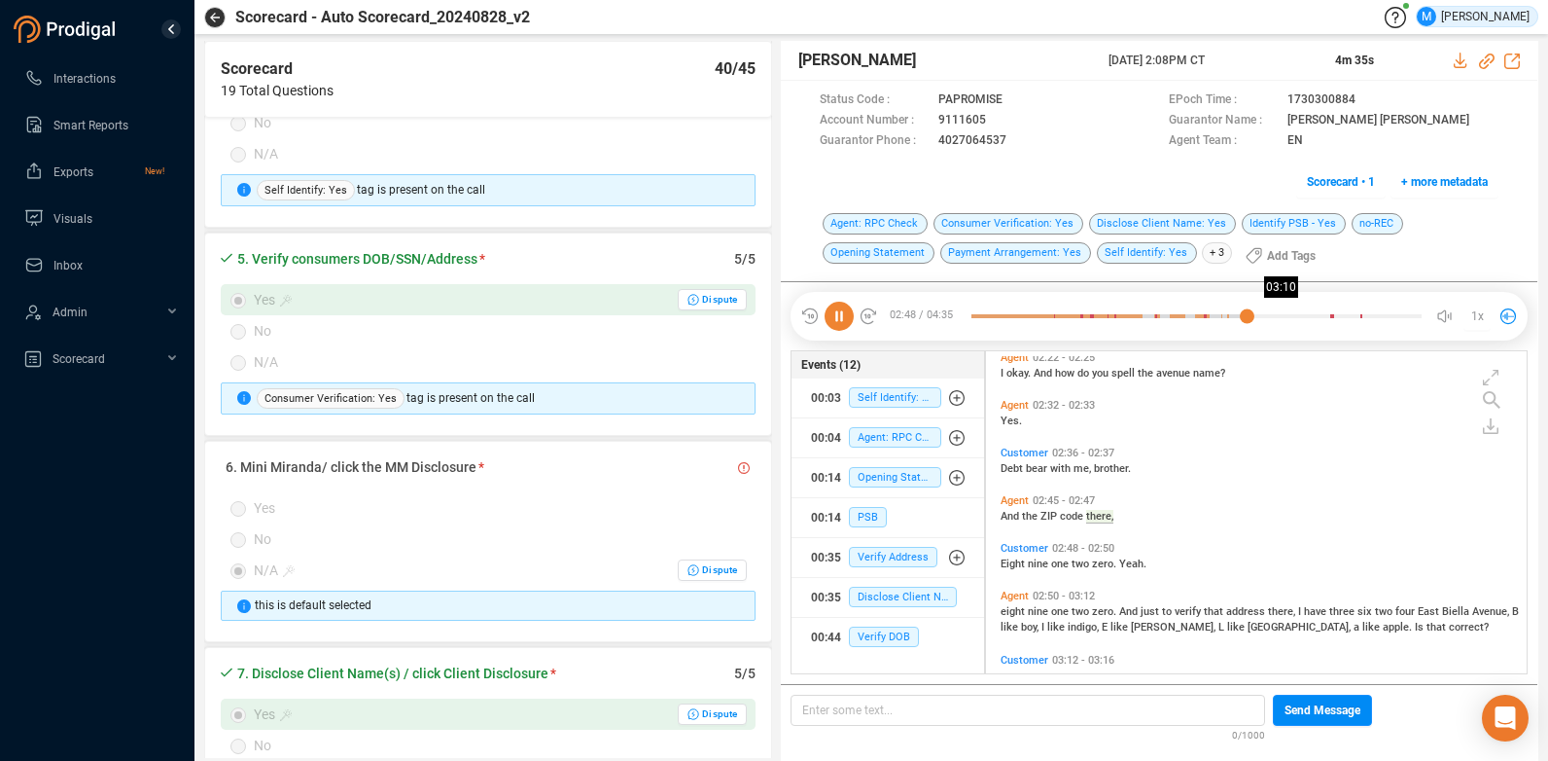
scroll to position [1625, 0]
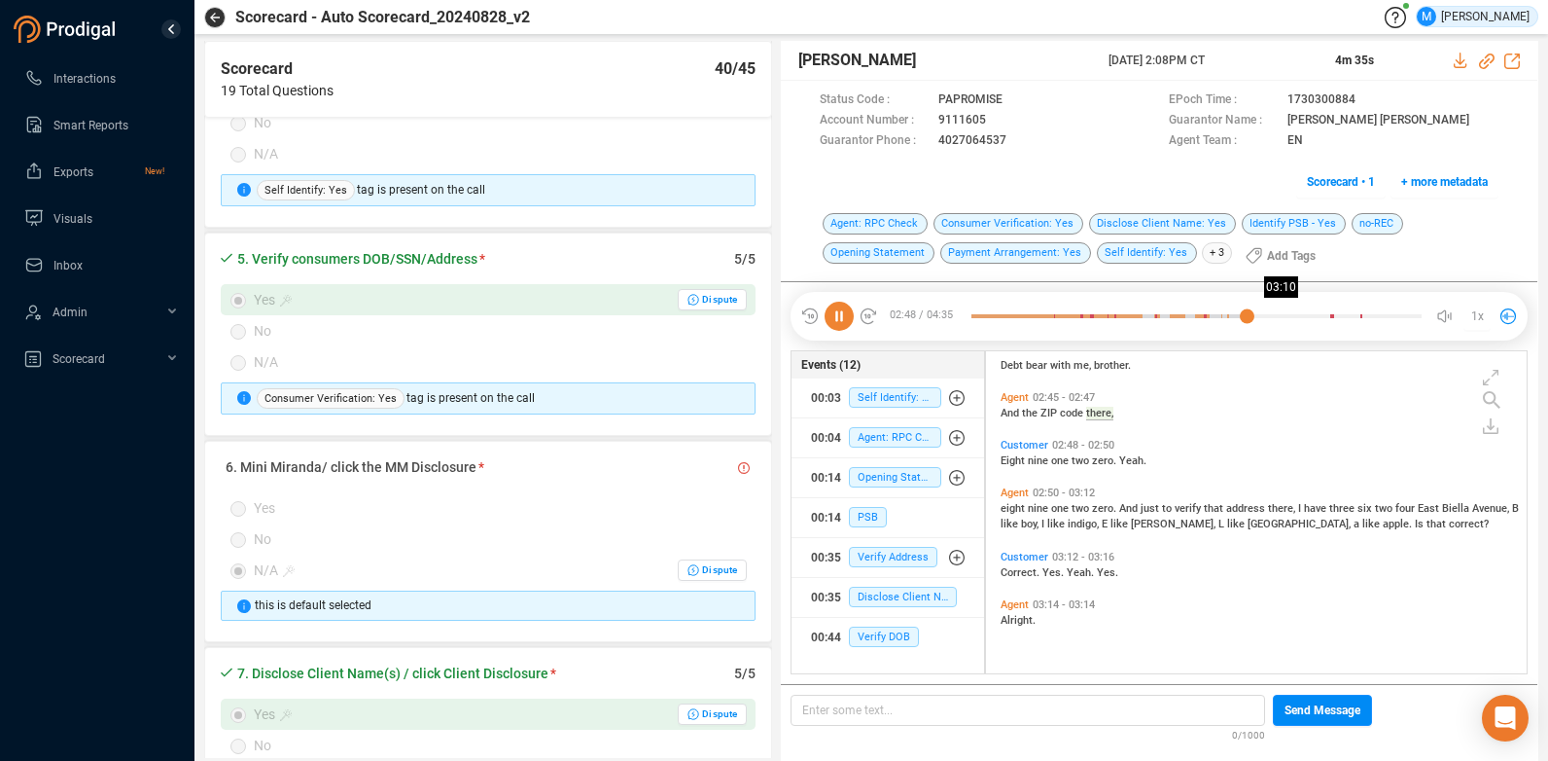
click at [1284, 312] on div at bounding box center [1197, 316] width 450 height 29
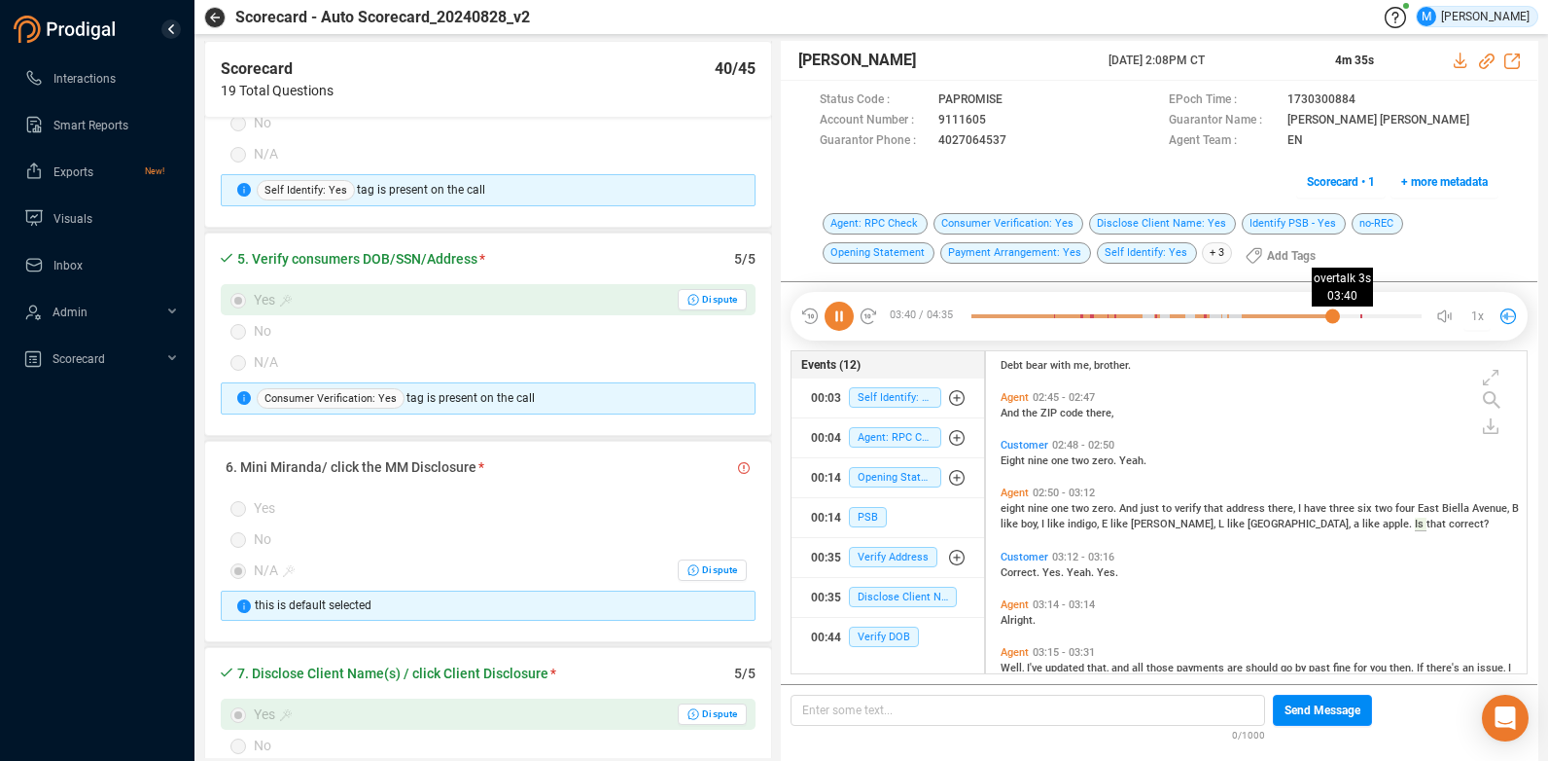
click at [1333, 317] on div at bounding box center [1197, 316] width 450 height 29
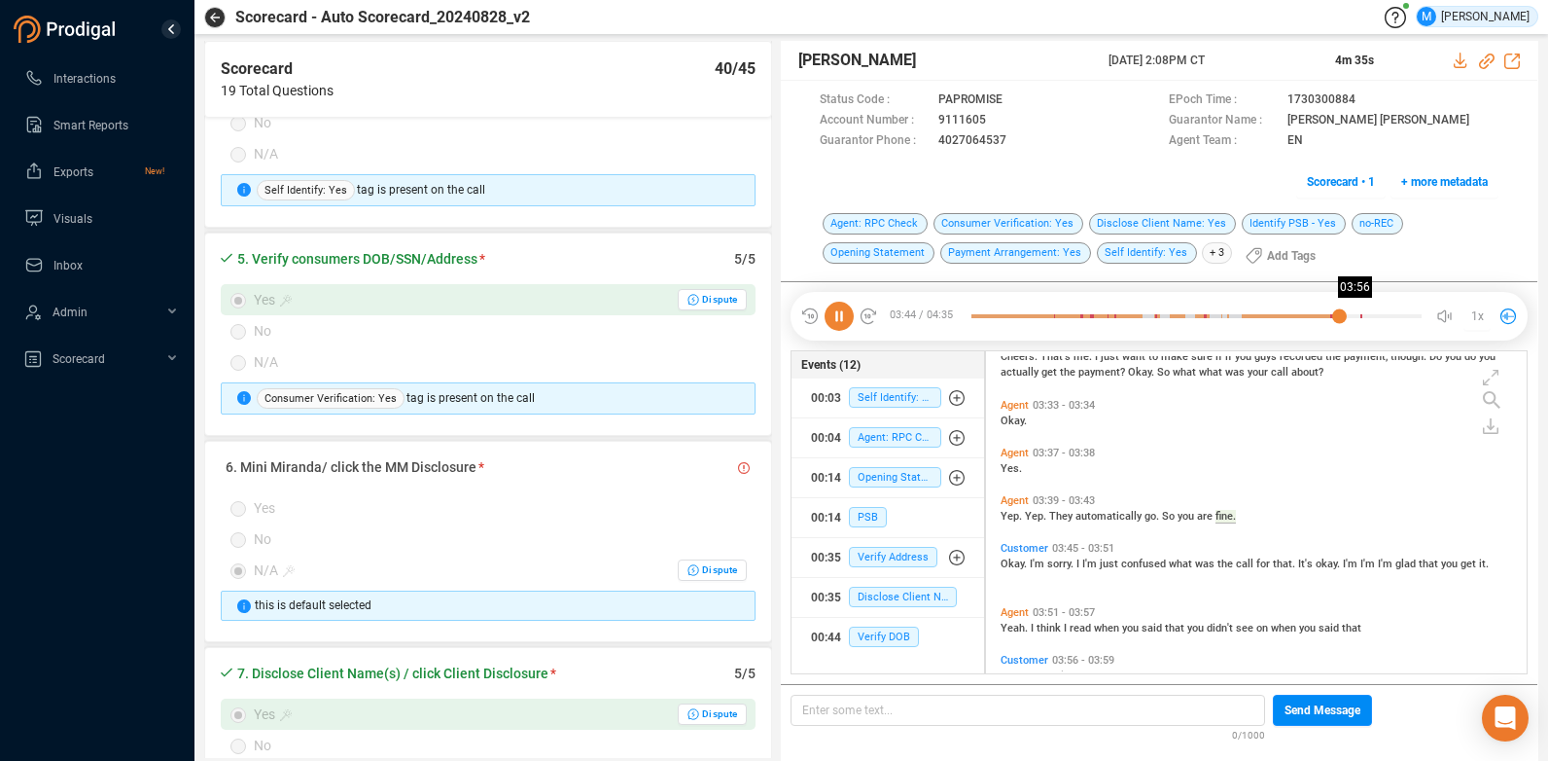
scroll to position [2104, 0]
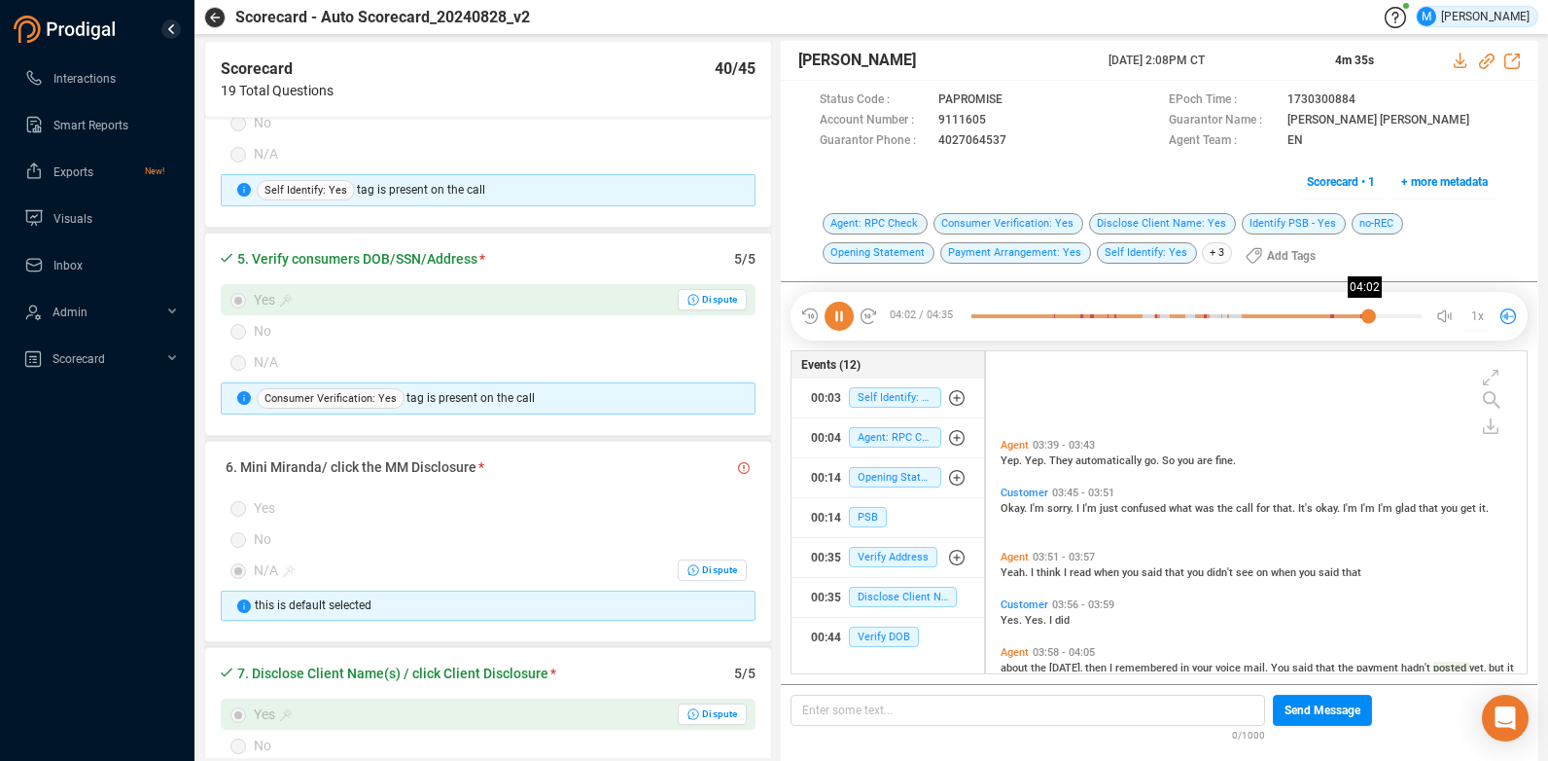
click at [1369, 316] on div at bounding box center [1197, 316] width 450 height 29
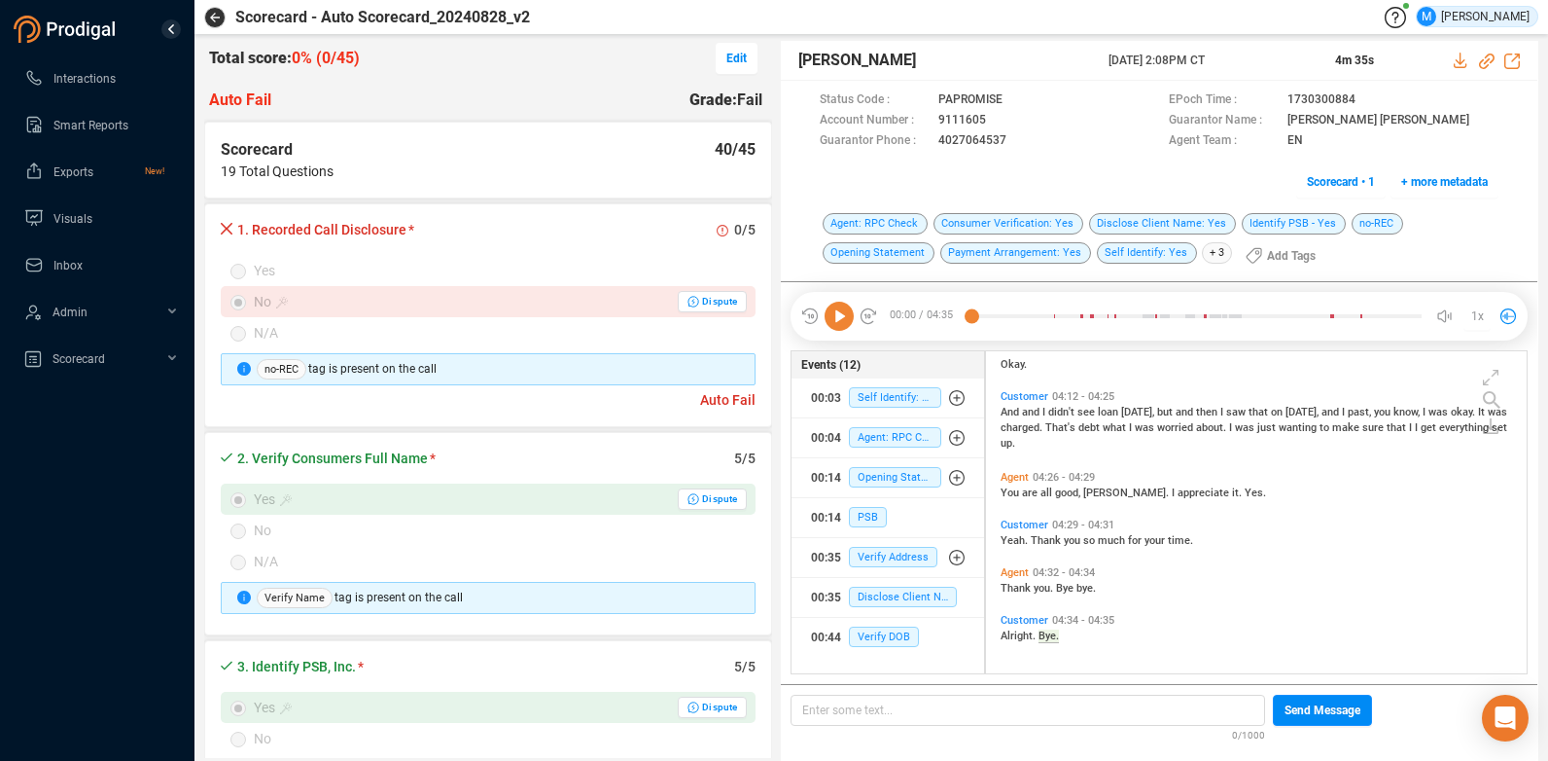
scroll to position [0, 0]
click at [90, 75] on span "Interactions" at bounding box center [84, 79] width 62 height 14
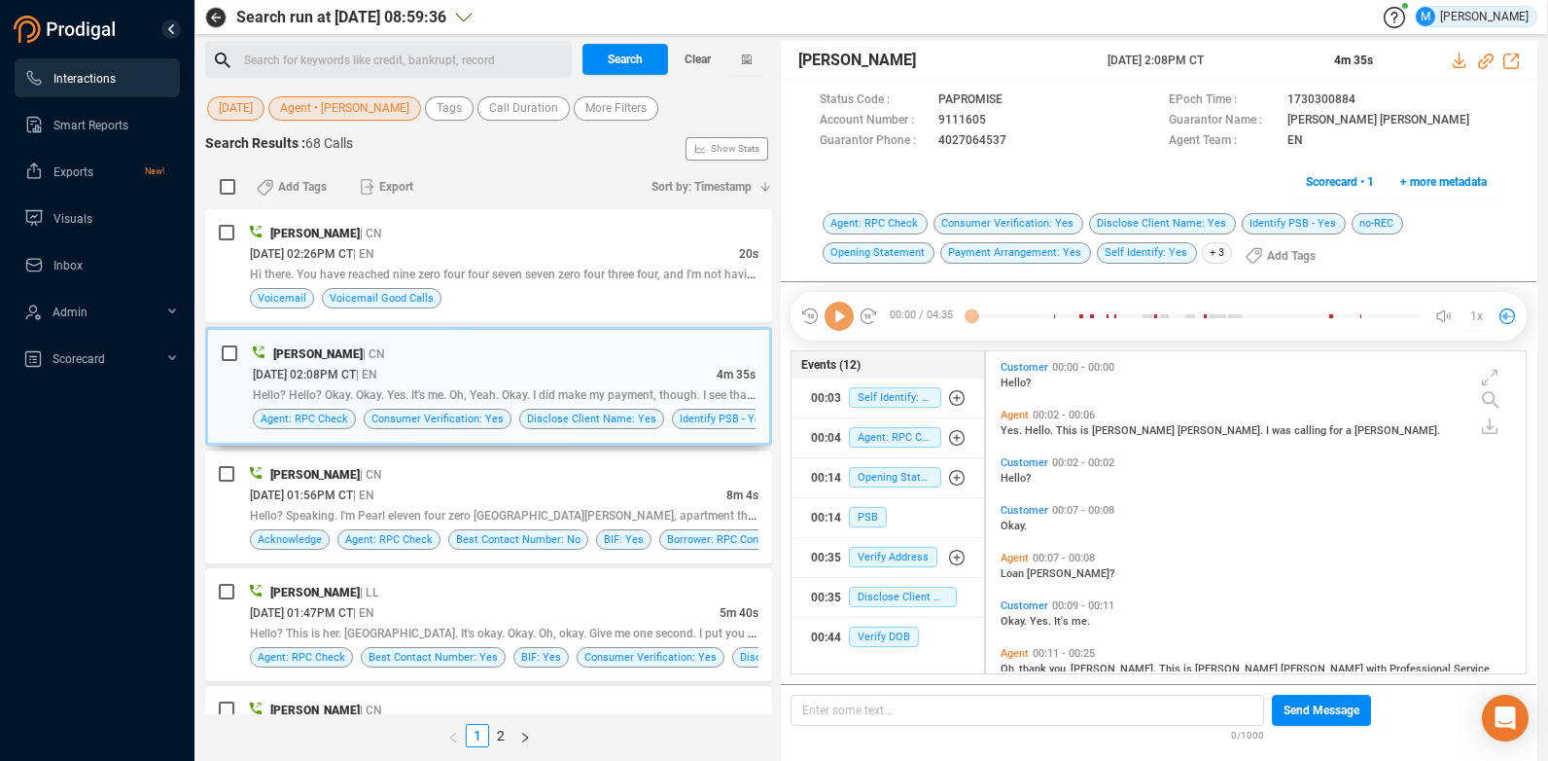
scroll to position [317, 530]
click at [234, 111] on span "[DATE]" at bounding box center [236, 108] width 34 height 24
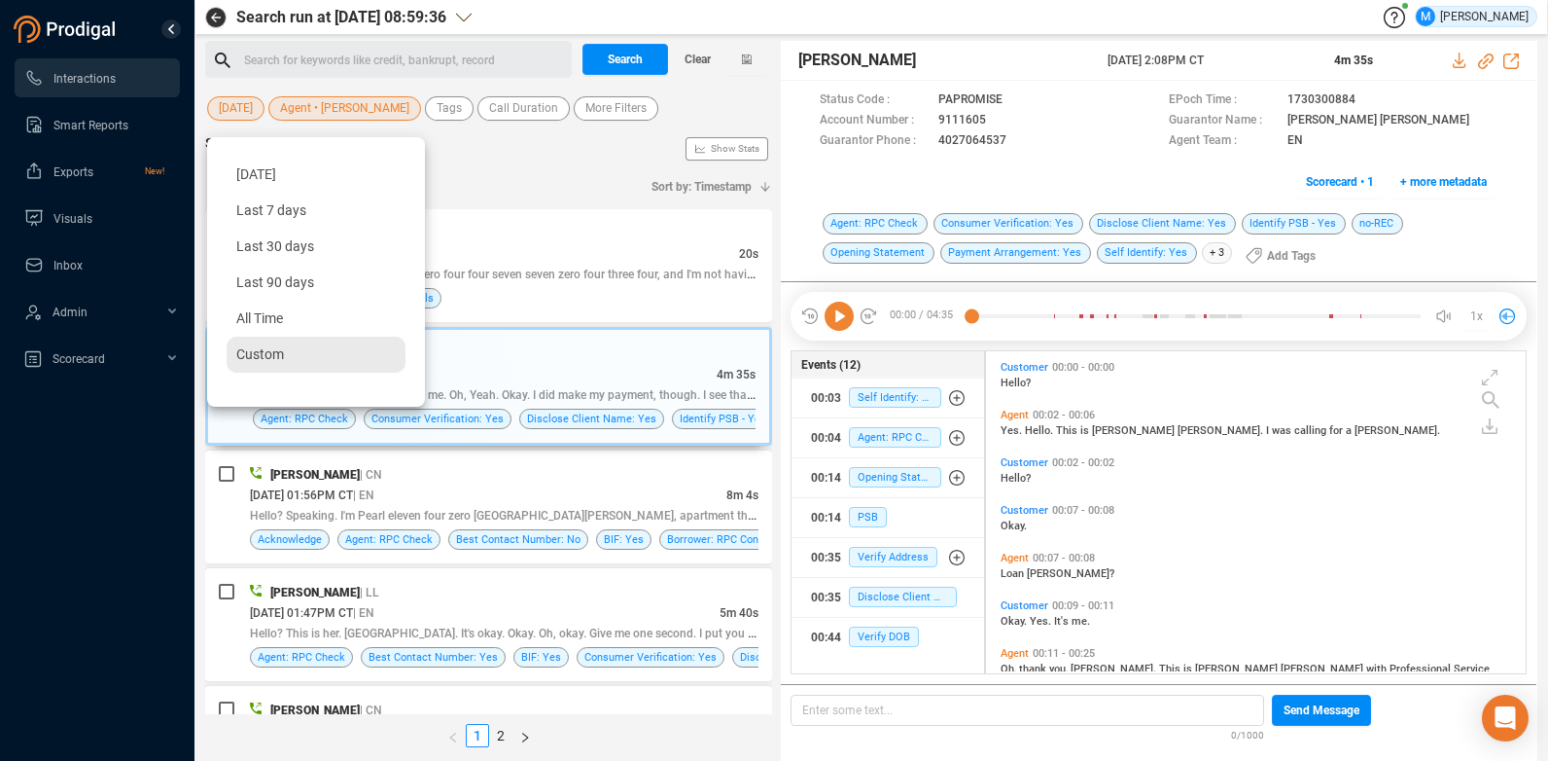
click at [343, 345] on div "Custom" at bounding box center [316, 355] width 179 height 36
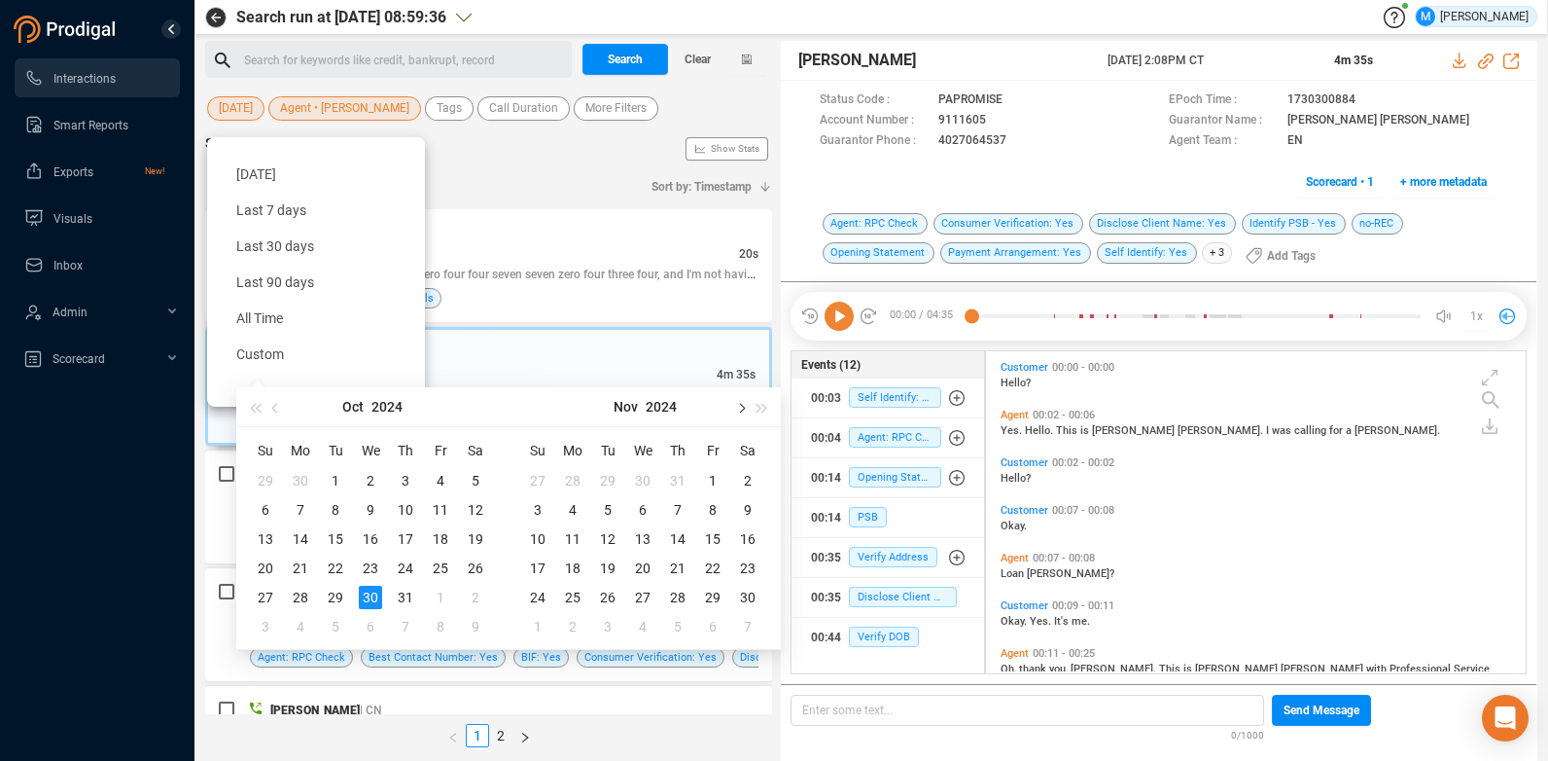
click at [745, 407] on span "button" at bounding box center [740, 408] width 10 height 10
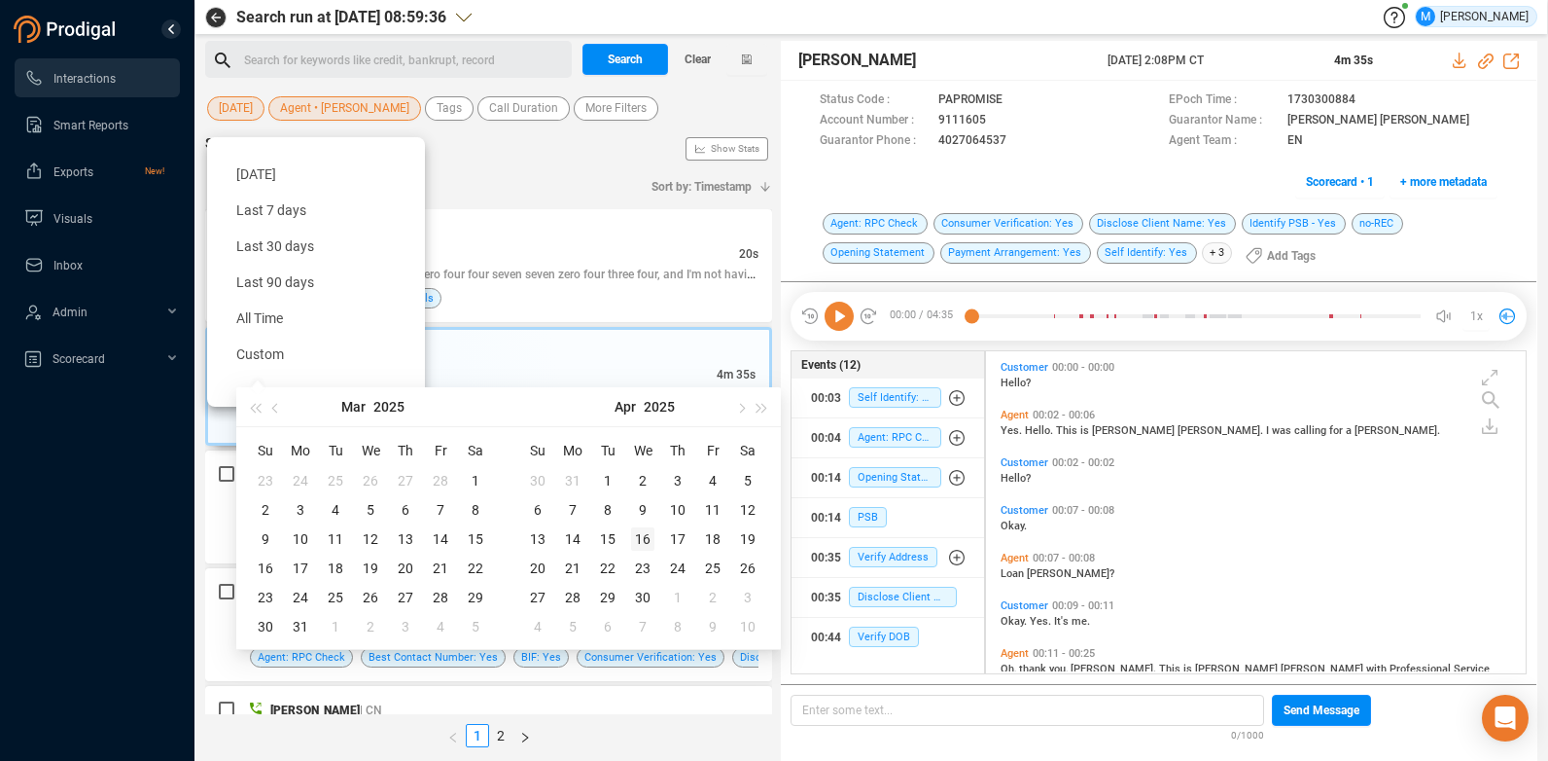
type input "[DATE]"
click at [642, 537] on div "16" at bounding box center [642, 538] width 23 height 23
click at [745, 409] on button "button" at bounding box center [739, 406] width 21 height 39
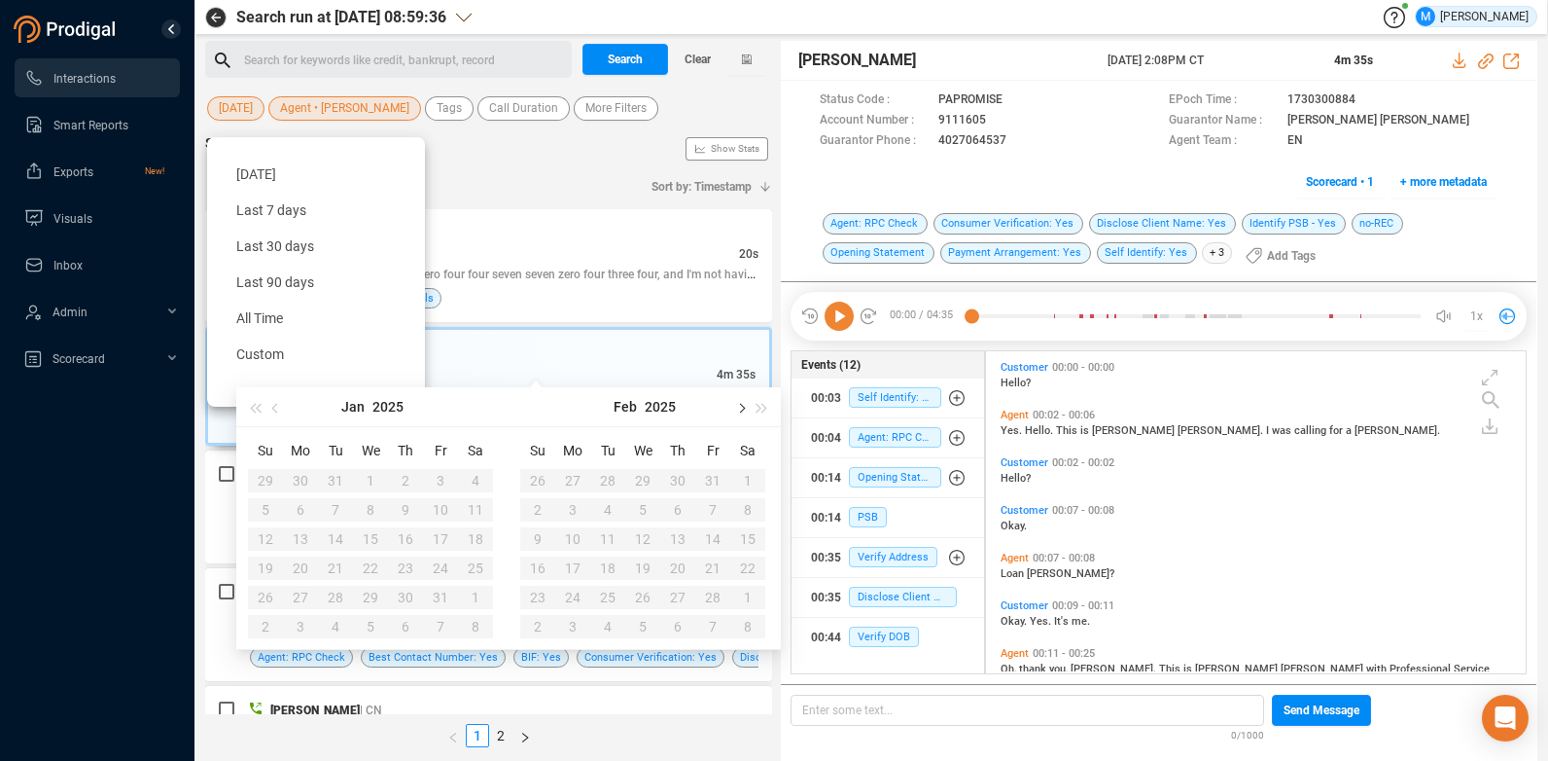
click at [745, 409] on button "button" at bounding box center [739, 406] width 21 height 39
type input "[DATE]"
click at [639, 533] on div "16" at bounding box center [642, 538] width 23 height 23
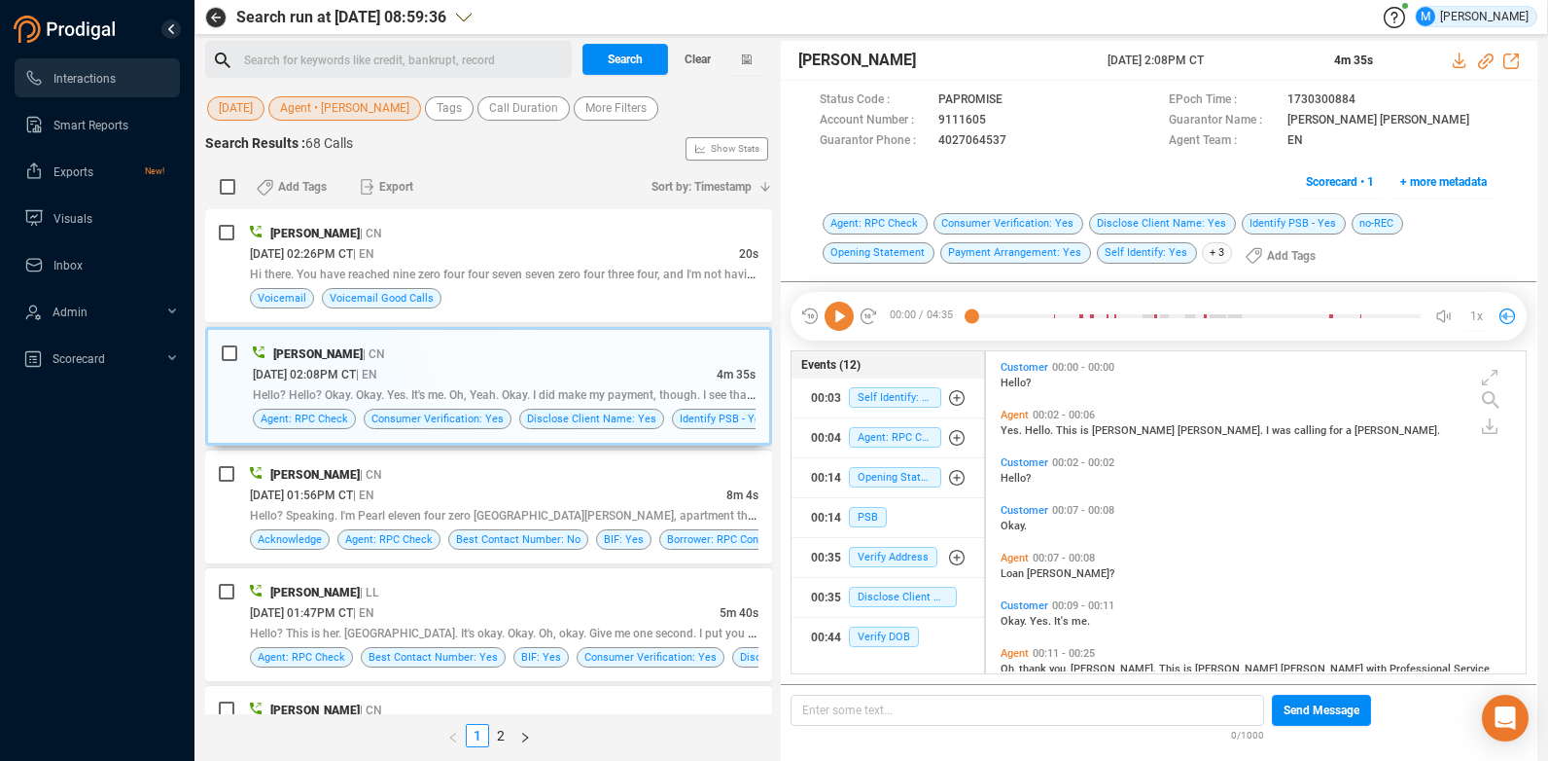
click at [358, 114] on span "Agent • [PERSON_NAME]" at bounding box center [344, 108] width 129 height 24
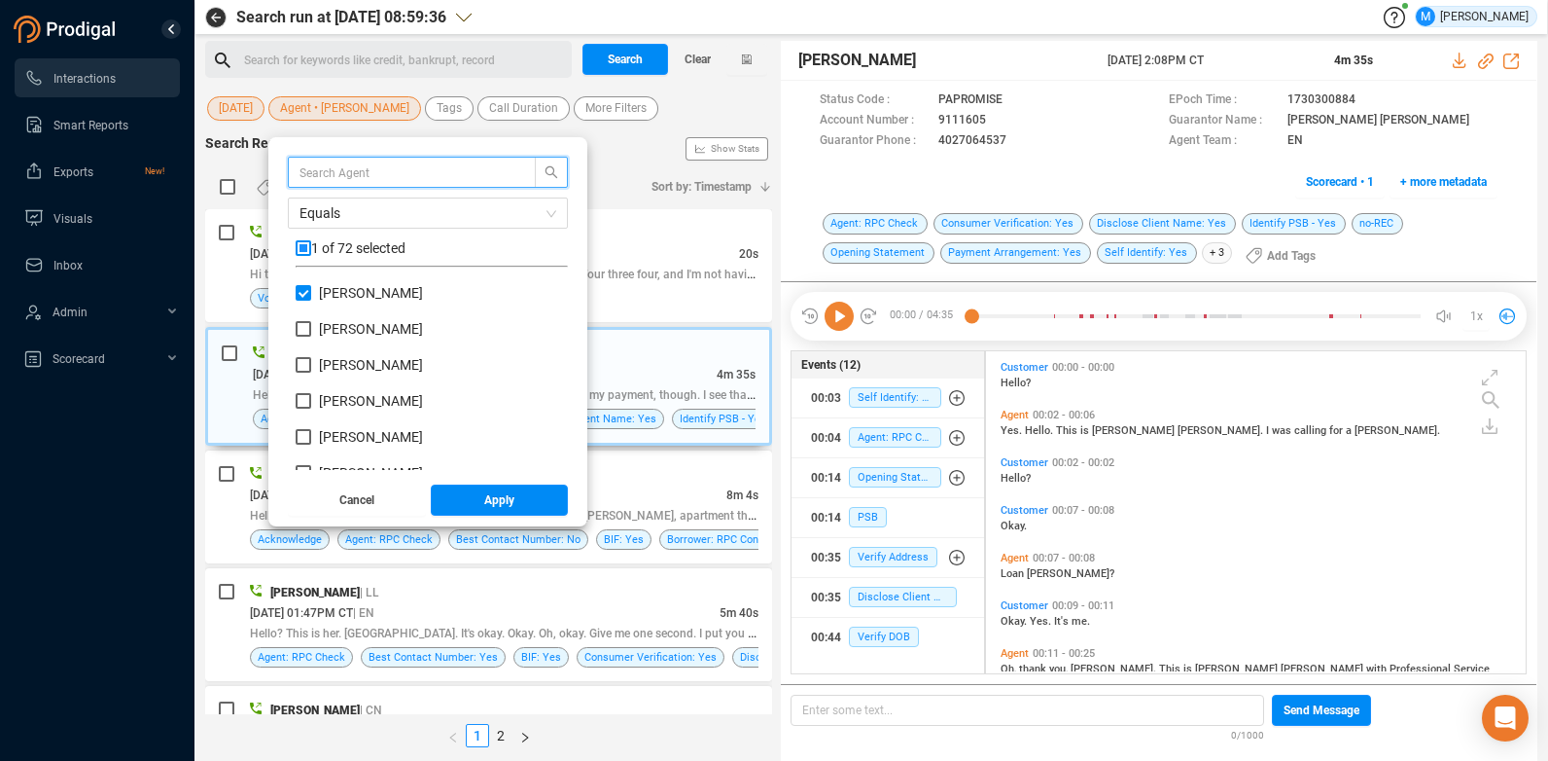
scroll to position [182, 263]
click at [301, 295] on input "[PERSON_NAME]" at bounding box center [304, 293] width 16 height 16
checkbox input "false"
click at [345, 174] on input "text" at bounding box center [403, 171] width 206 height 21
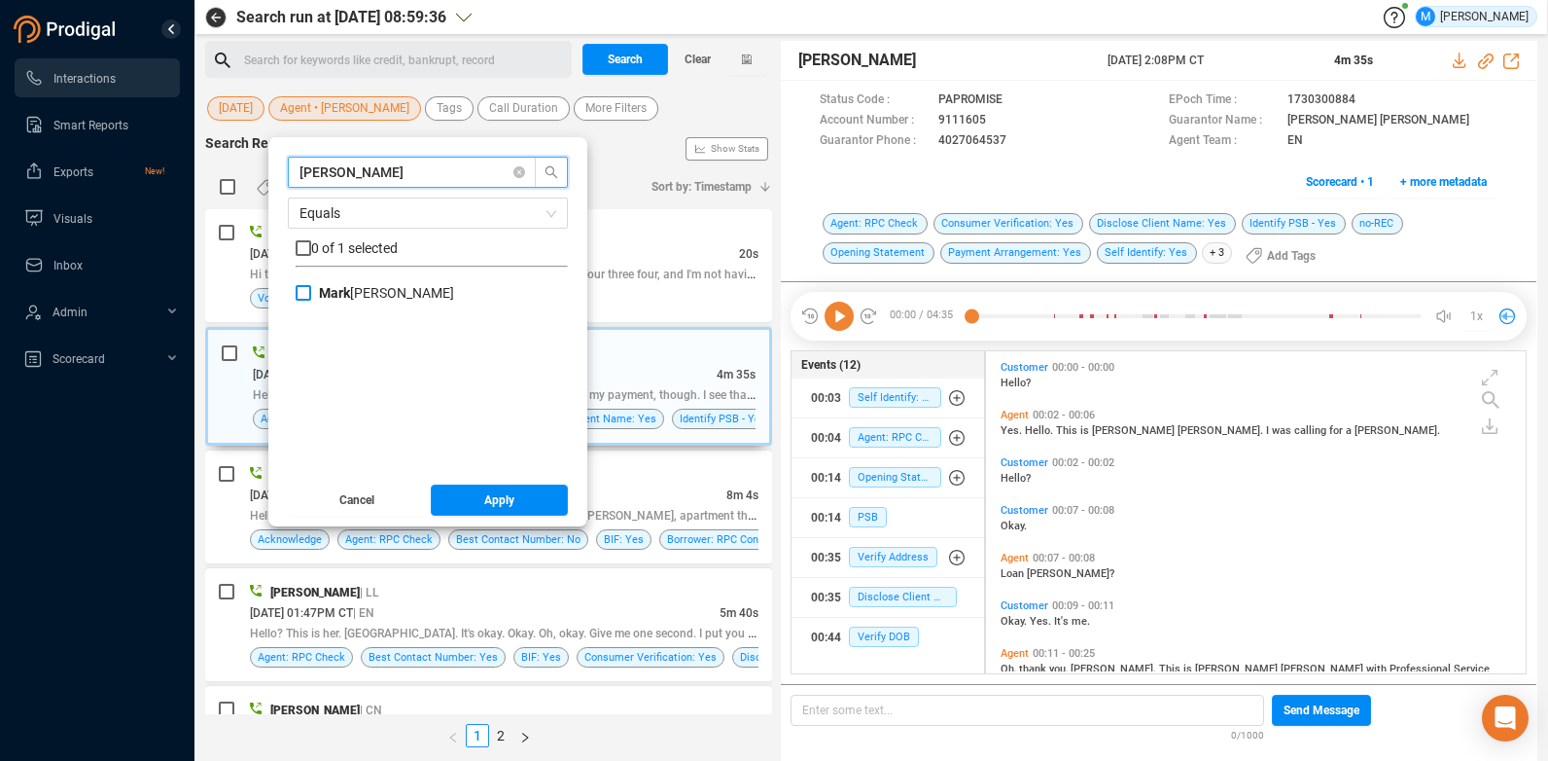
type input "[PERSON_NAME]"
click at [300, 296] on input "[PERSON_NAME]" at bounding box center [304, 293] width 16 height 16
checkbox input "true"
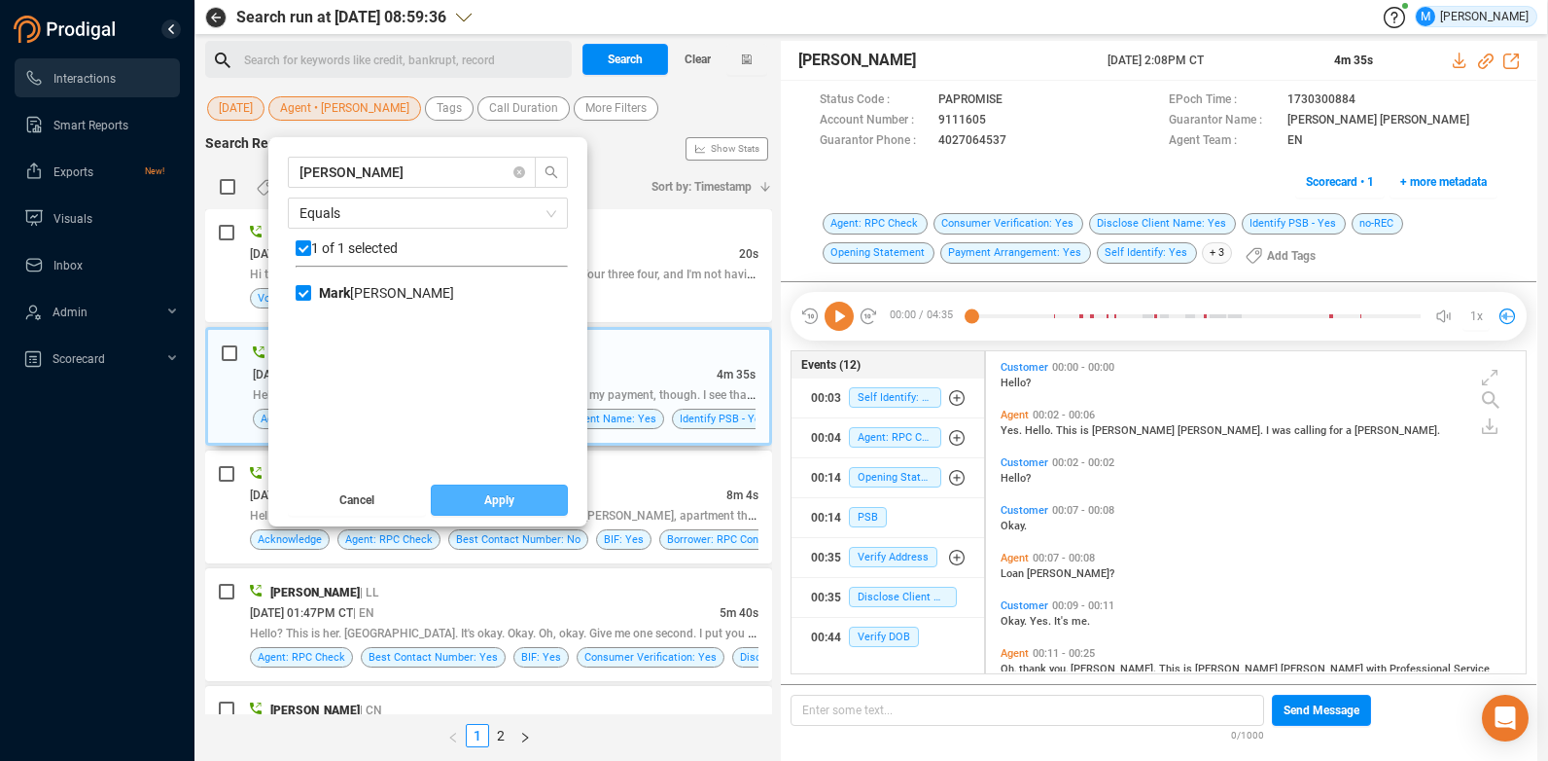
click at [475, 494] on button "Apply" at bounding box center [500, 499] width 138 height 31
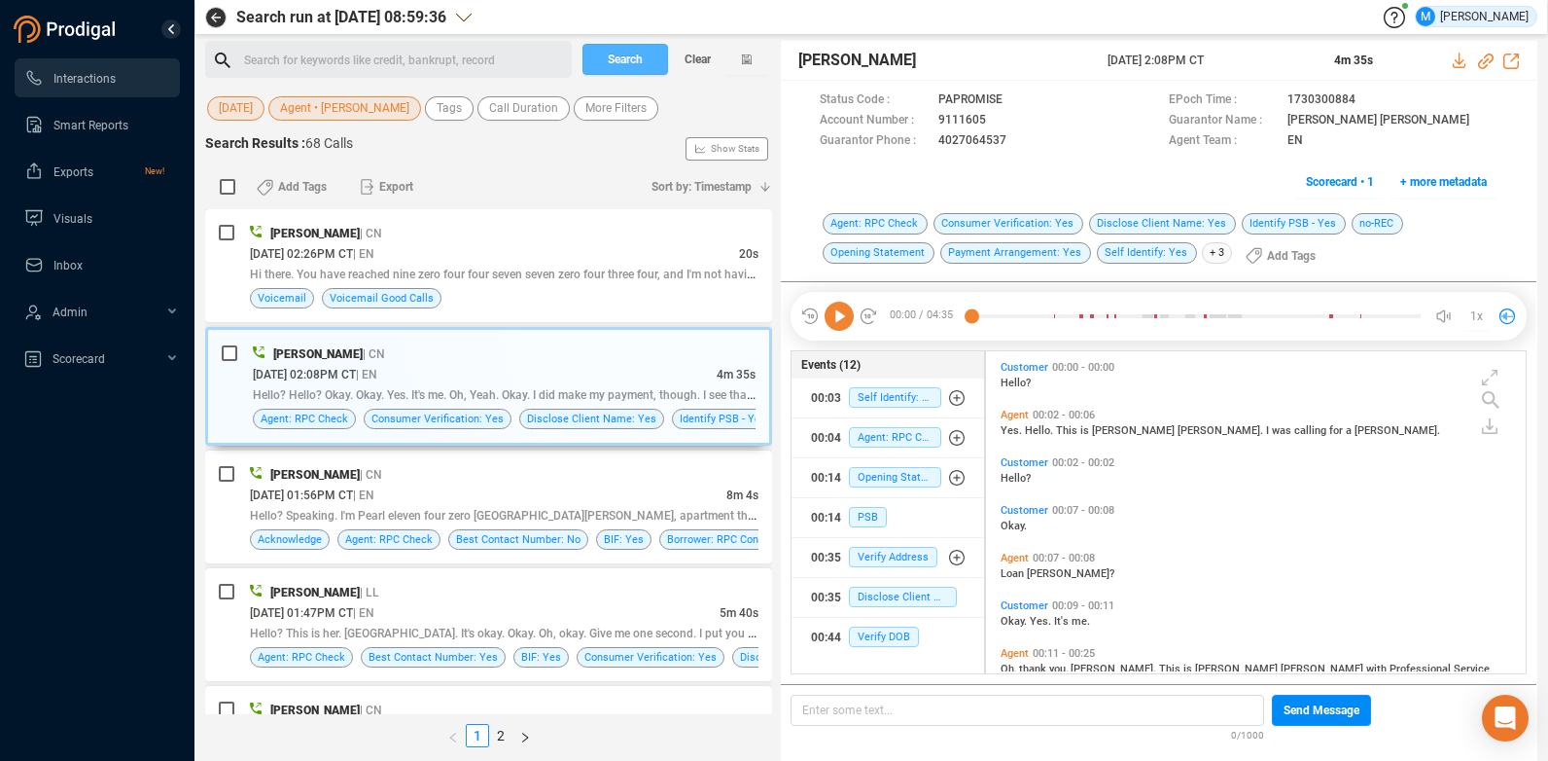
click at [631, 67] on span "Search" at bounding box center [625, 59] width 35 height 31
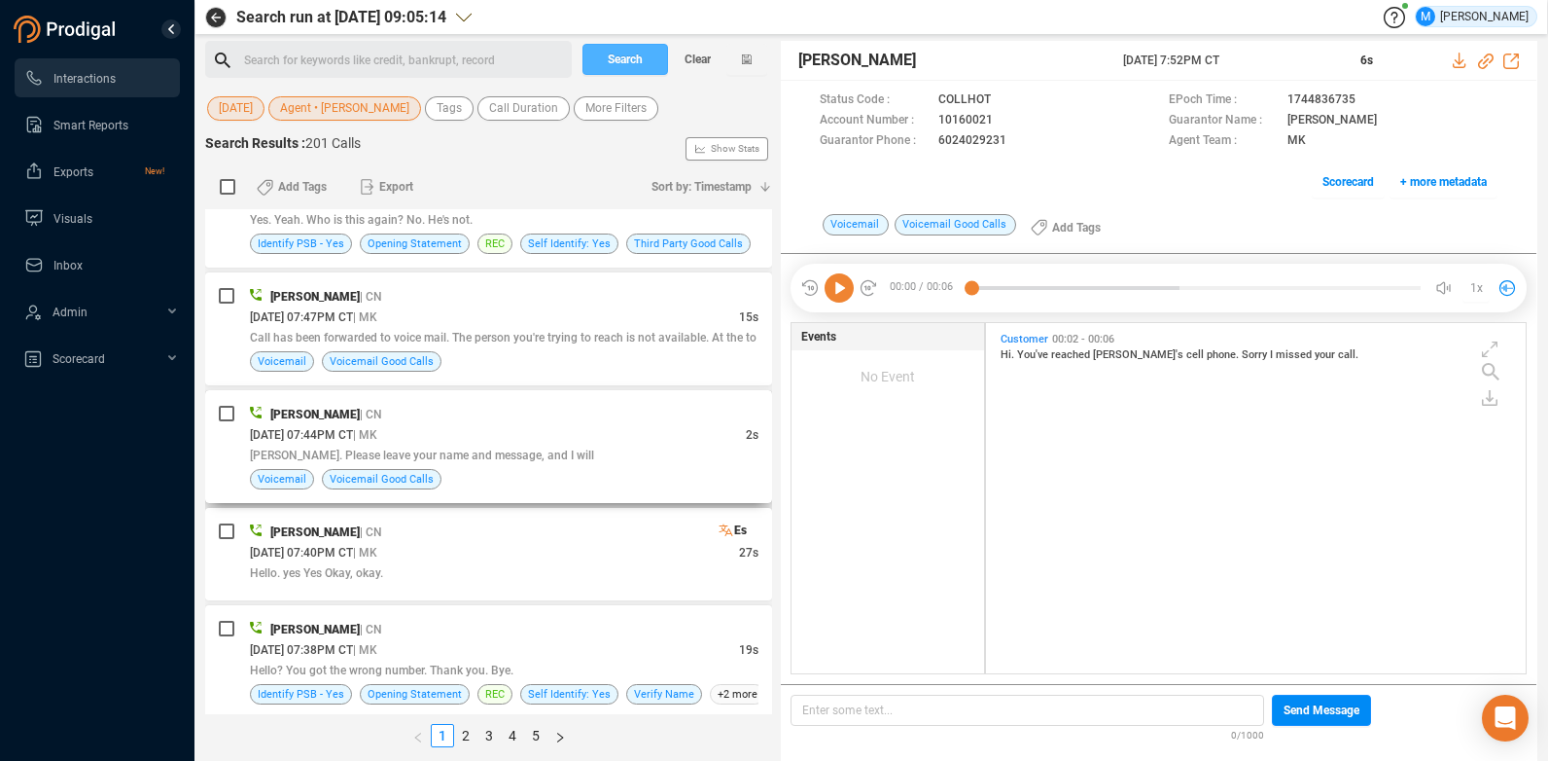
scroll to position [462, 0]
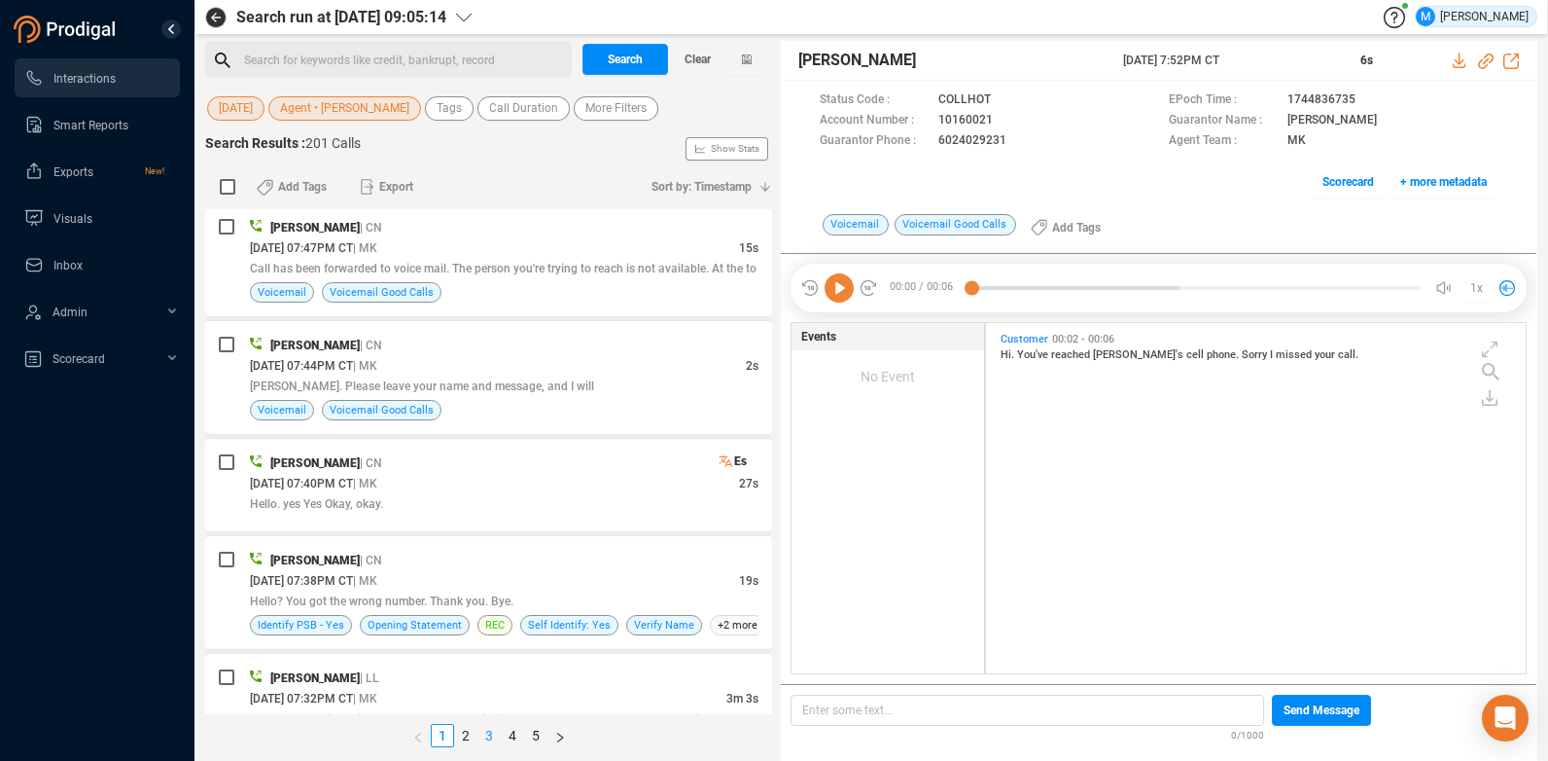
click at [486, 736] on link "3" at bounding box center [489, 735] width 21 height 21
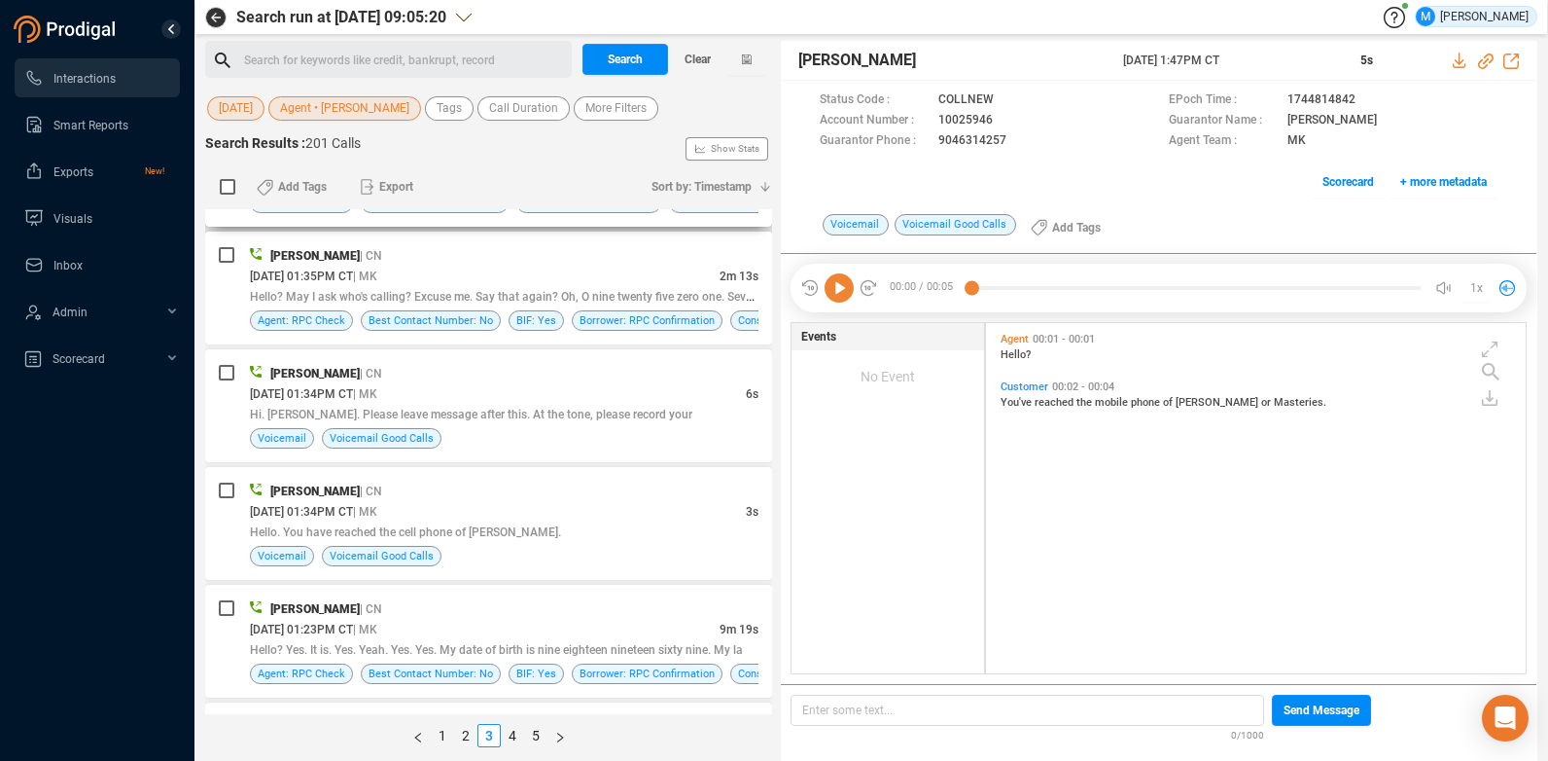
scroll to position [1119, 0]
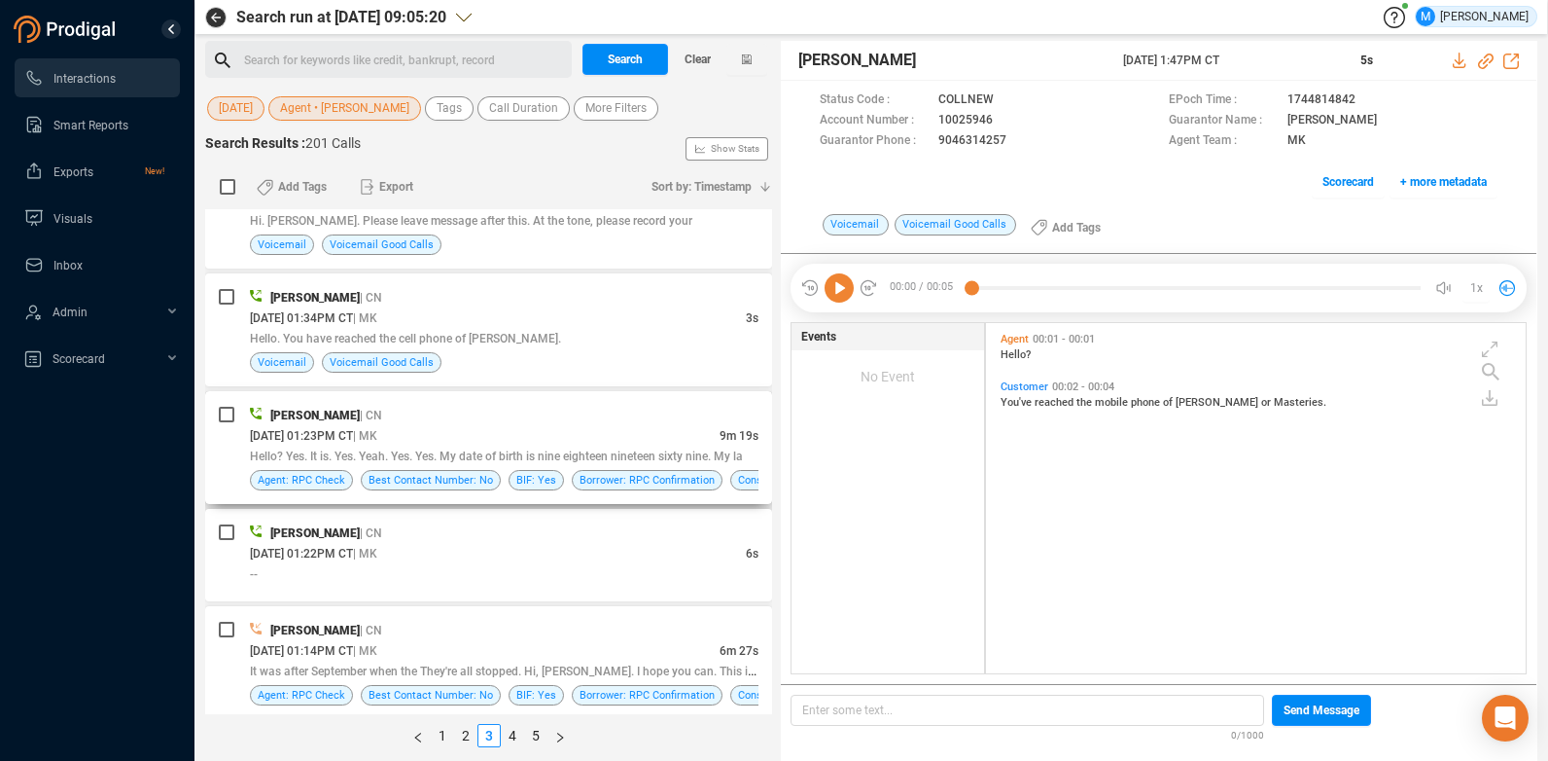
click at [504, 409] on div "[PERSON_NAME] | CN" at bounding box center [504, 415] width 509 height 20
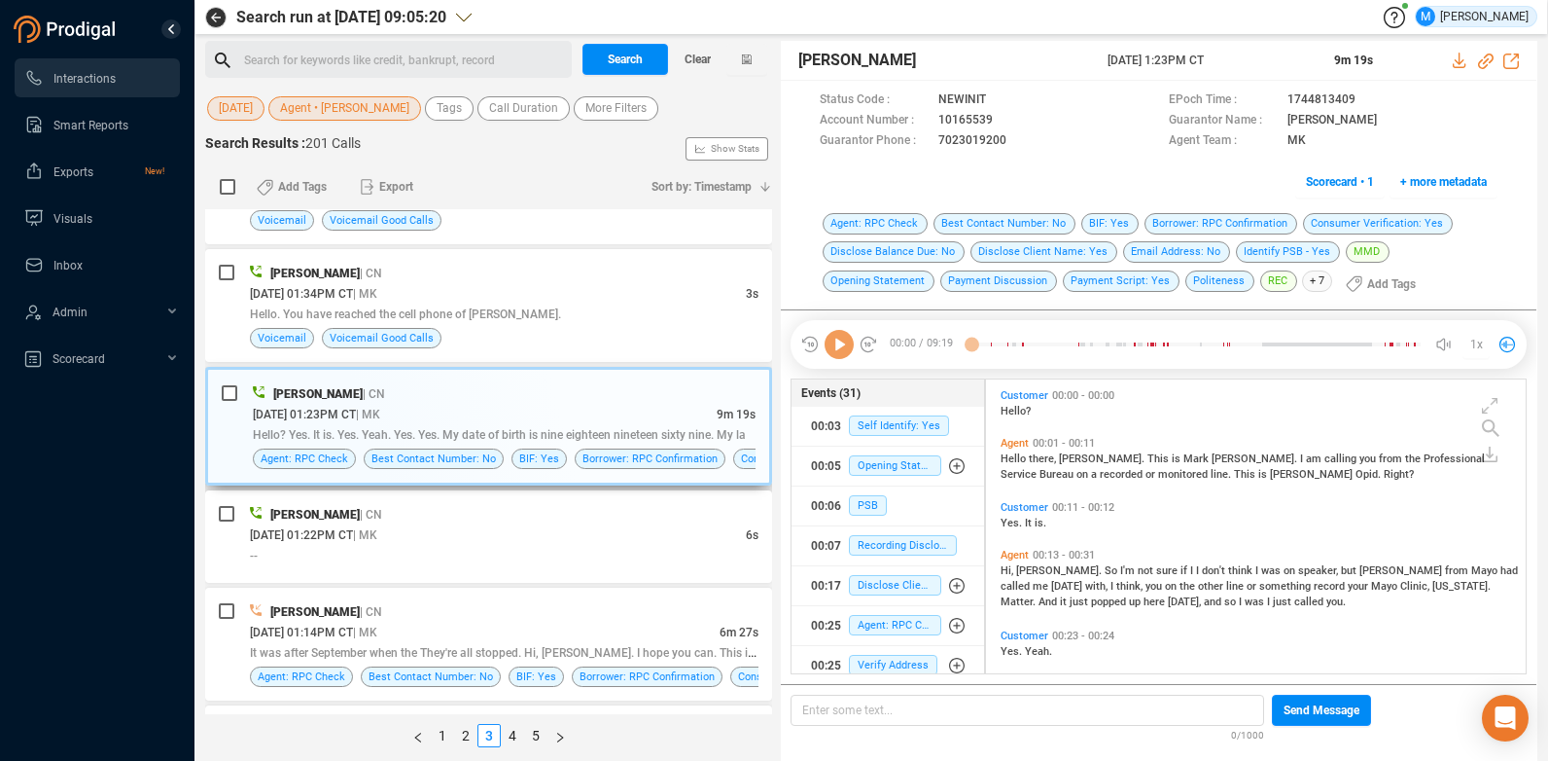
scroll to position [289, 530]
click at [1460, 57] on icon at bounding box center [1459, 61] width 13 height 16
click at [497, 160] on div "Search Results : 201 Calls Show Stats" at bounding box center [488, 148] width 567 height 31
